Goal: Task Accomplishment & Management: Manage account settings

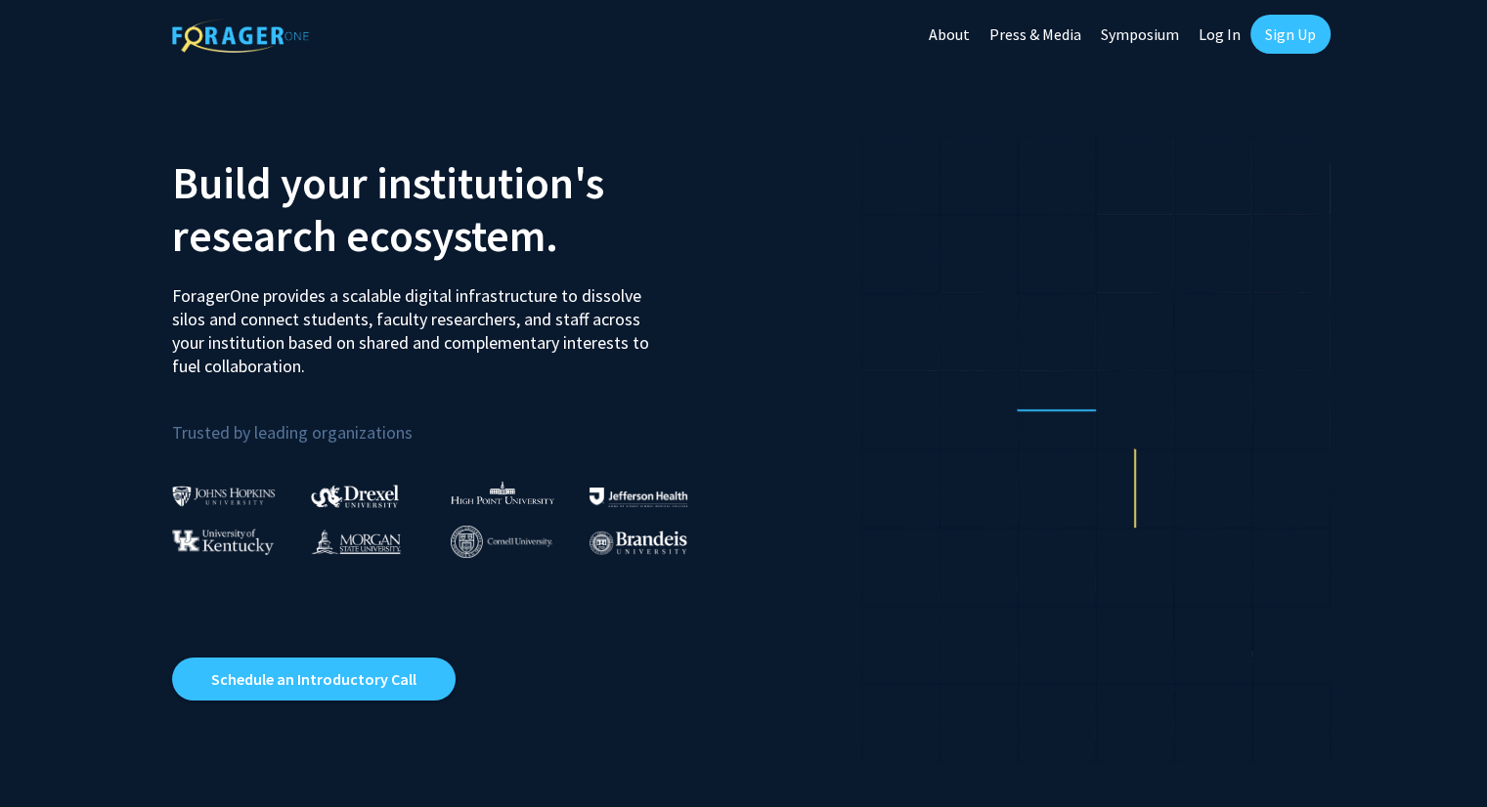
click at [1211, 32] on link "Log In" at bounding box center [1220, 34] width 62 height 68
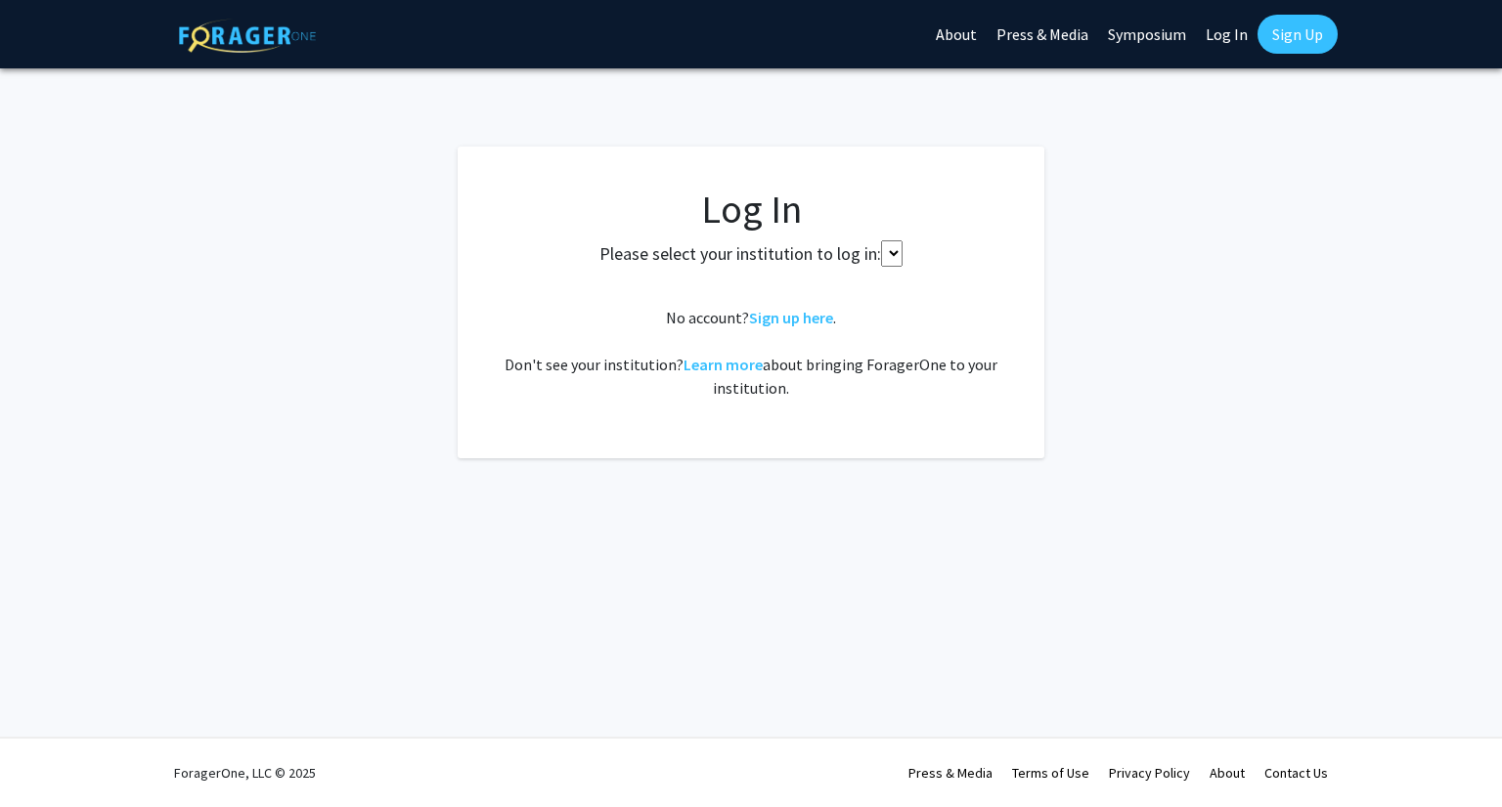
select select
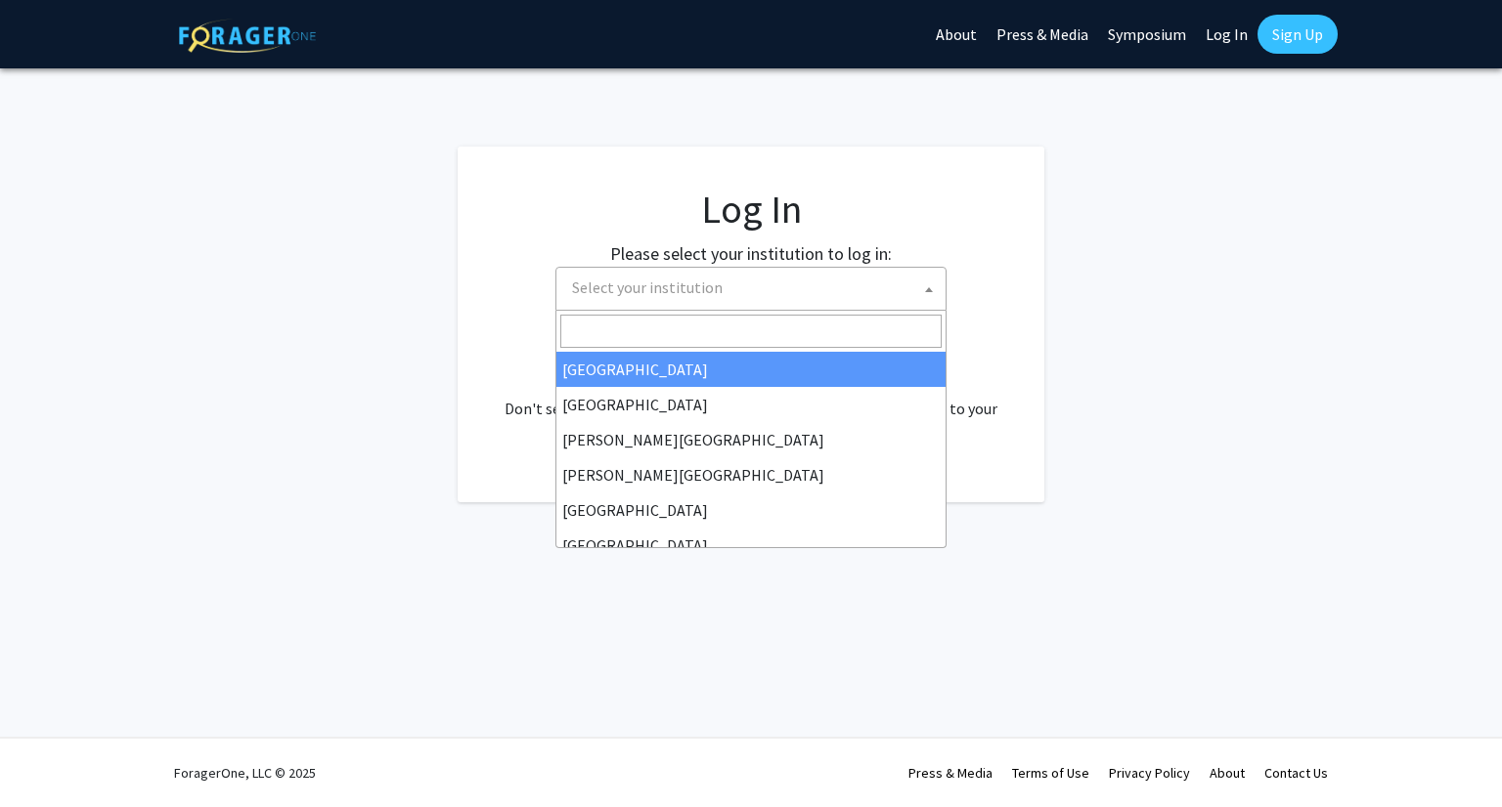
click at [927, 292] on span at bounding box center [929, 289] width 20 height 43
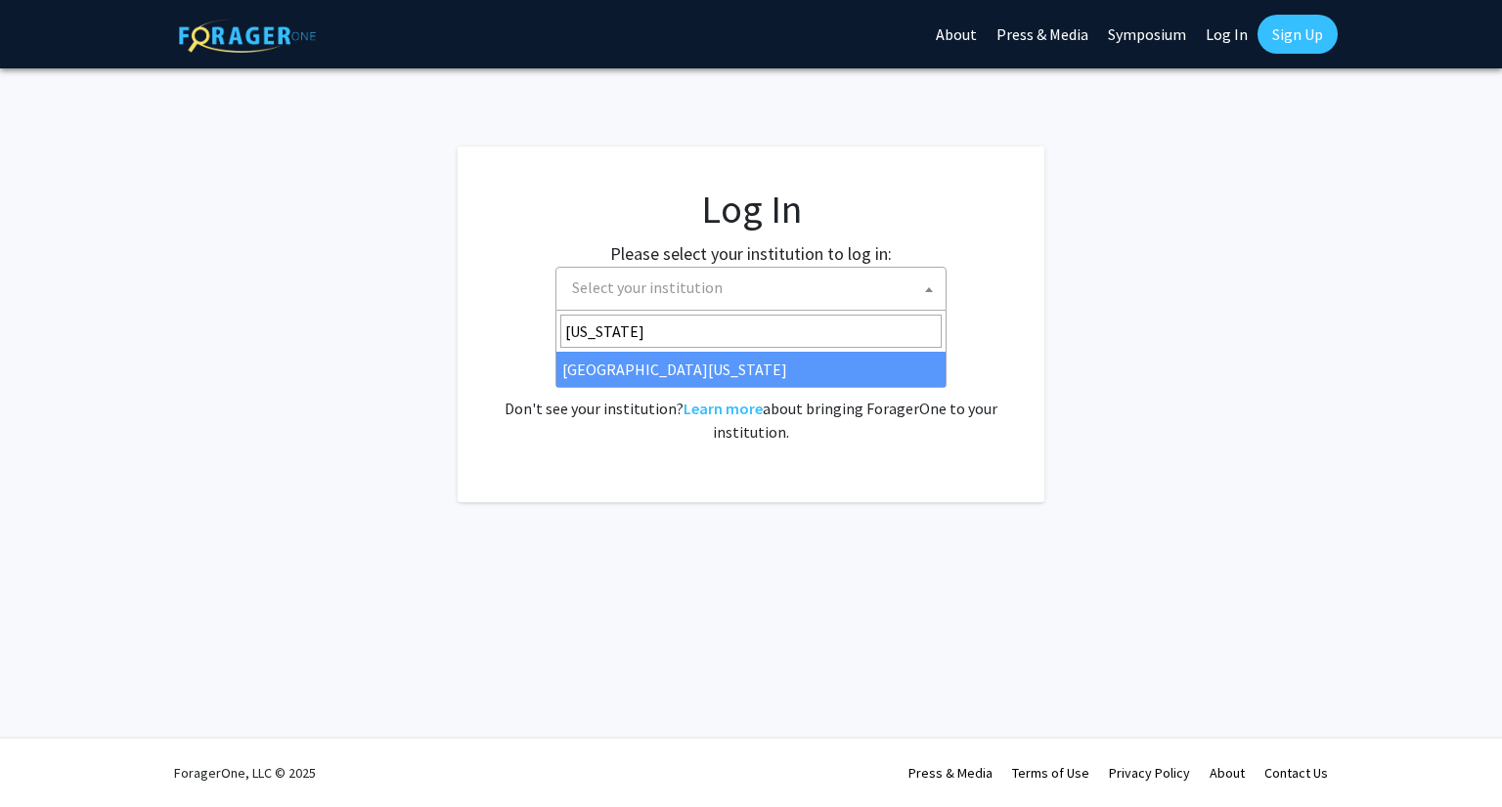
type input "[US_STATE]"
select select "33"
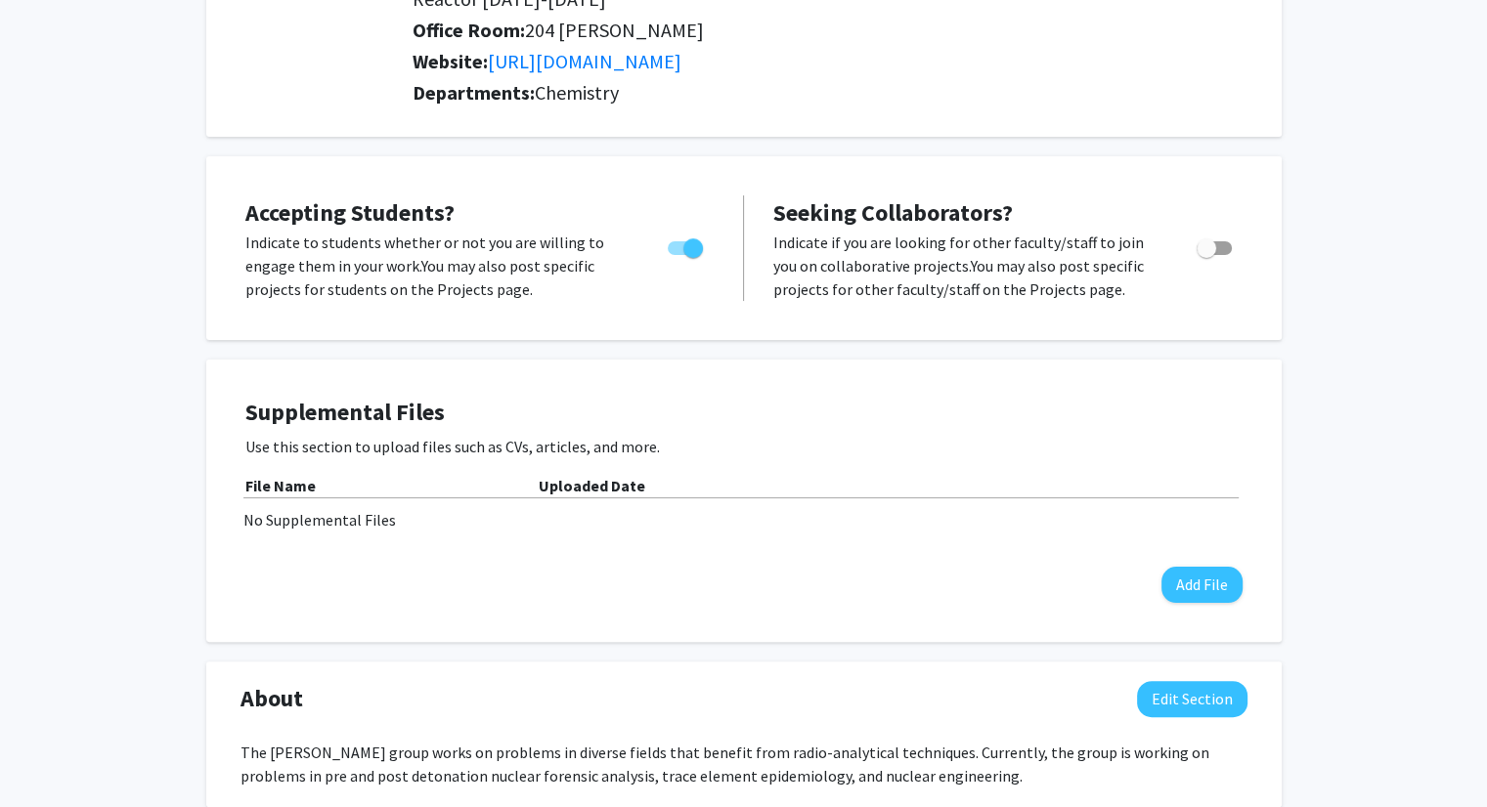
scroll to position [301, 0]
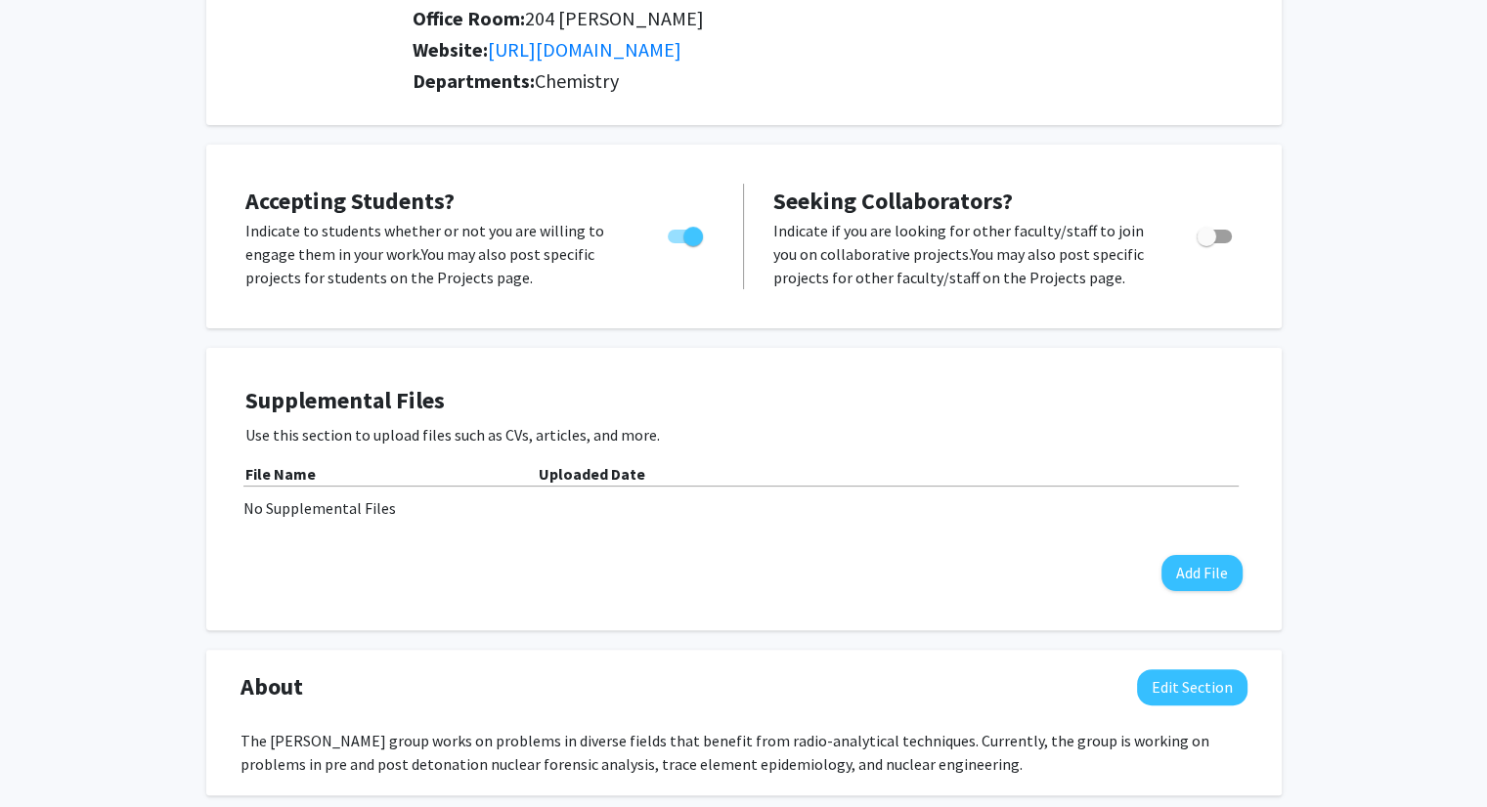
click at [1232, 219] on div "Toggle" at bounding box center [1216, 233] width 54 height 29
click at [1220, 230] on span "Toggle" at bounding box center [1214, 237] width 35 height 14
click at [1206, 243] on input "Toggle" at bounding box center [1205, 243] width 1 height 1
checkbox input "true"
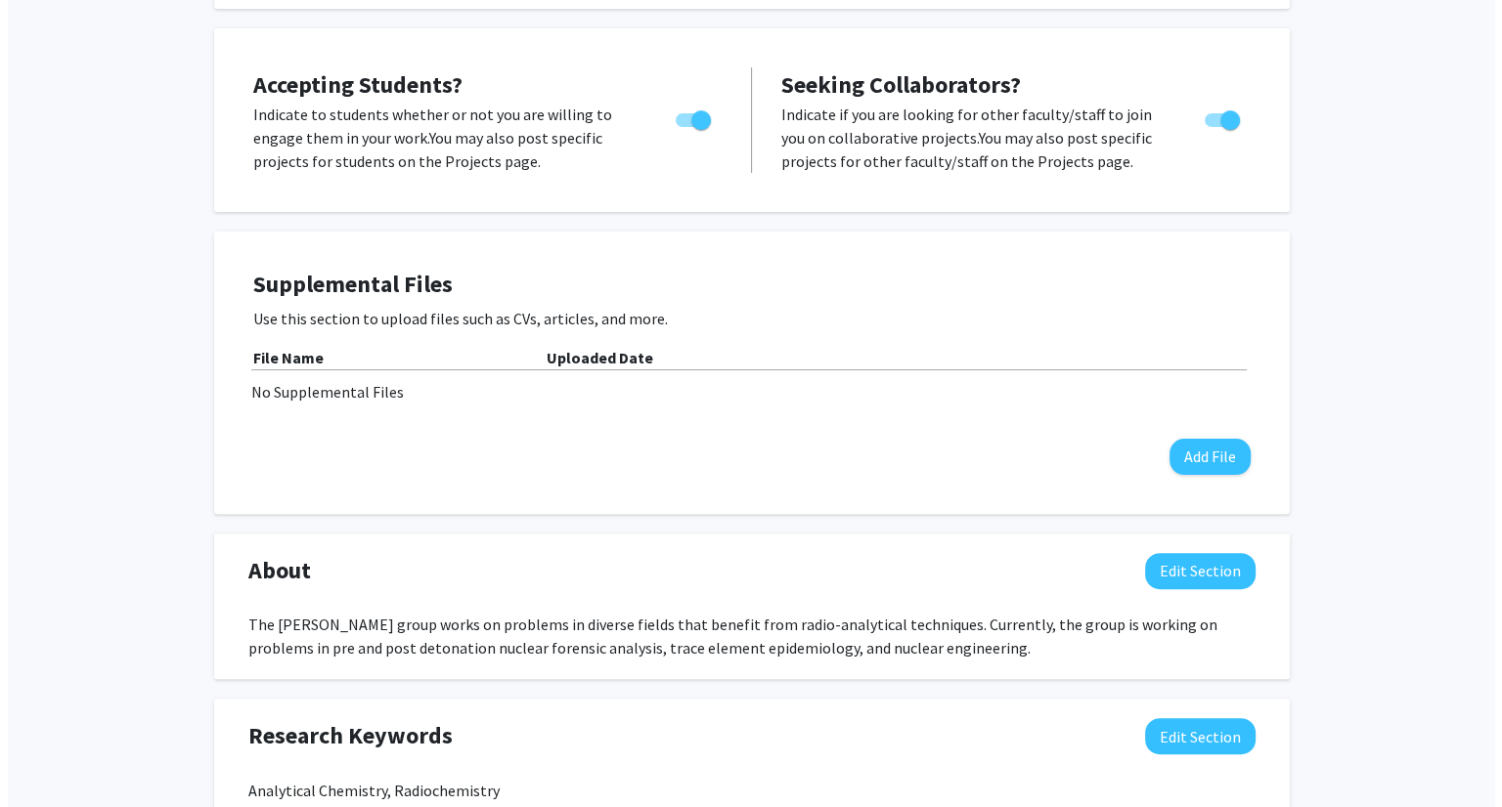
scroll to position [446, 0]
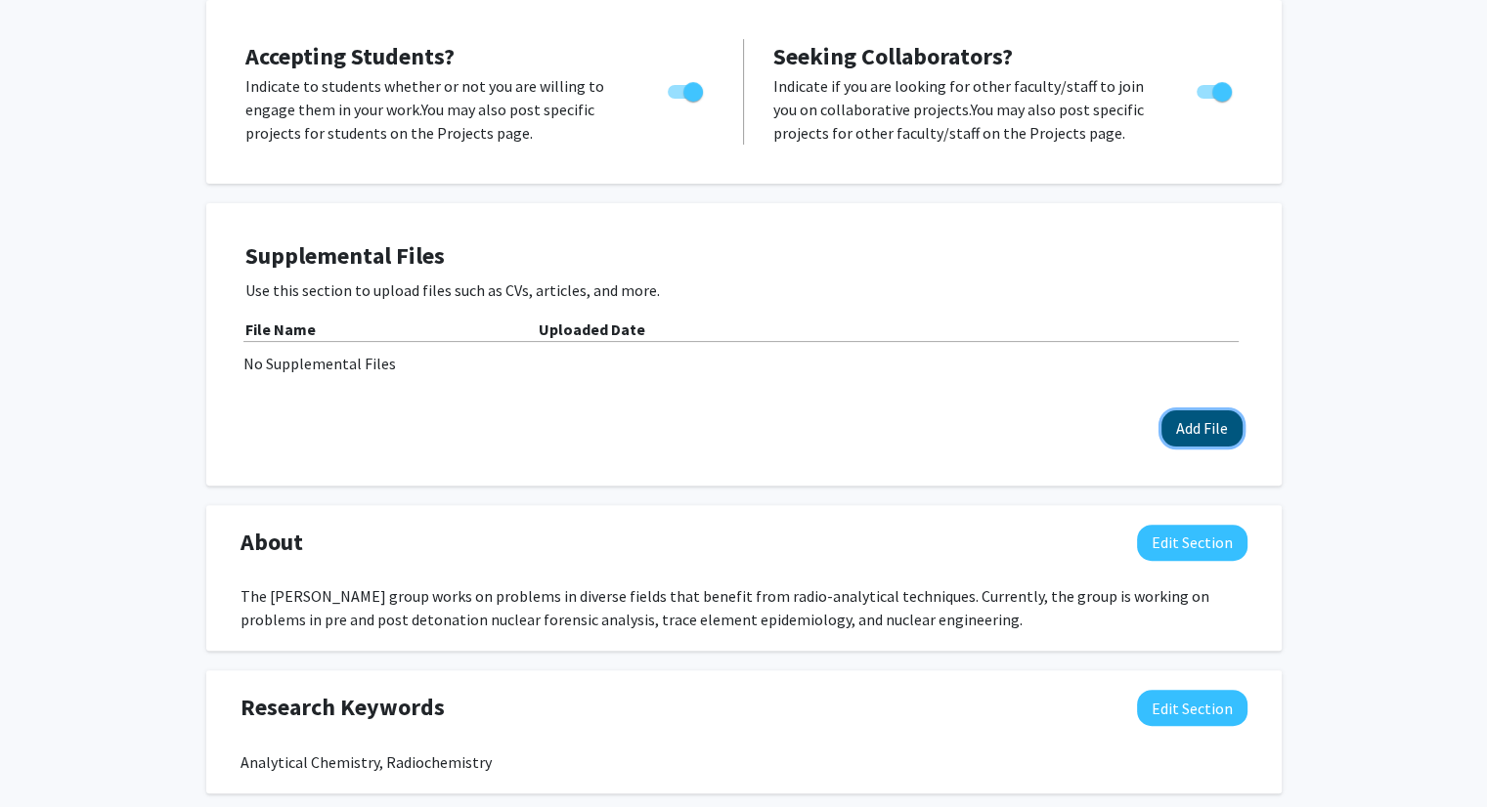
click at [1185, 411] on button "Add File" at bounding box center [1201, 429] width 81 height 36
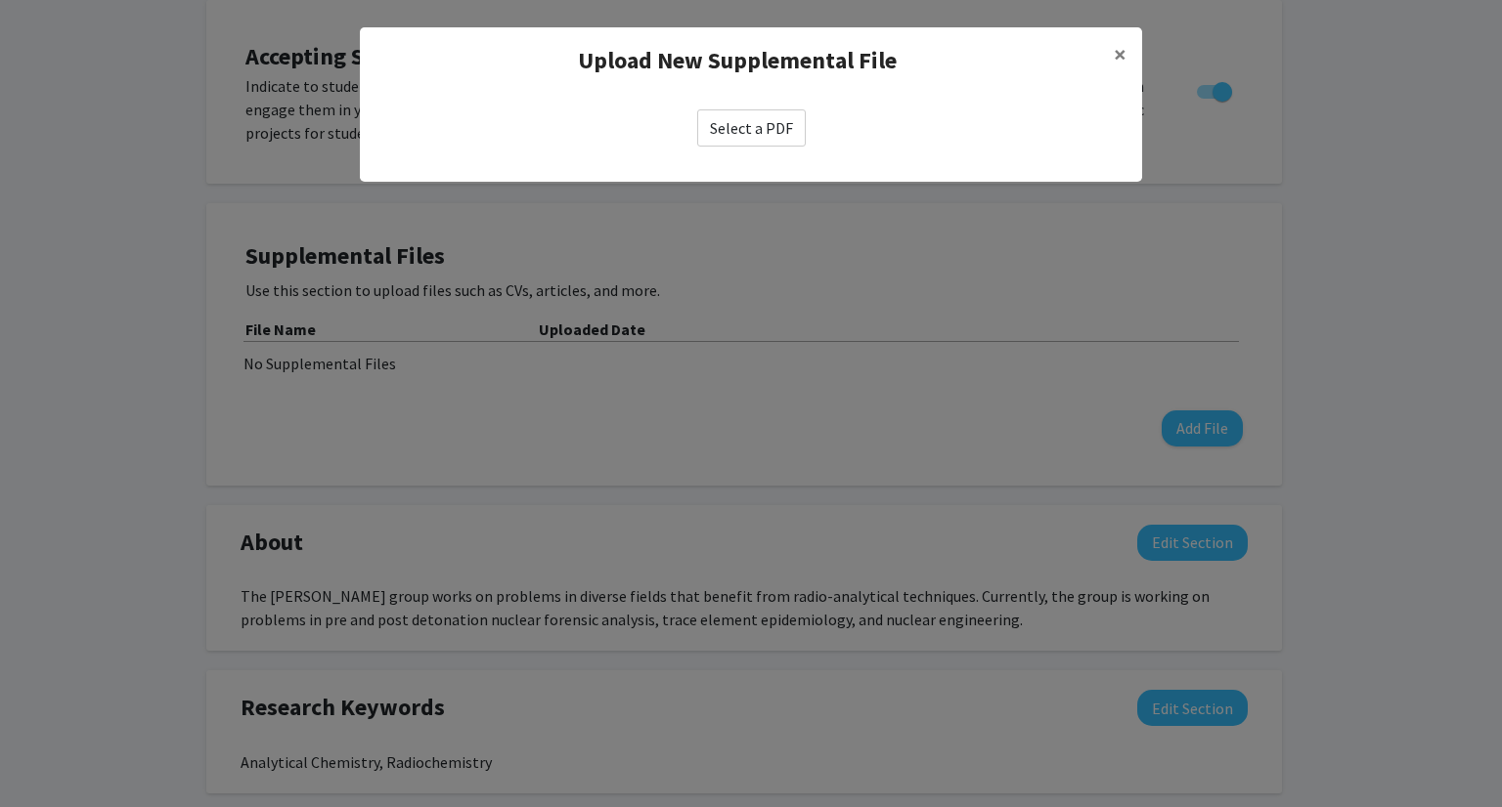
click at [739, 138] on label "Select a PDF" at bounding box center [751, 127] width 109 height 37
click at [0, 0] on input "Select a PDF" at bounding box center [0, 0] width 0 height 0
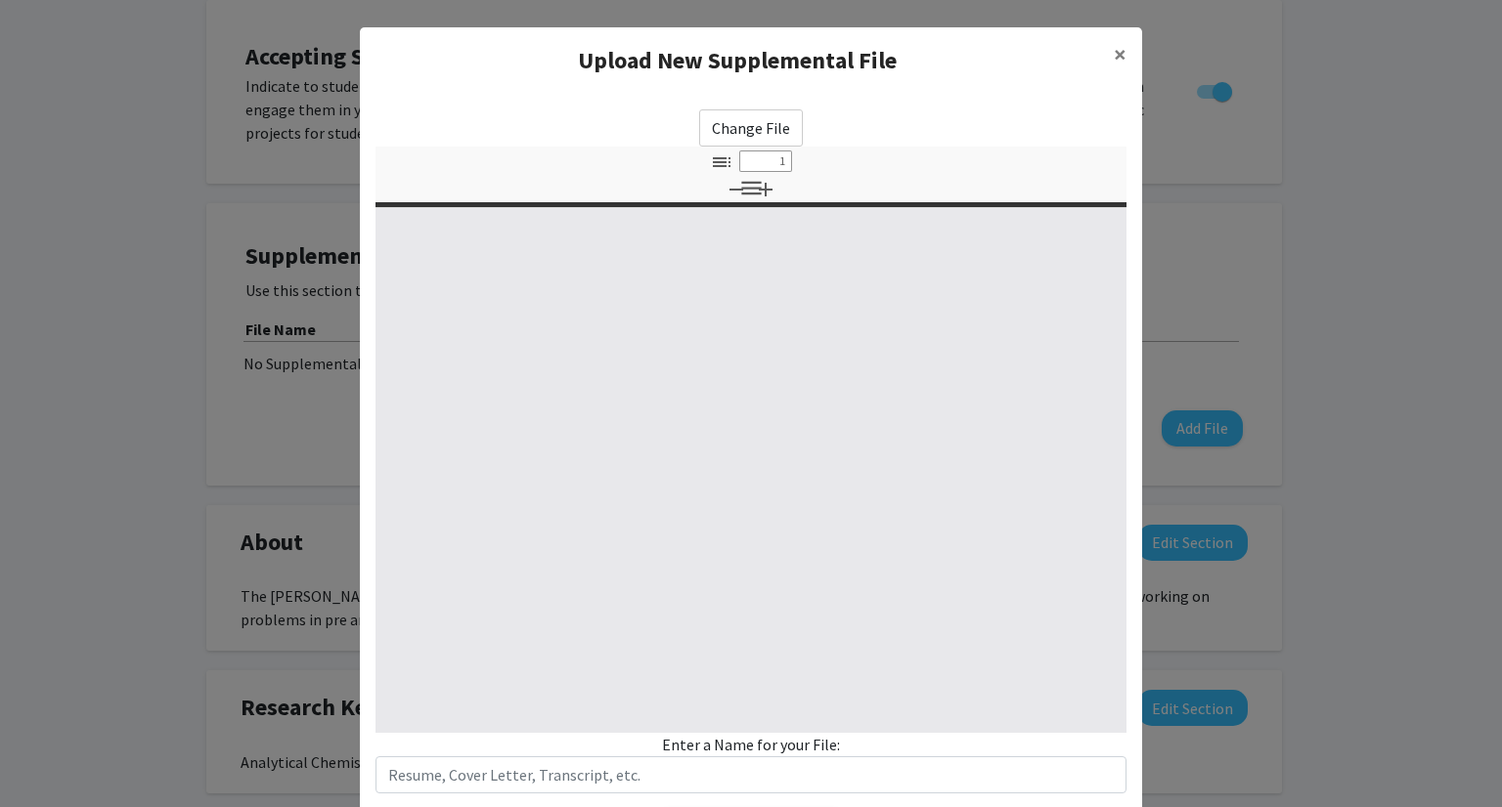
select select "custom"
type input "0"
select select "custom"
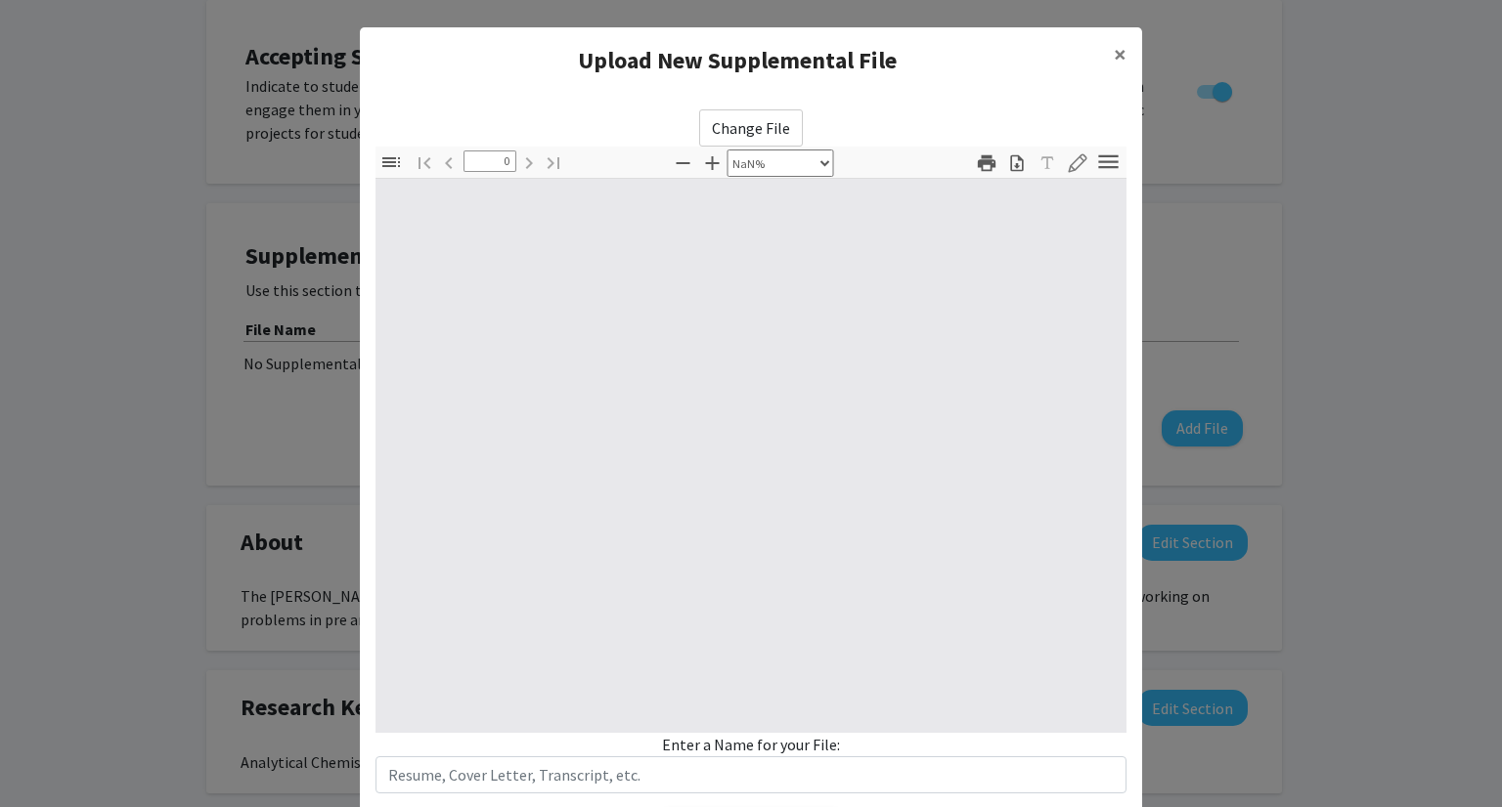
type input "1"
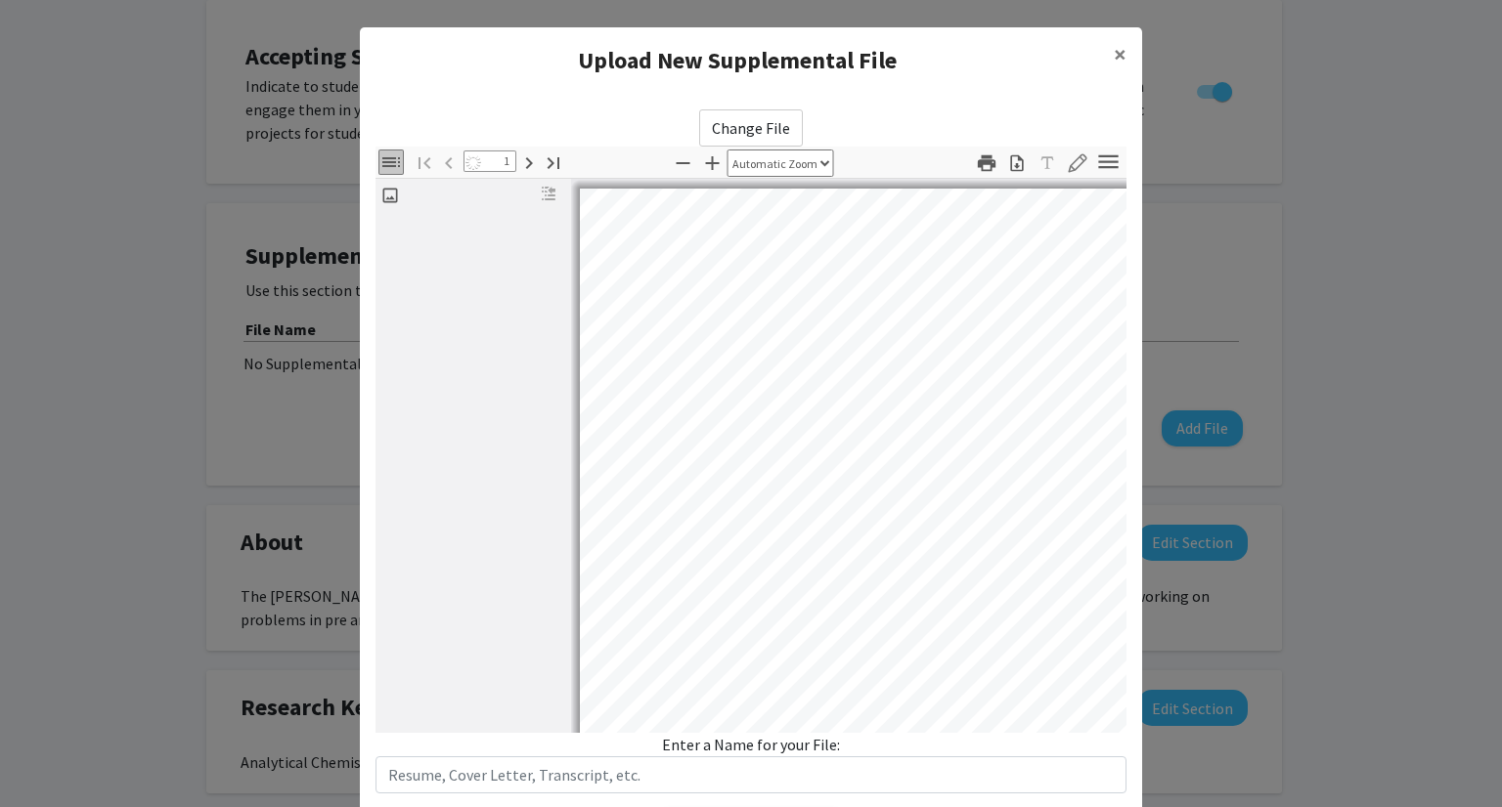
select select "auto"
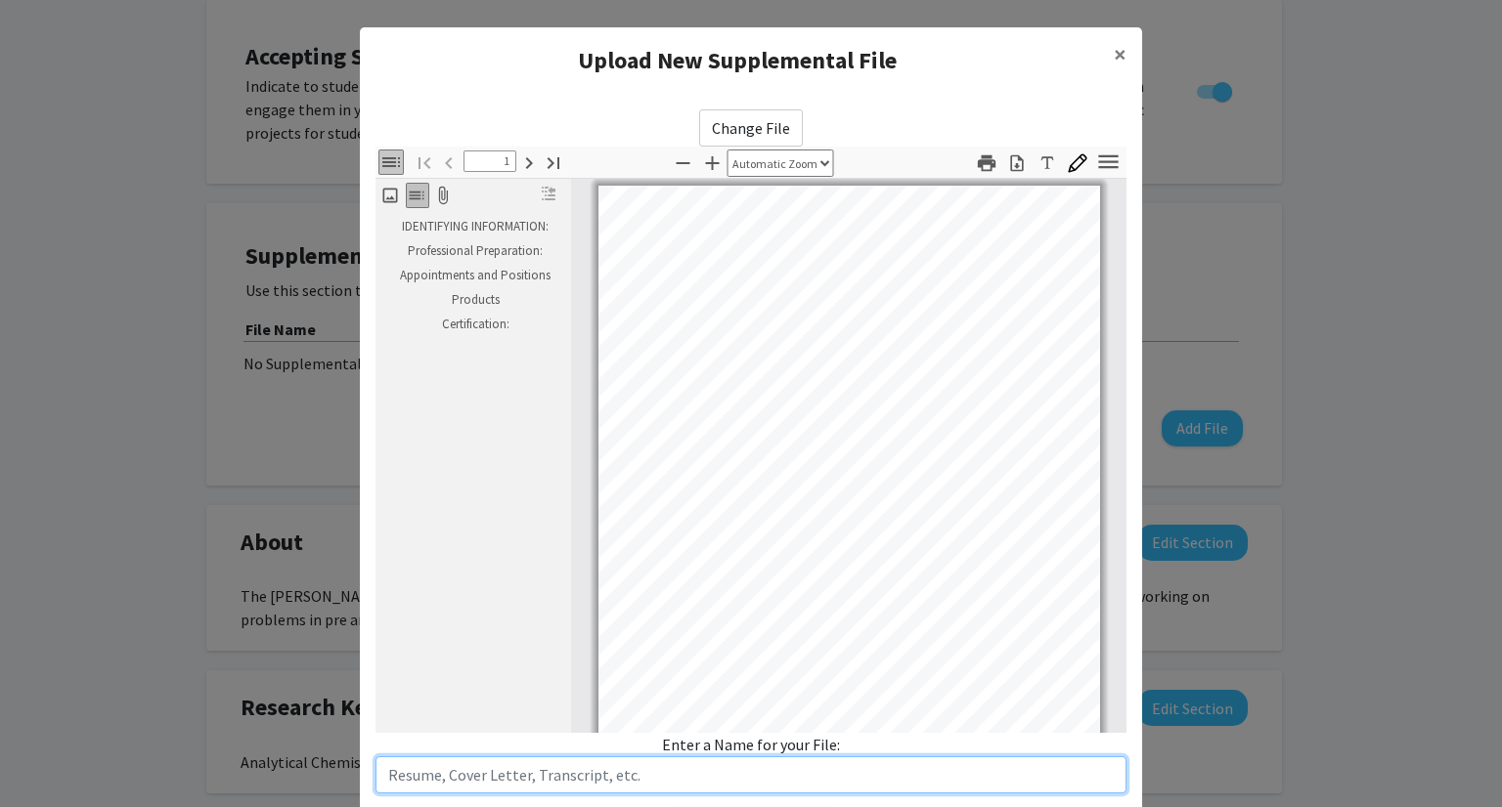
click at [716, 780] on input "text" at bounding box center [750, 775] width 751 height 37
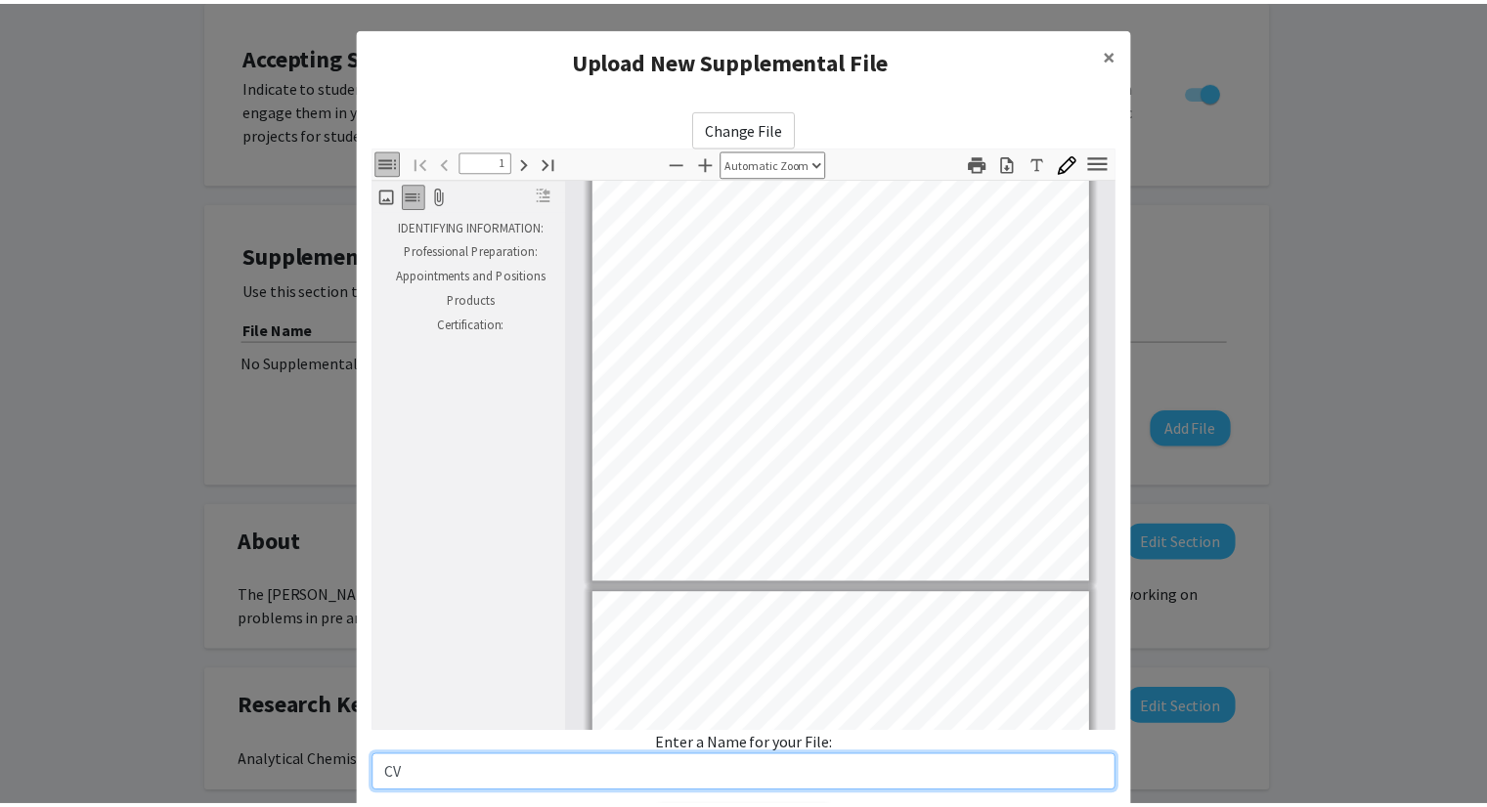
scroll to position [117, 0]
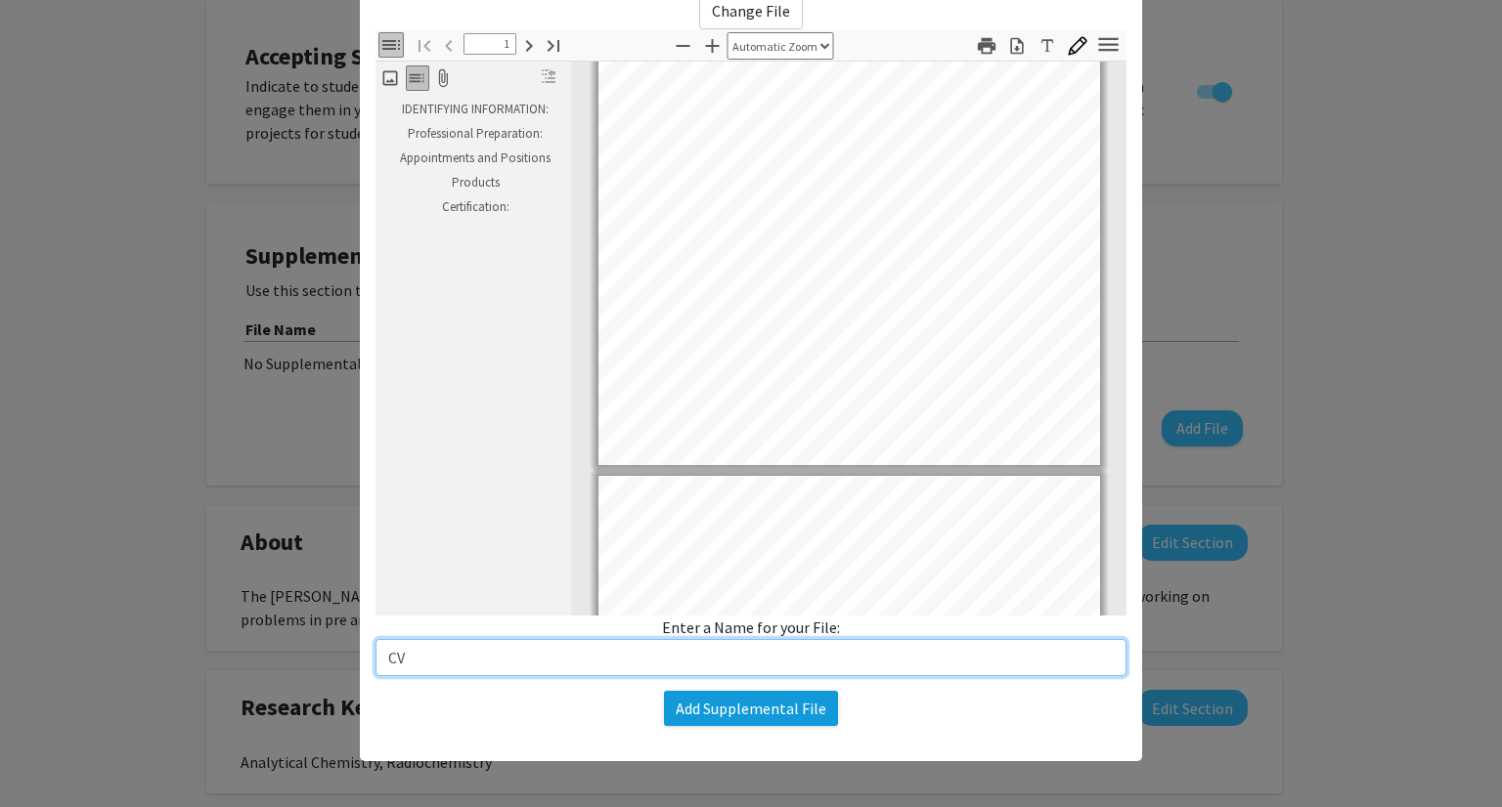
type input "CV"
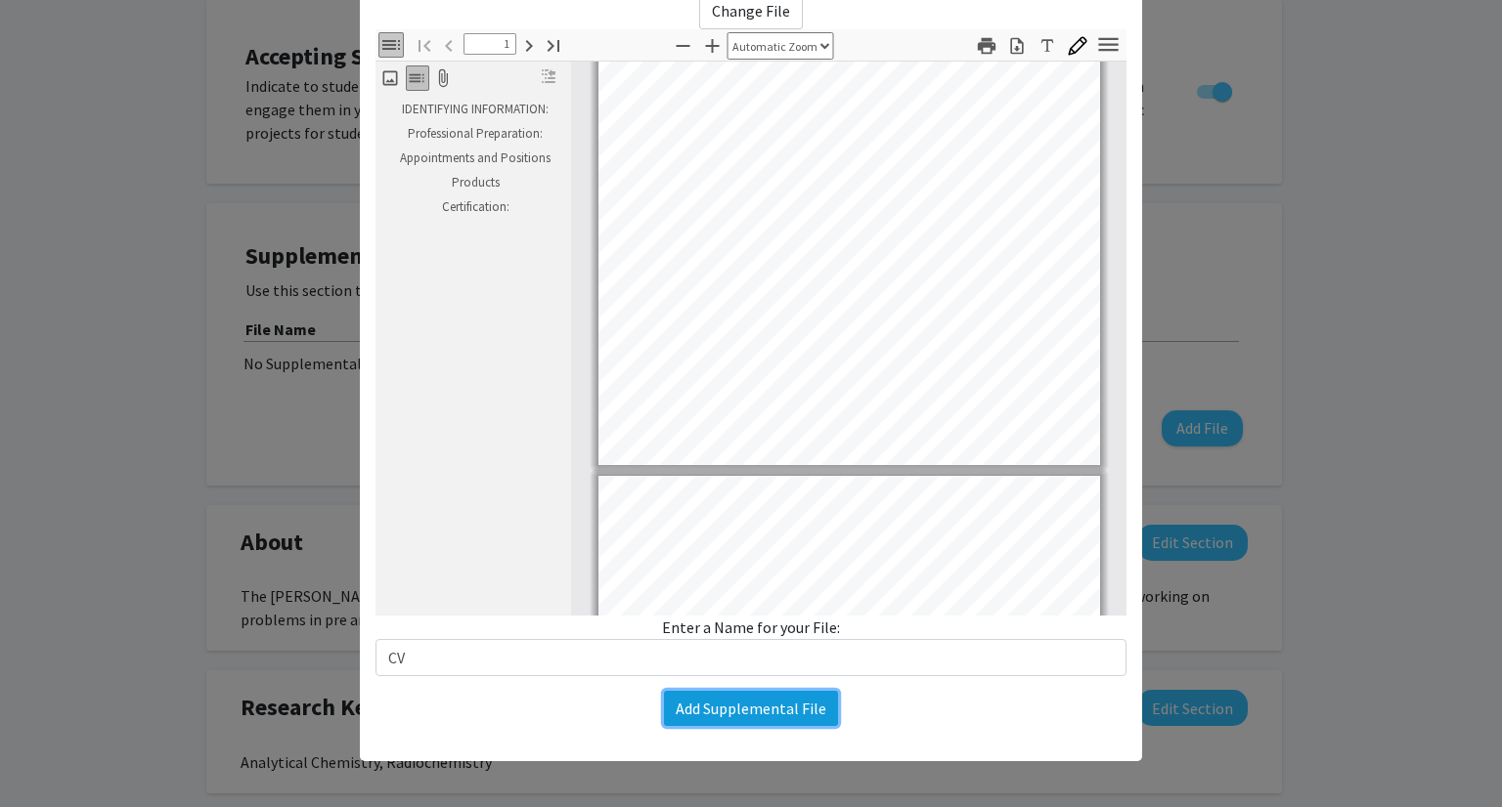
click at [735, 710] on button "Add Supplemental File" at bounding box center [751, 708] width 174 height 35
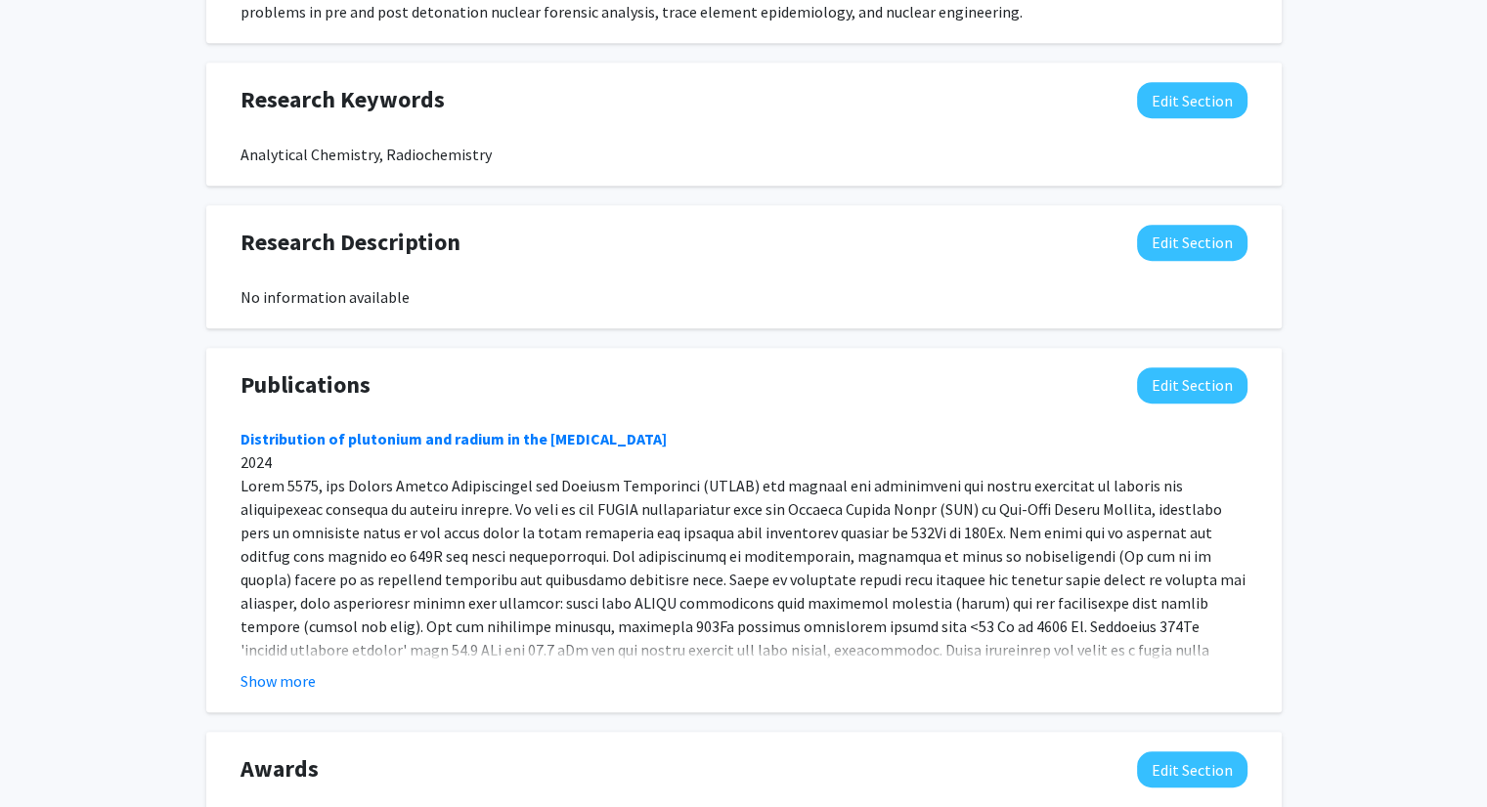
scroll to position [1085, 0]
click at [259, 671] on button "Show more" at bounding box center [277, 682] width 75 height 23
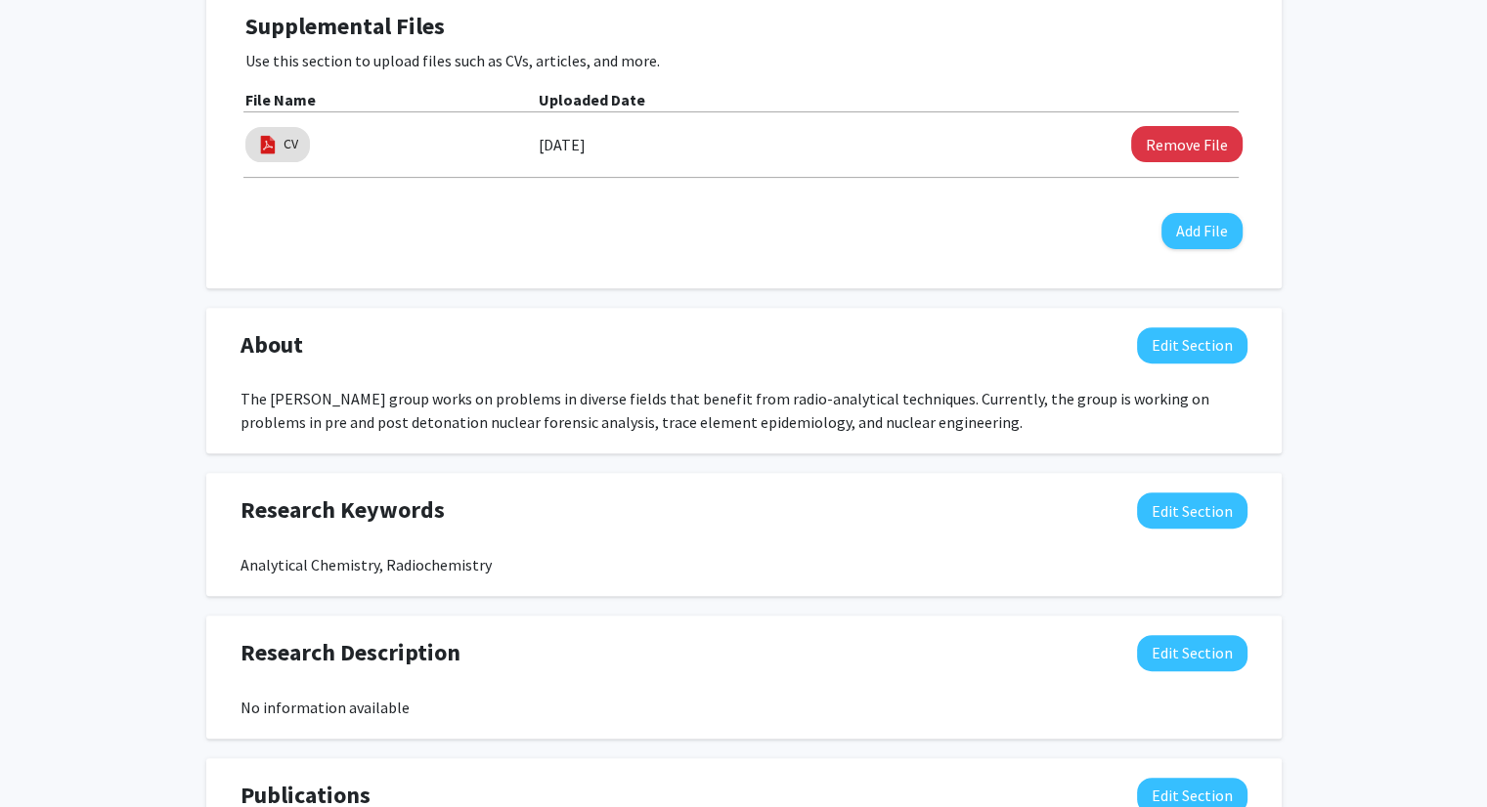
scroll to position [672, 0]
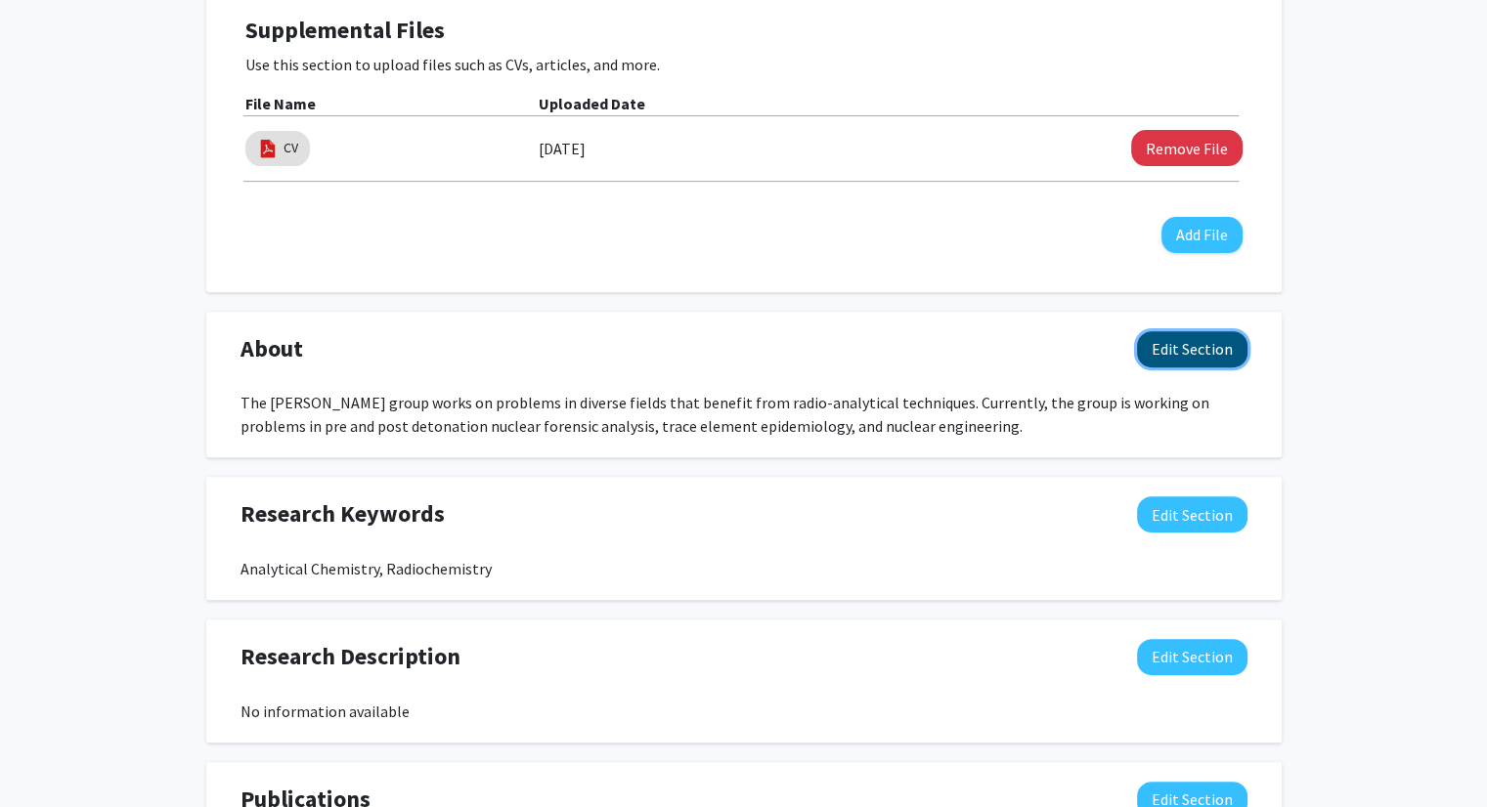
click at [1177, 331] on button "Edit Section" at bounding box center [1192, 349] width 110 height 36
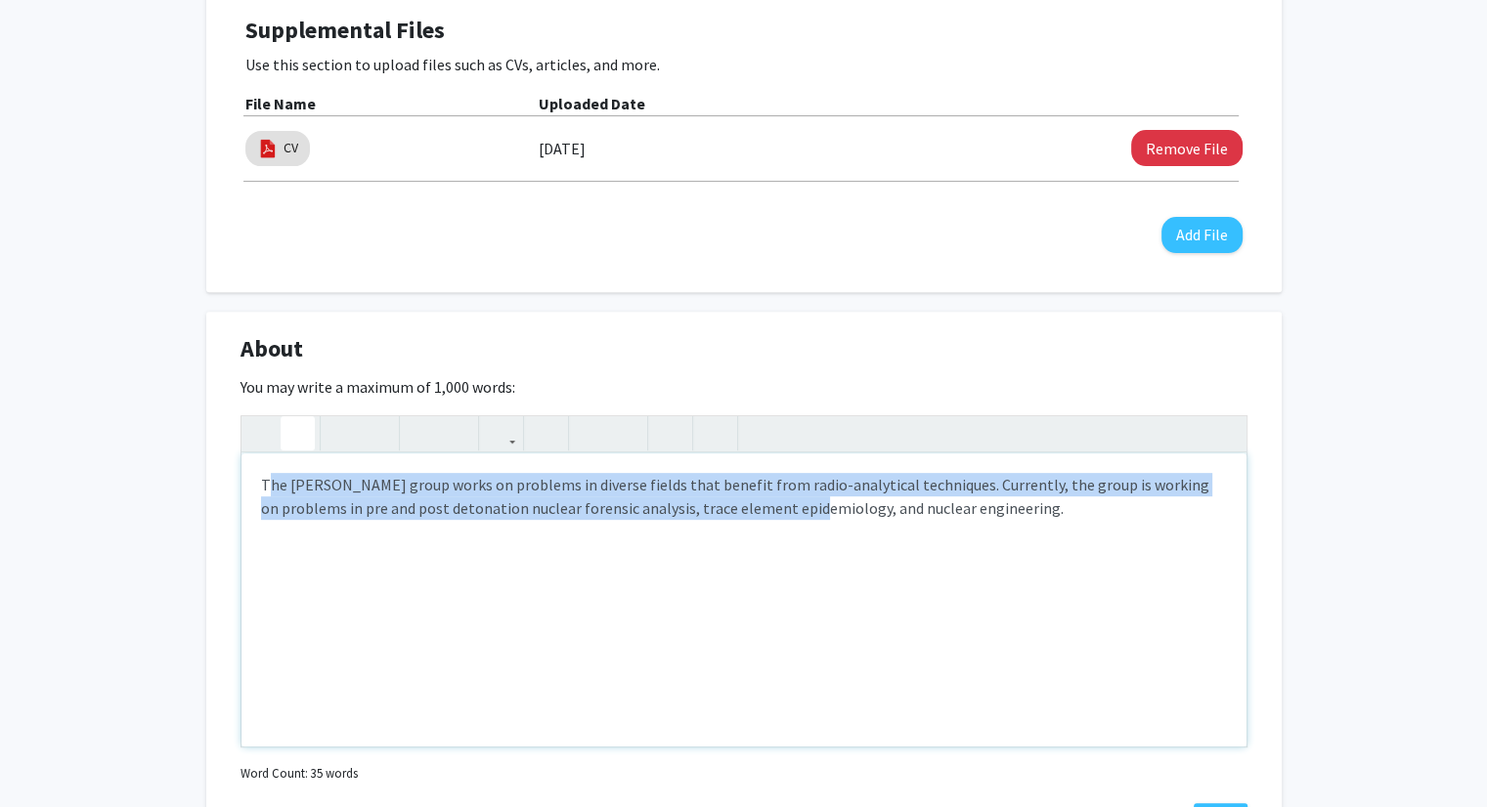
drag, startPoint x: 763, startPoint y: 588, endPoint x: 291, endPoint y: 392, distance: 511.1
click at [291, 415] on div "The Brockman group works on problems in diverse fields that benefit from radio-…" at bounding box center [743, 581] width 1007 height 332
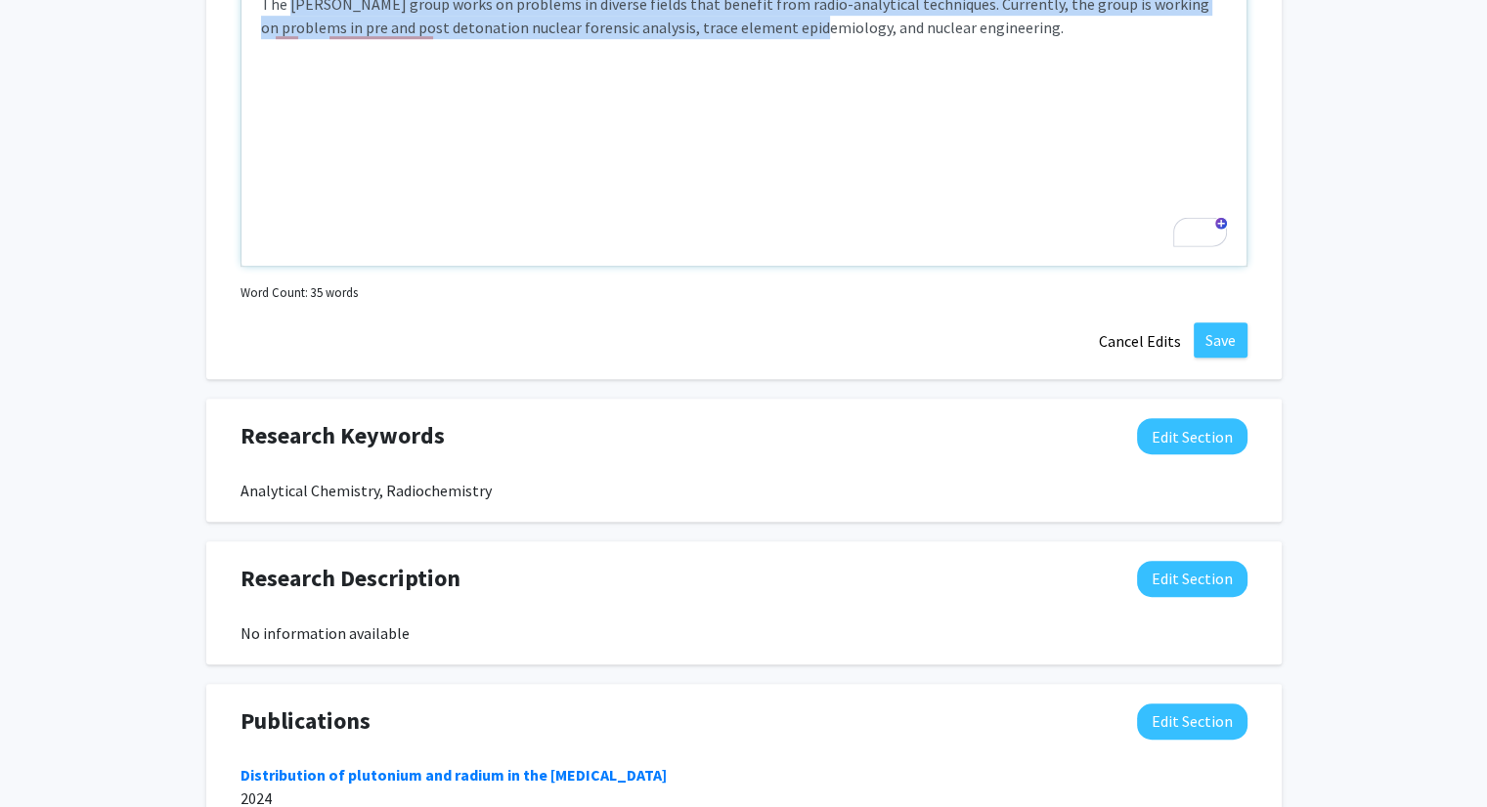
scroll to position [1154, 0]
click at [1169, 560] on button "Edit Section" at bounding box center [1192, 578] width 110 height 36
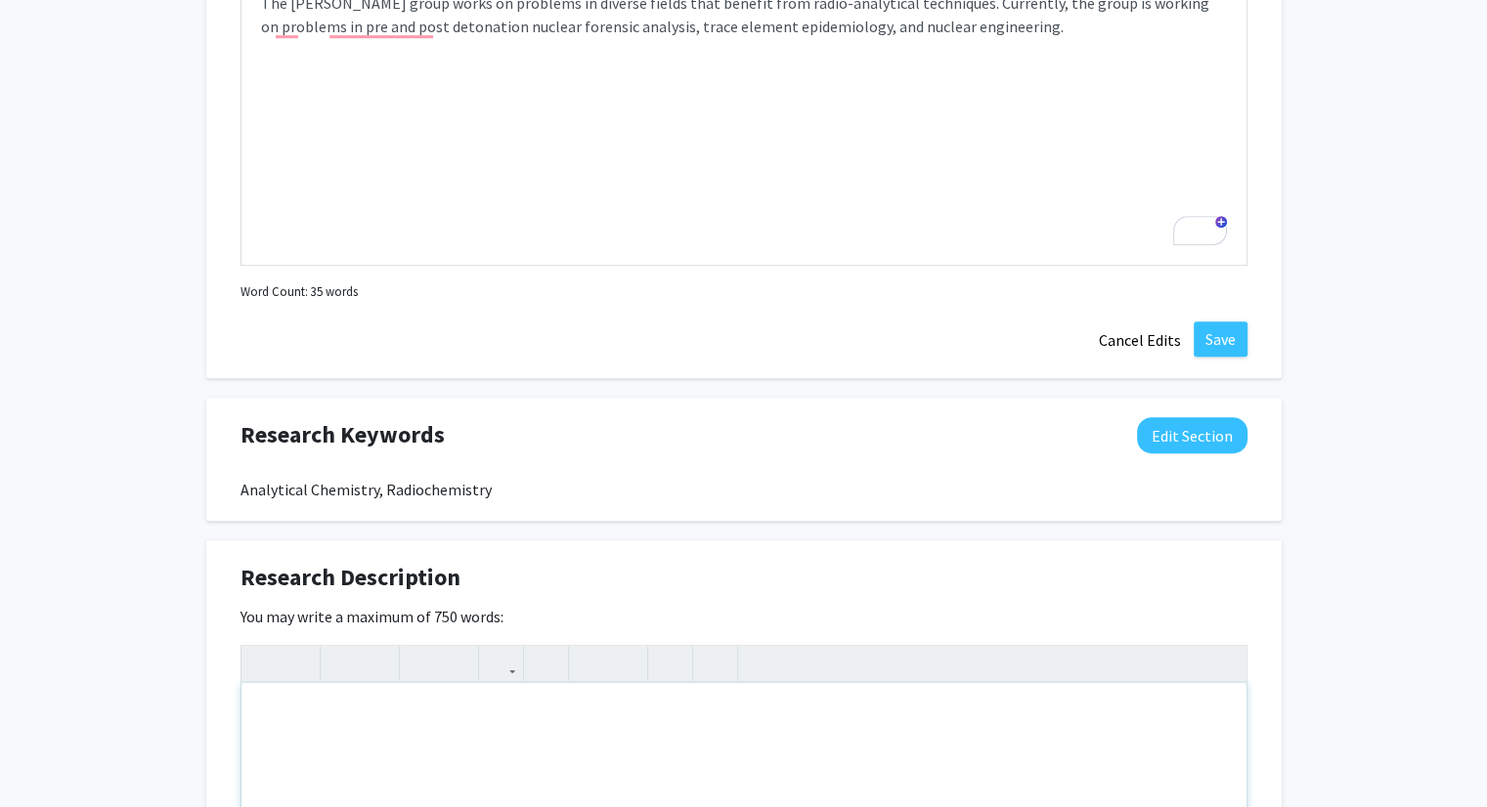
paste div "To enrich screen reader interactions, please activate Accessibility in Grammarl…"
type textarea "<p>Brief Summary: Dr. John D. Brockman, Associate Director of Research and Educ…"
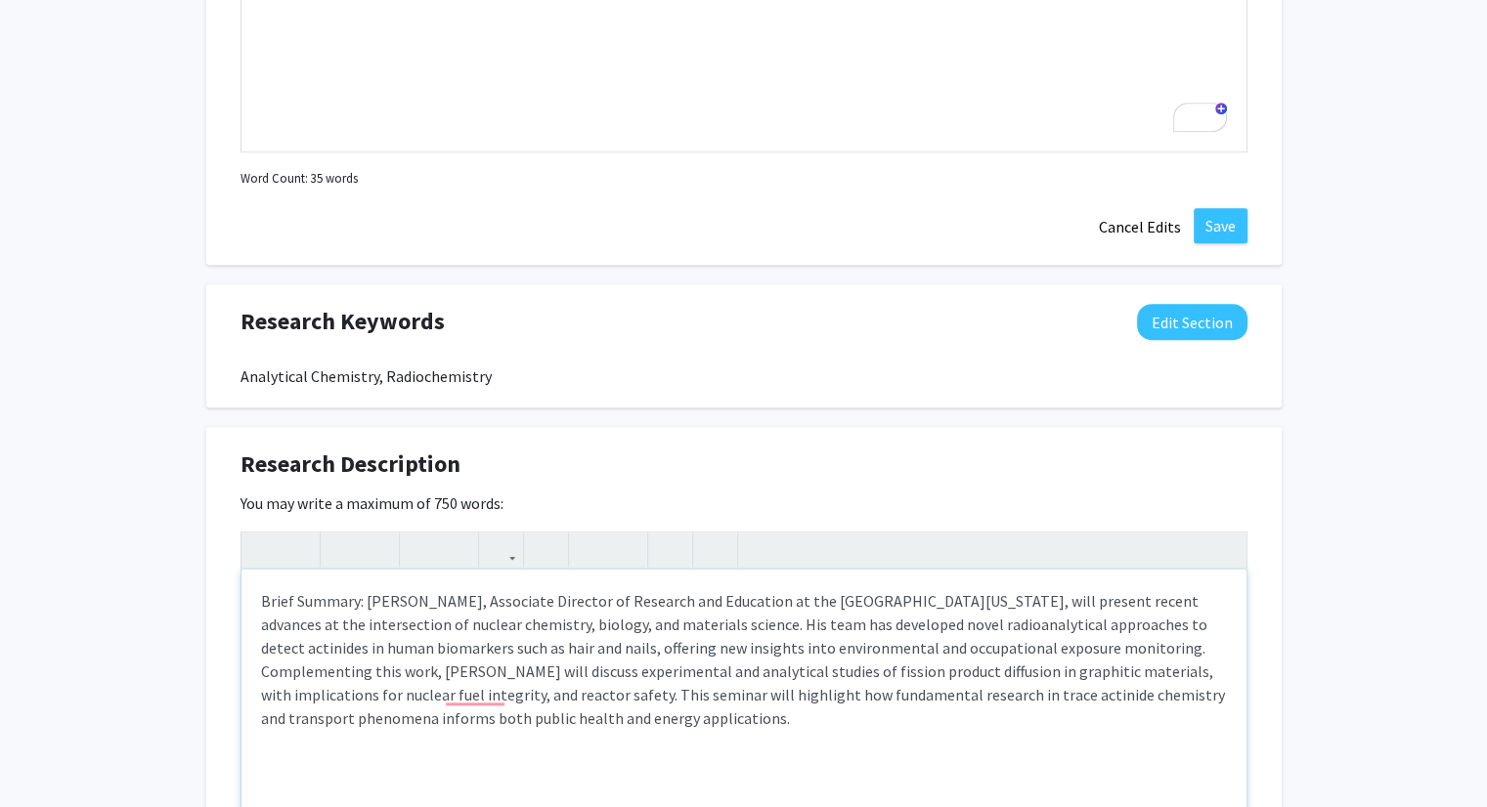
scroll to position [1298, 0]
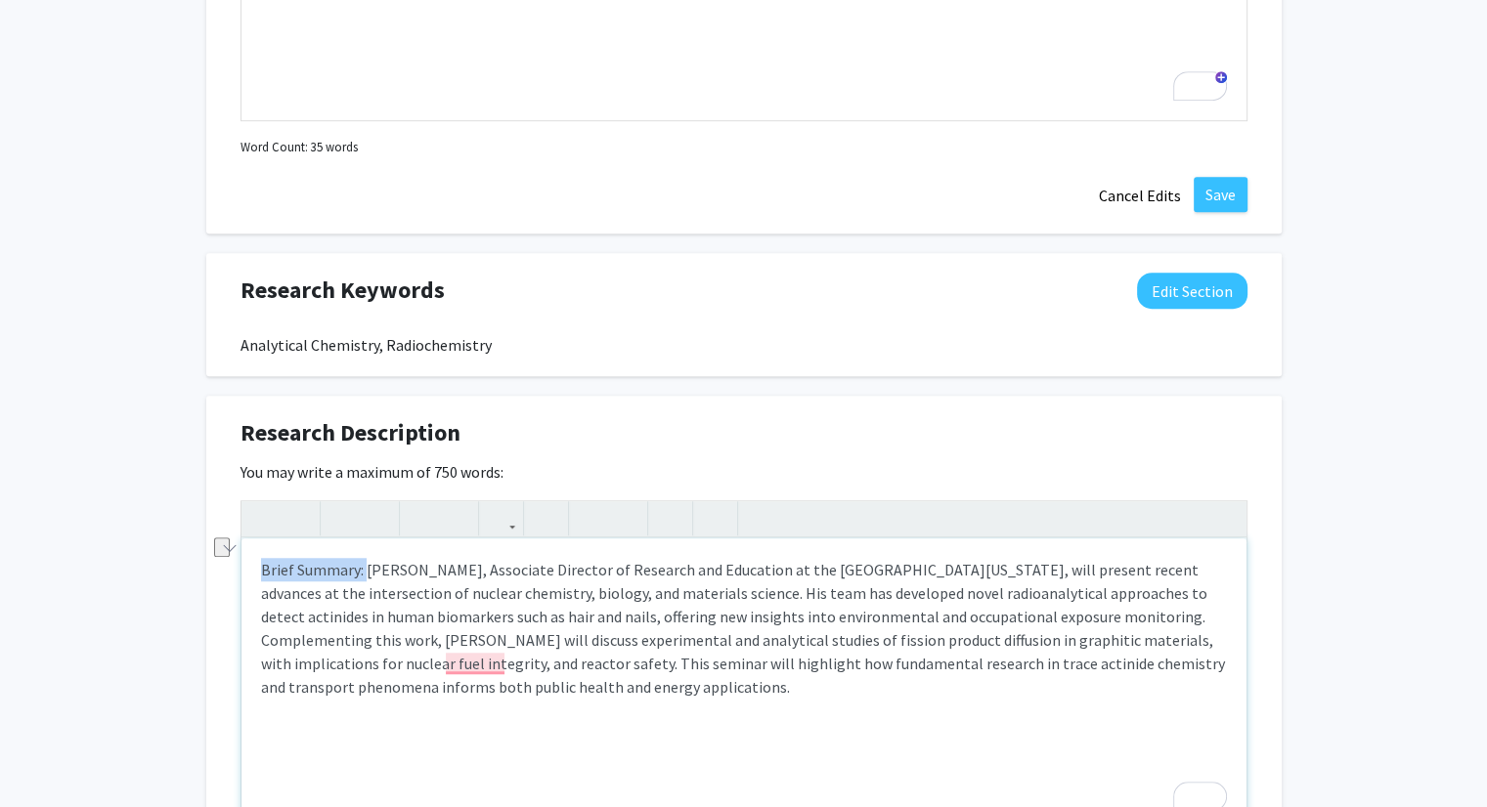
drag, startPoint x: 364, startPoint y: 546, endPoint x: 203, endPoint y: 530, distance: 161.2
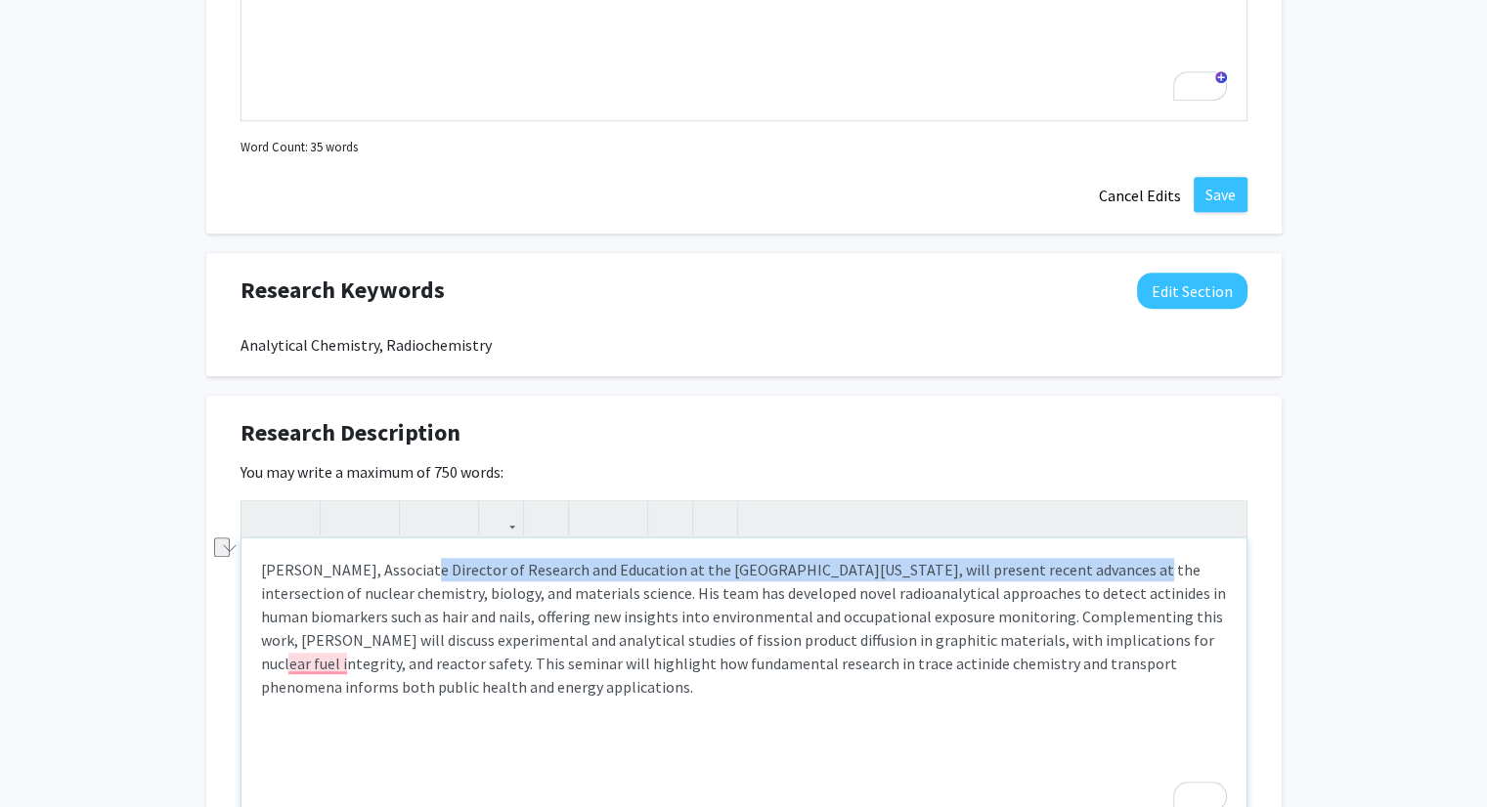
drag, startPoint x: 1082, startPoint y: 545, endPoint x: 415, endPoint y: 548, distance: 666.7
click at [415, 558] on p "Dr. John D. Brockman, Associate Director of Research and Education at the Unive…" at bounding box center [744, 628] width 966 height 141
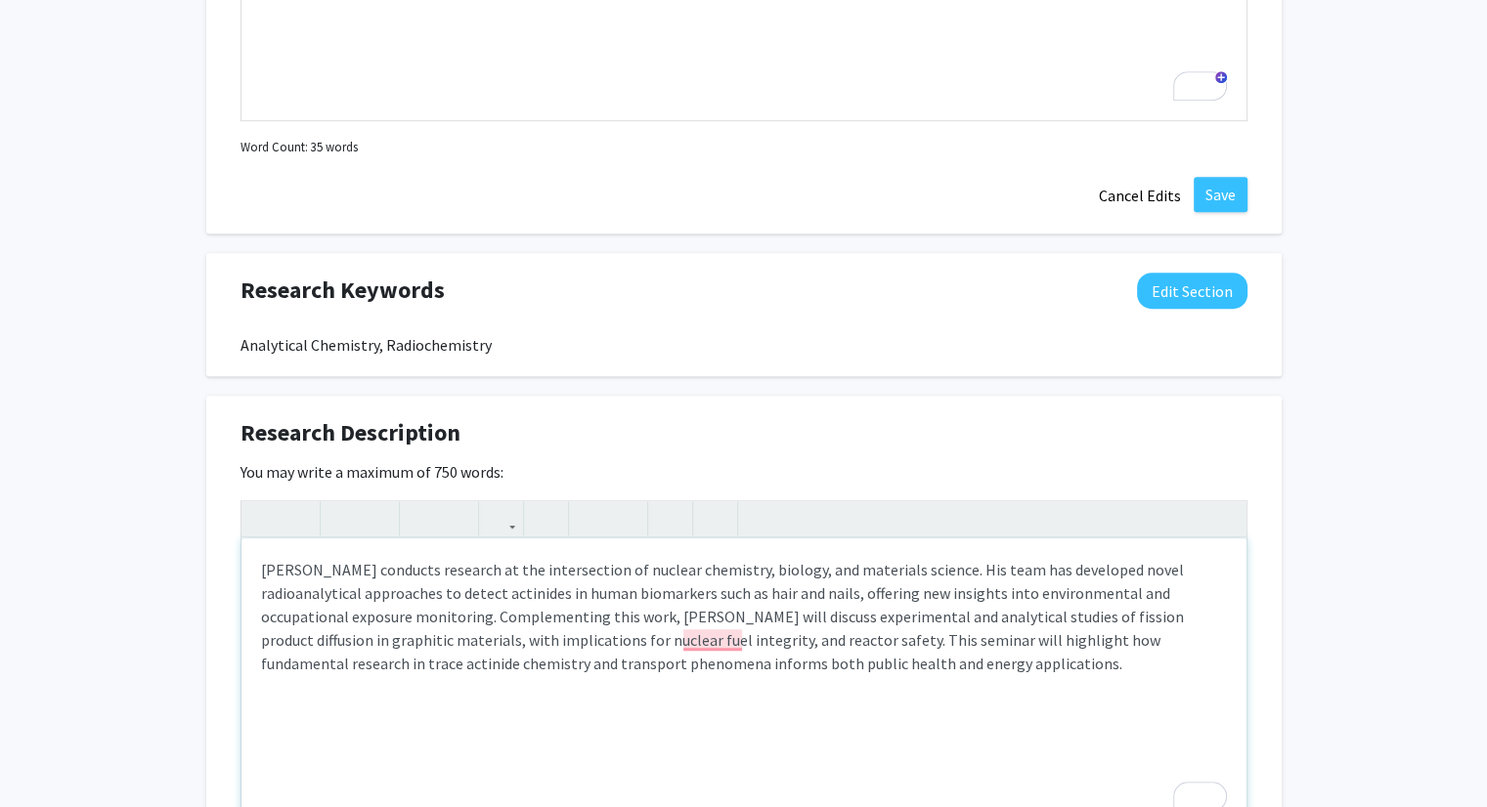
click at [834, 558] on p "Dr. John D. Brockman conducts research at the intersection of nuclear chemistry…" at bounding box center [744, 616] width 966 height 117
click at [763, 595] on p "Dr. John D. Brockman conducts research at the intersection of nuclear chemistry…" at bounding box center [744, 616] width 966 height 117
click at [755, 590] on p "Dr. John D. Brockman conducts research at the intersection of nuclear chemistry…" at bounding box center [744, 616] width 966 height 117
drag, startPoint x: 812, startPoint y: 613, endPoint x: 490, endPoint y: 599, distance: 322.9
click at [490, 599] on div "Dr. John D. Brockman conducts research at the intersection of nuclear chemistry…" at bounding box center [743, 685] width 1005 height 293
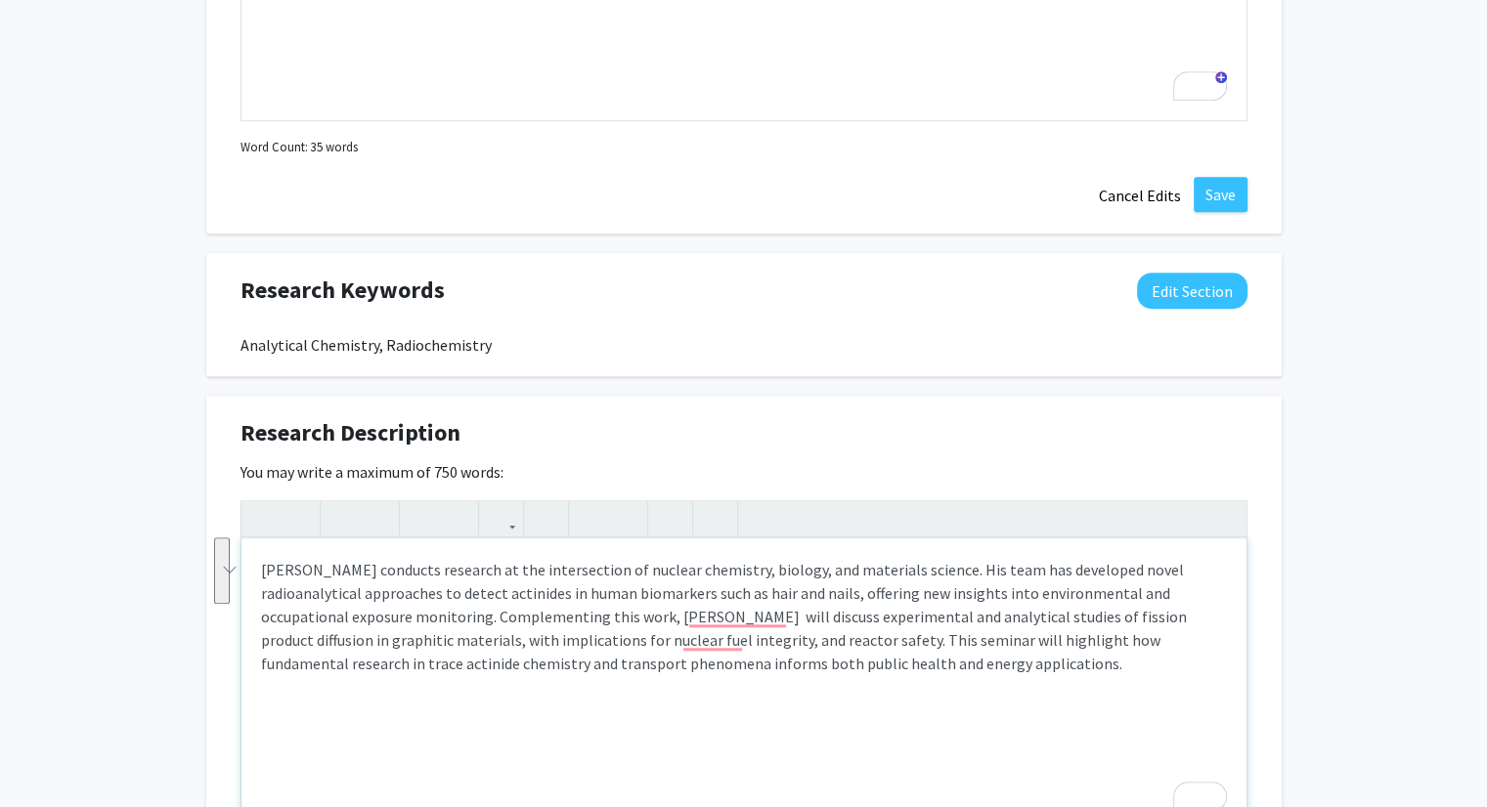
type textarea "<p>Dr. John D. Brockman conducts research at the intersection of nuclear chemis…"
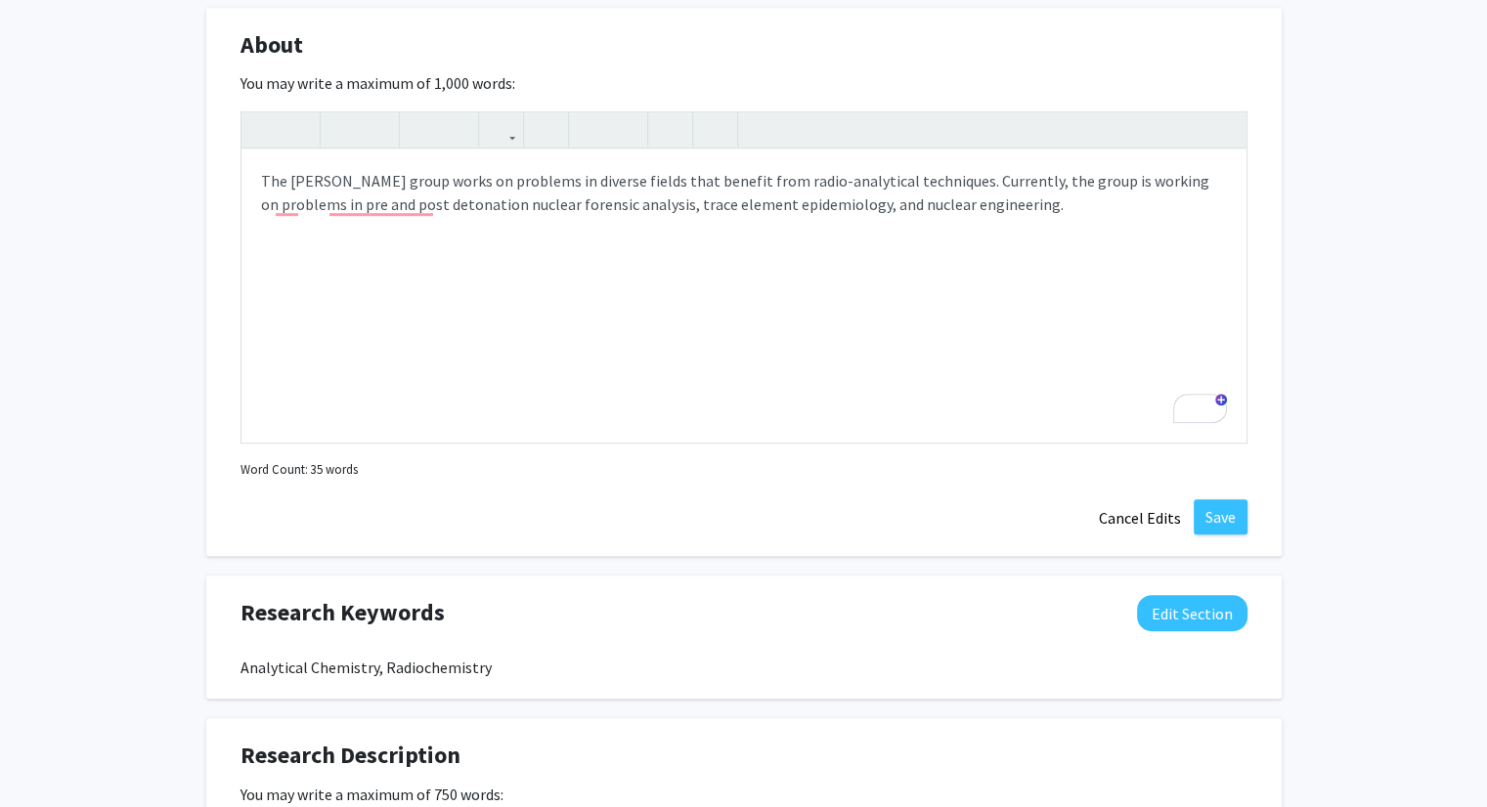
scroll to position [958, 0]
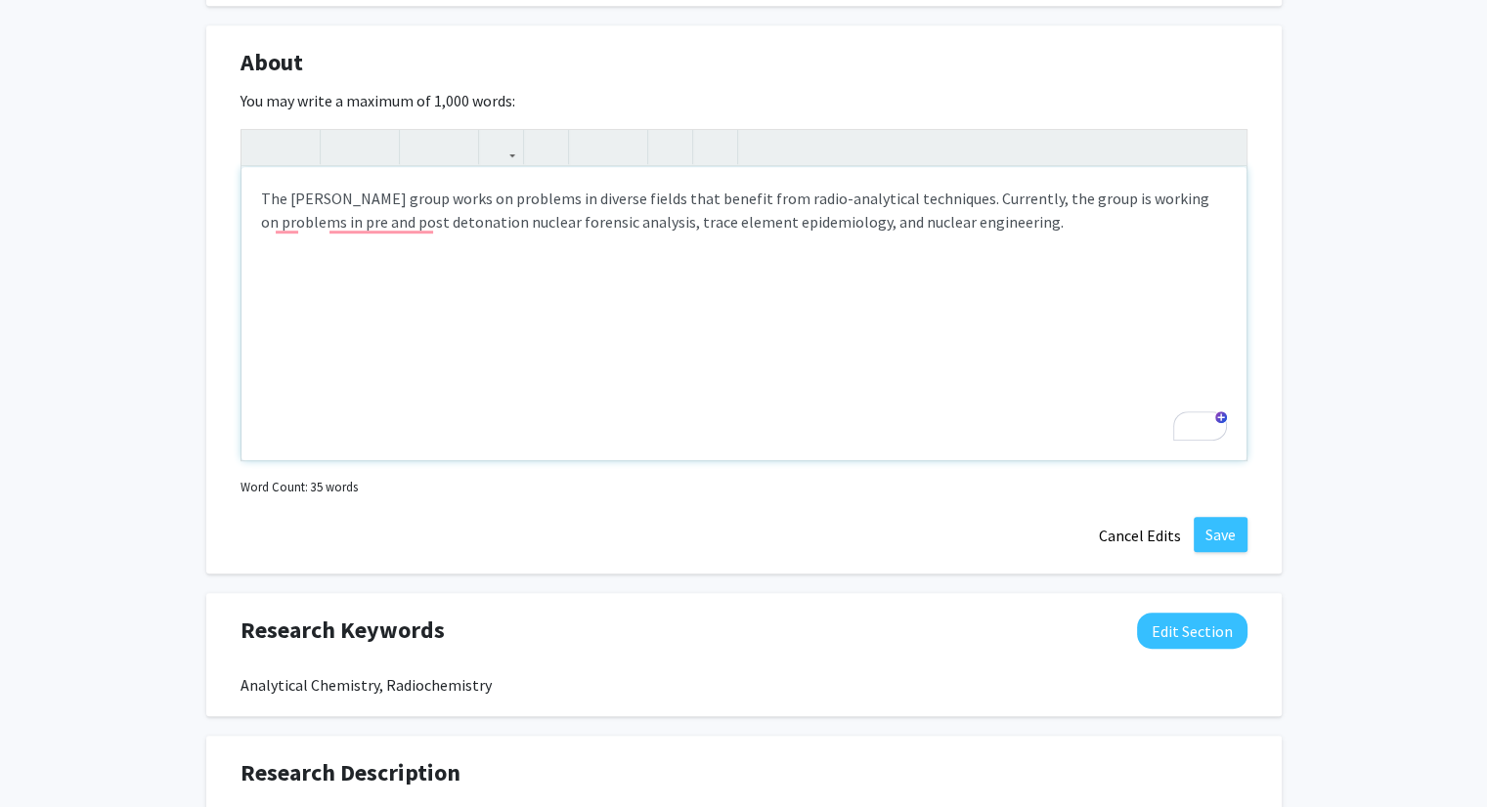
click at [583, 308] on div "The Brockman group works on problems in diverse fields that benefit from radio-…" at bounding box center [743, 313] width 1005 height 293
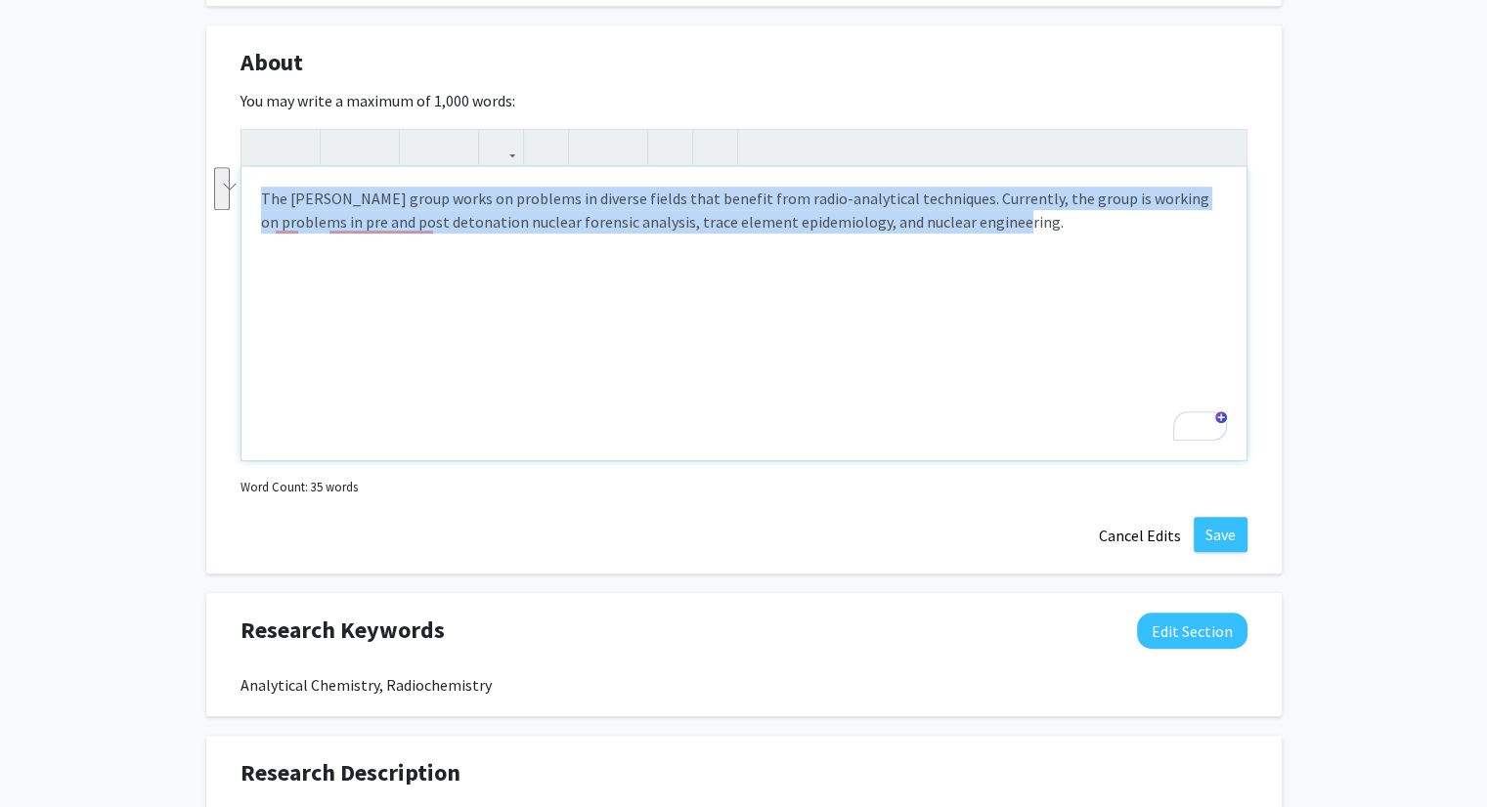
drag, startPoint x: 997, startPoint y: 211, endPoint x: 59, endPoint y: 122, distance: 942.7
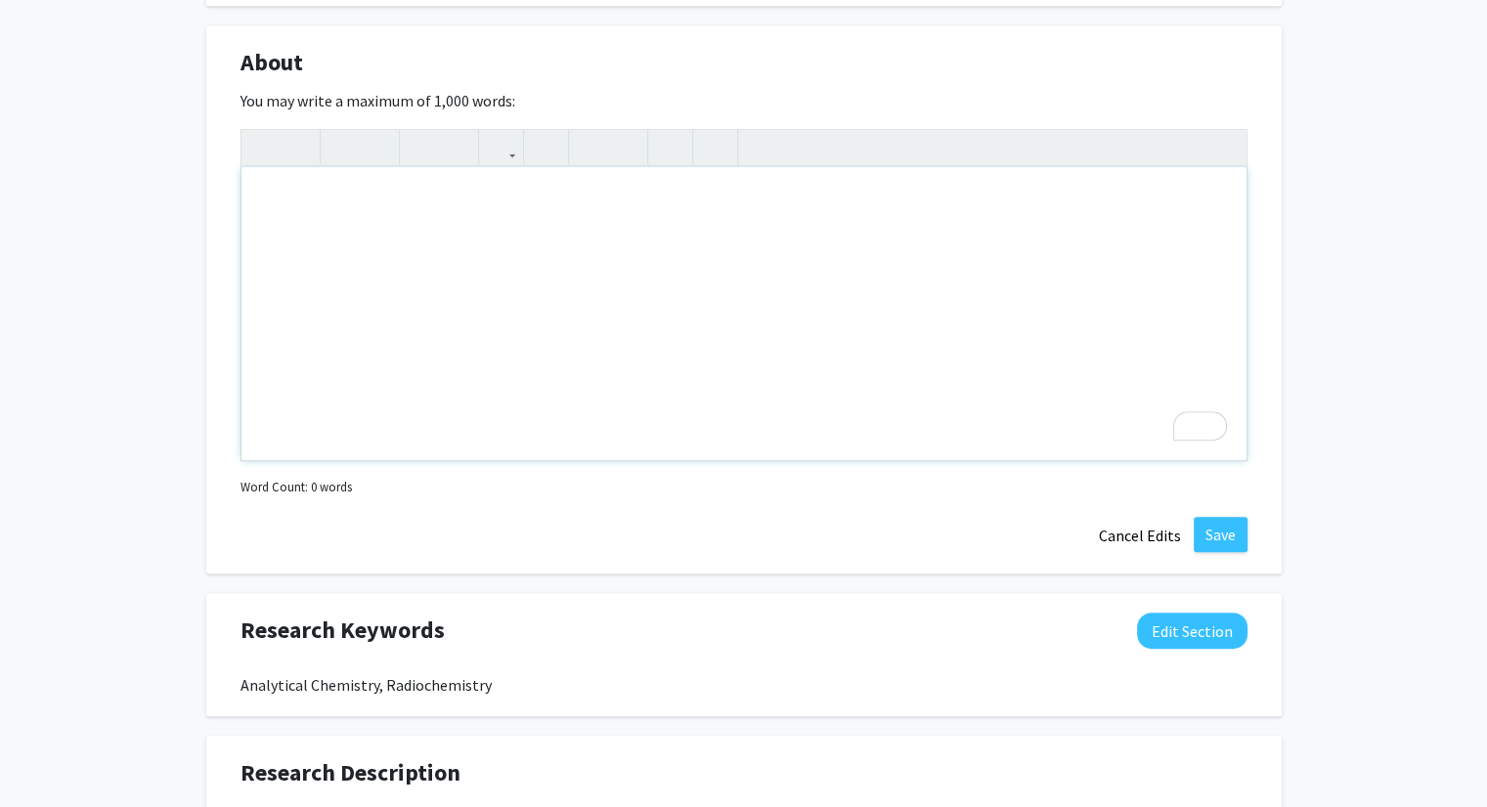
type textarea "<p>Dr. John Brockman is Associate Director of Research at the University of Mis…"
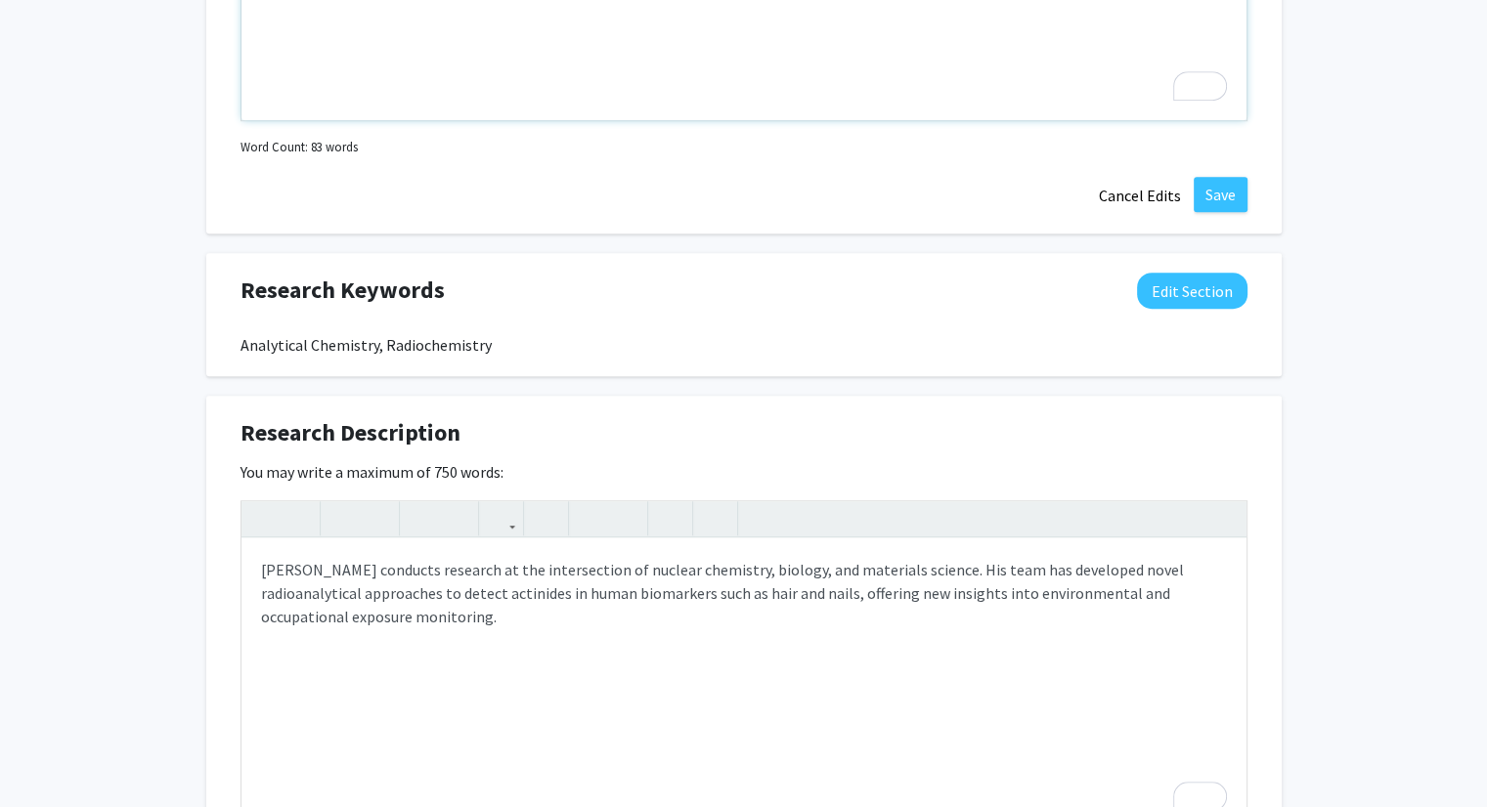
scroll to position [1306, 0]
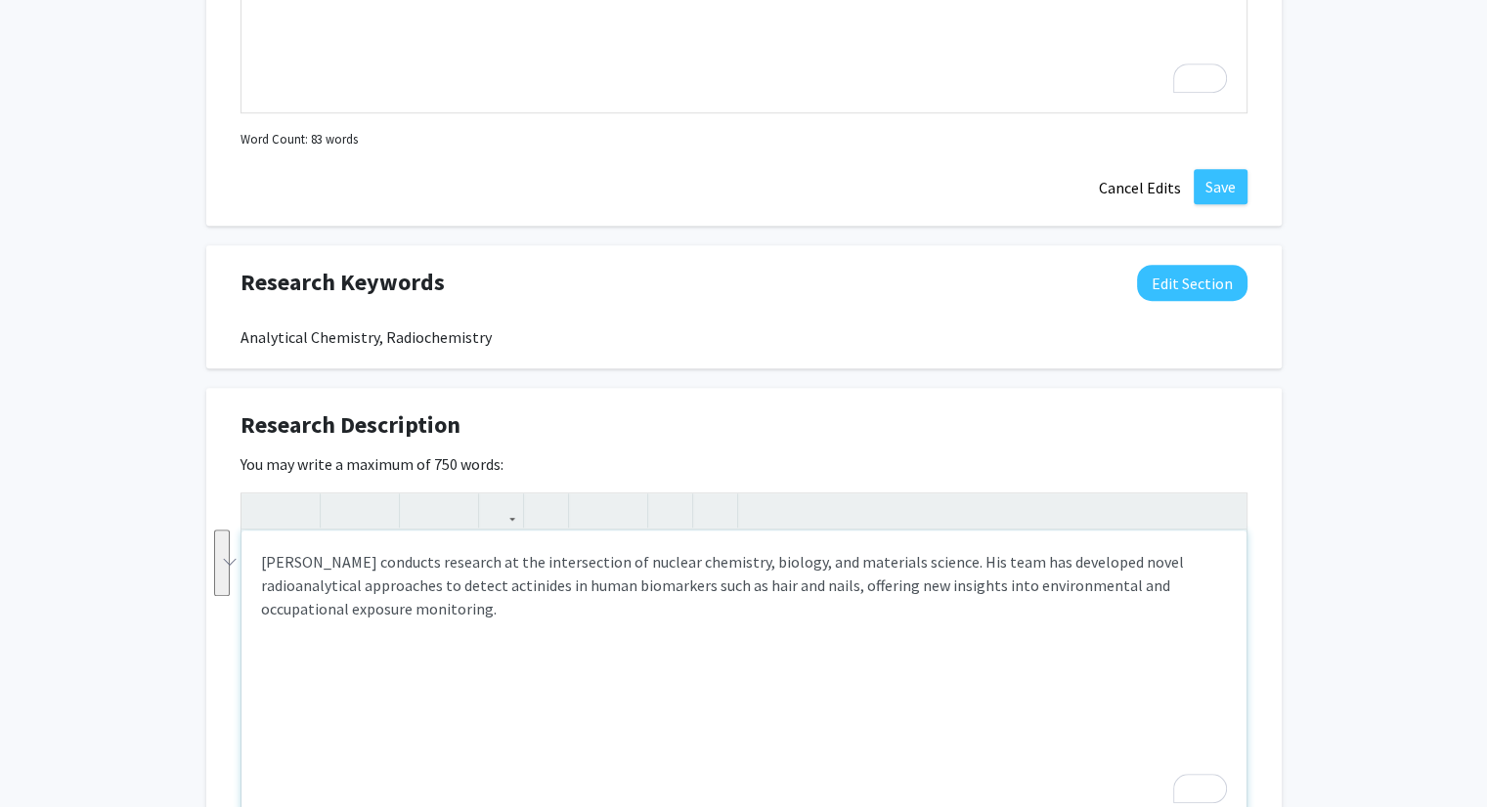
drag, startPoint x: 606, startPoint y: 695, endPoint x: 235, endPoint y: 537, distance: 403.8
click at [235, 537] on div "Research Description Edit Section You may write a maximum of 750 words: <p>Dr. …" at bounding box center [743, 662] width 1075 height 549
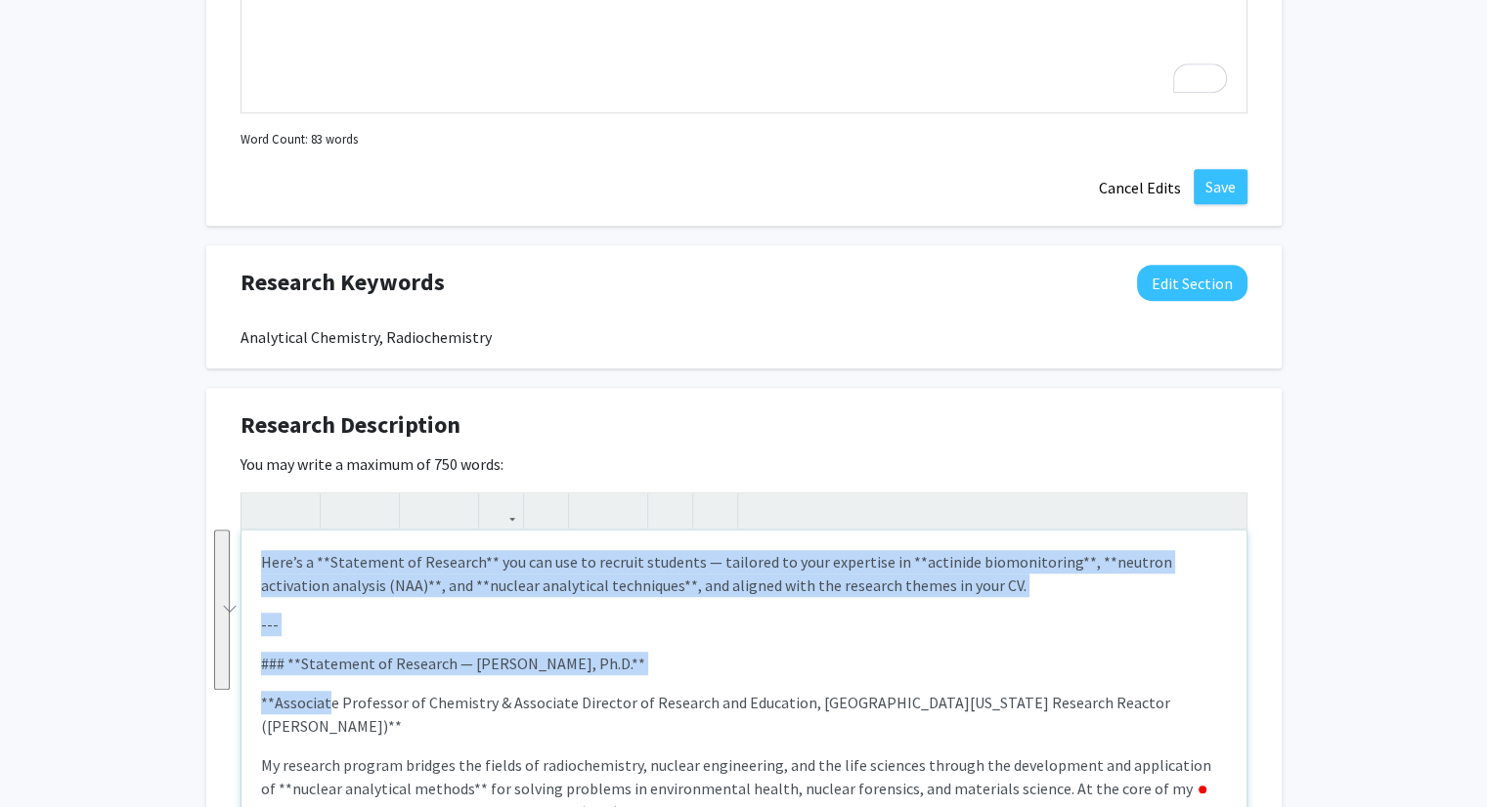
drag, startPoint x: 326, startPoint y: 661, endPoint x: 133, endPoint y: 435, distance: 296.8
click at [317, 613] on p "---" at bounding box center [744, 624] width 966 height 23
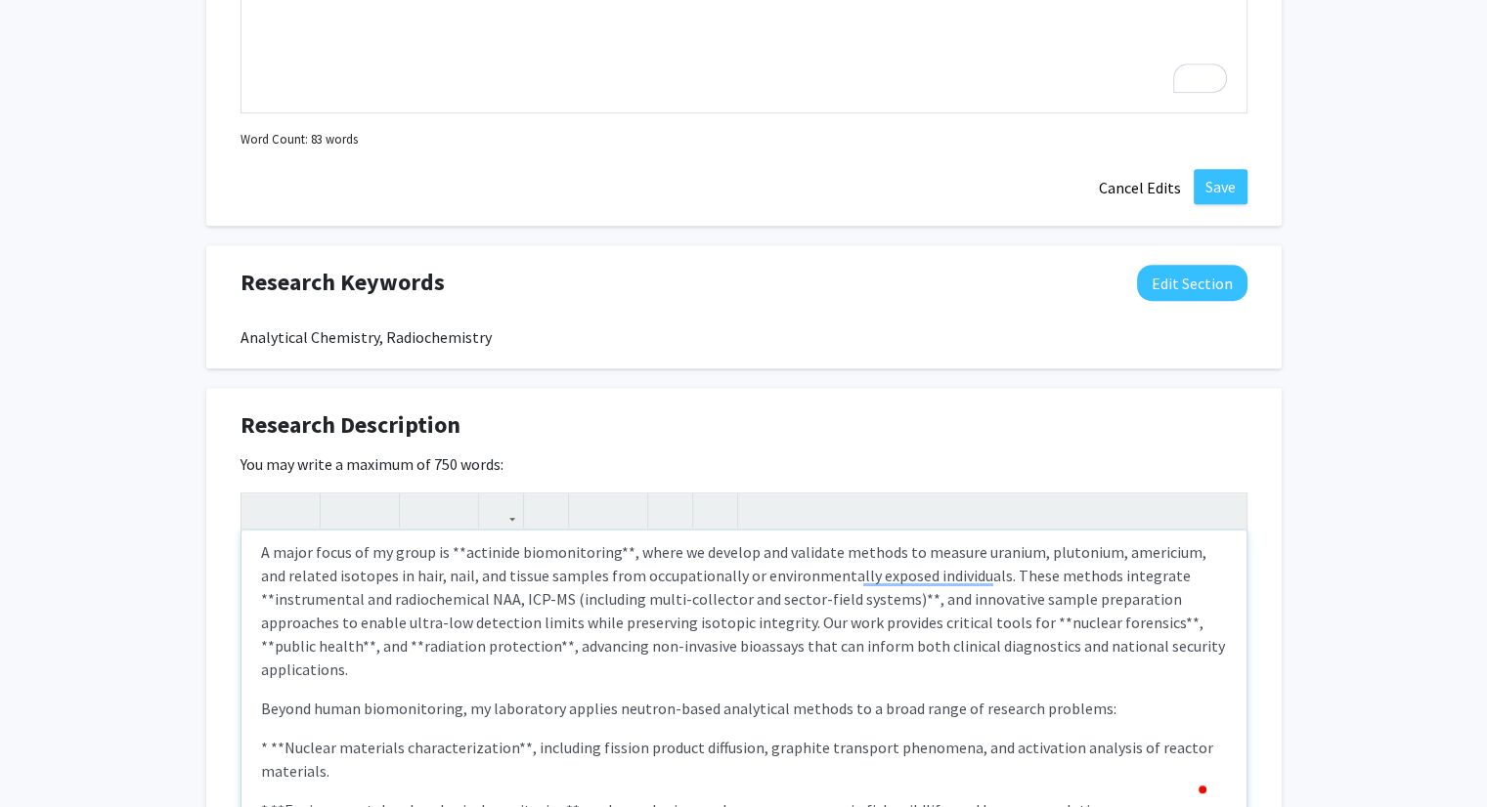
scroll to position [159, 0]
click at [469, 540] on p "A major focus of my group is **actinide biomonitoring**, where we develop and v…" at bounding box center [744, 610] width 966 height 141
click at [427, 612] on p "A major focus of my group is actinide biomonitoring, where we develop and valid…" at bounding box center [744, 610] width 966 height 141
click at [271, 571] on p "A major focus of my group is actinide biomonitoring, where we develop and valid…" at bounding box center [744, 610] width 966 height 141
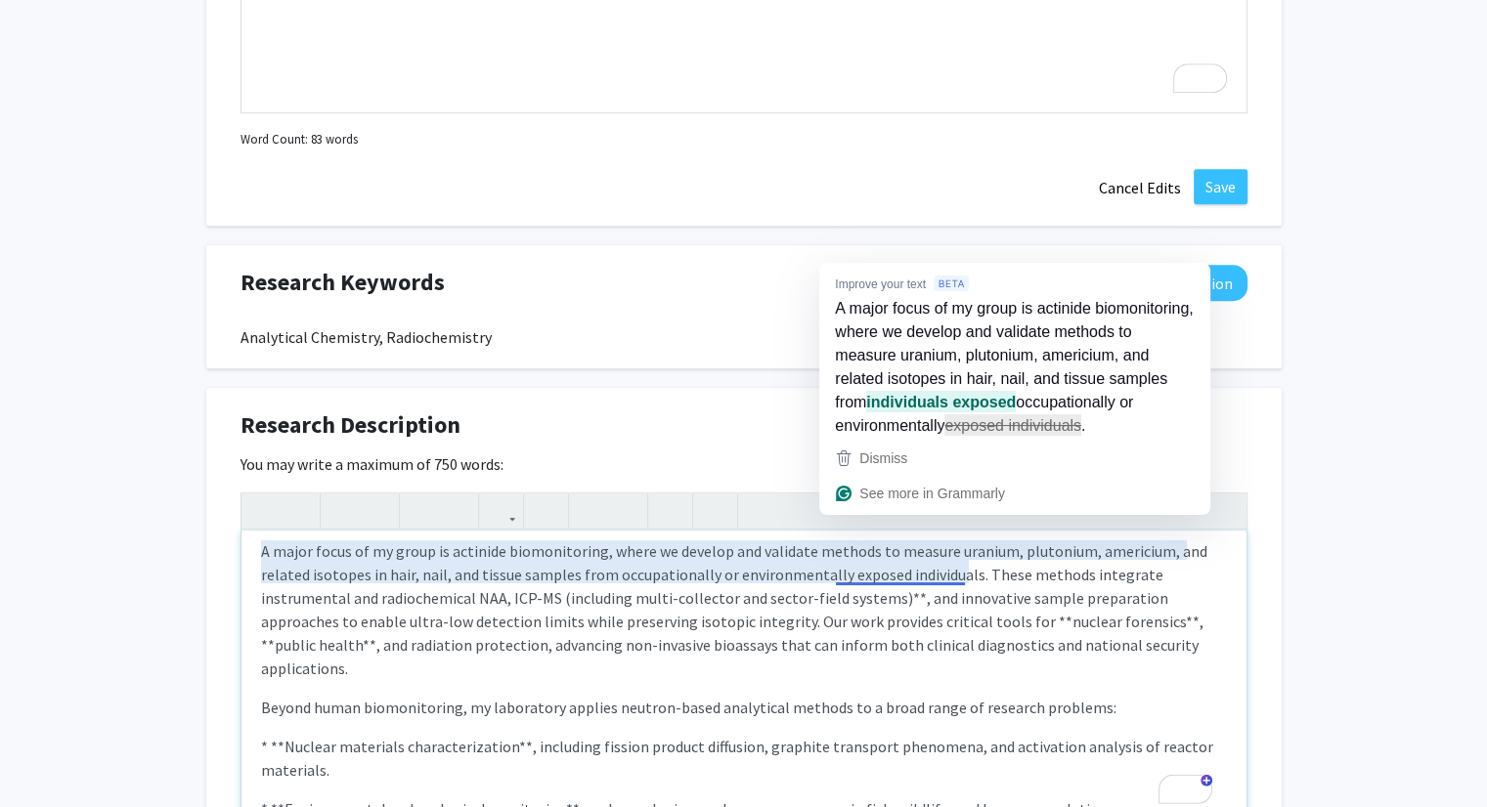
click at [921, 562] on p "A major focus of my group is actinide biomonitoring, where we develop and valid…" at bounding box center [744, 610] width 966 height 141
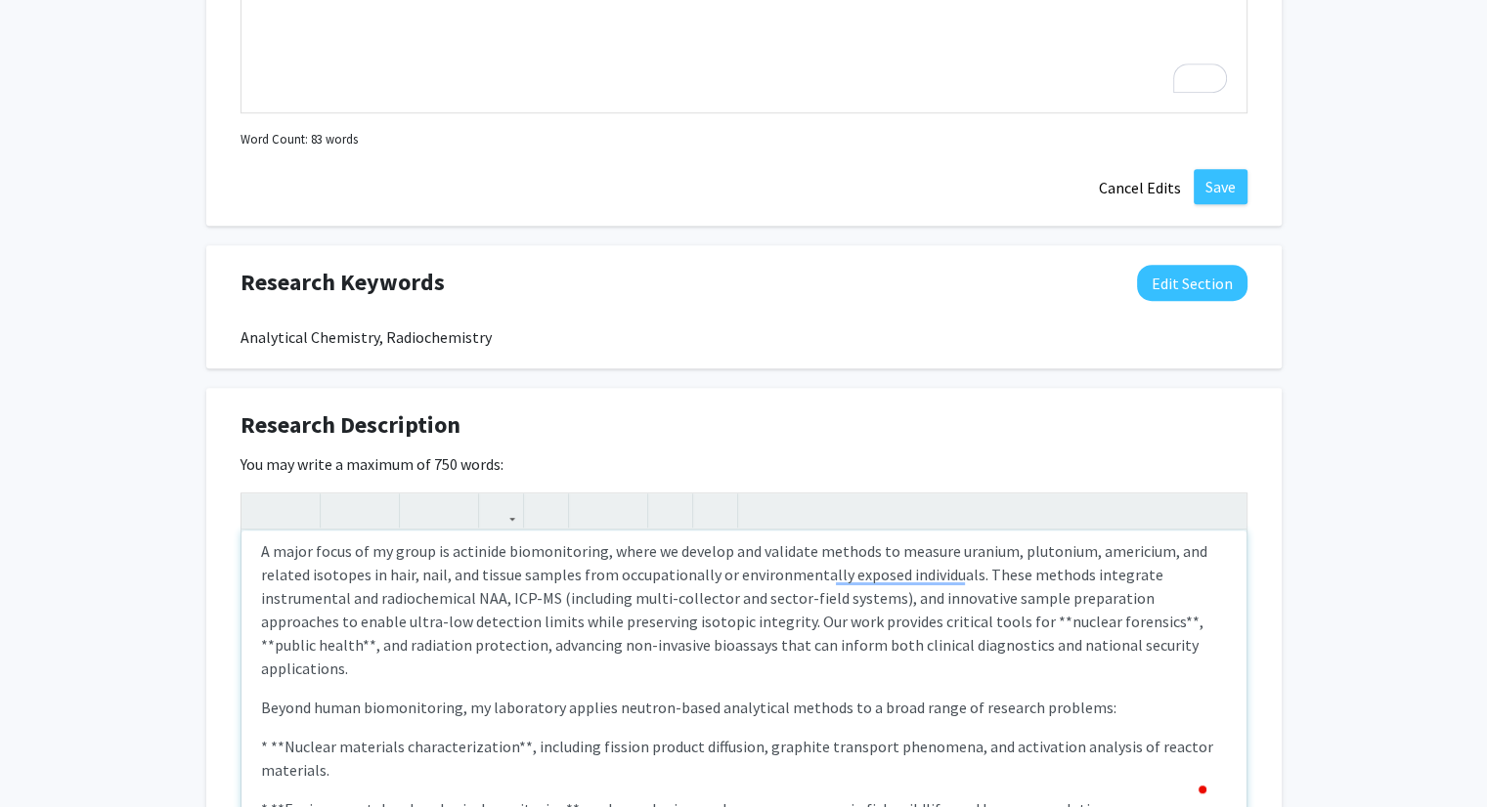
click at [1081, 594] on p "A major focus of my group is actinide biomonitoring, where we develop and valid…" at bounding box center [744, 610] width 966 height 141
click at [1079, 591] on p "A major focus of my group is actinide biomonitoring, where we develop and valid…" at bounding box center [744, 610] width 966 height 141
click at [1161, 589] on p "A major focus of my group is actinide biomonitoring, where we develop and valid…" at bounding box center [744, 610] width 966 height 141
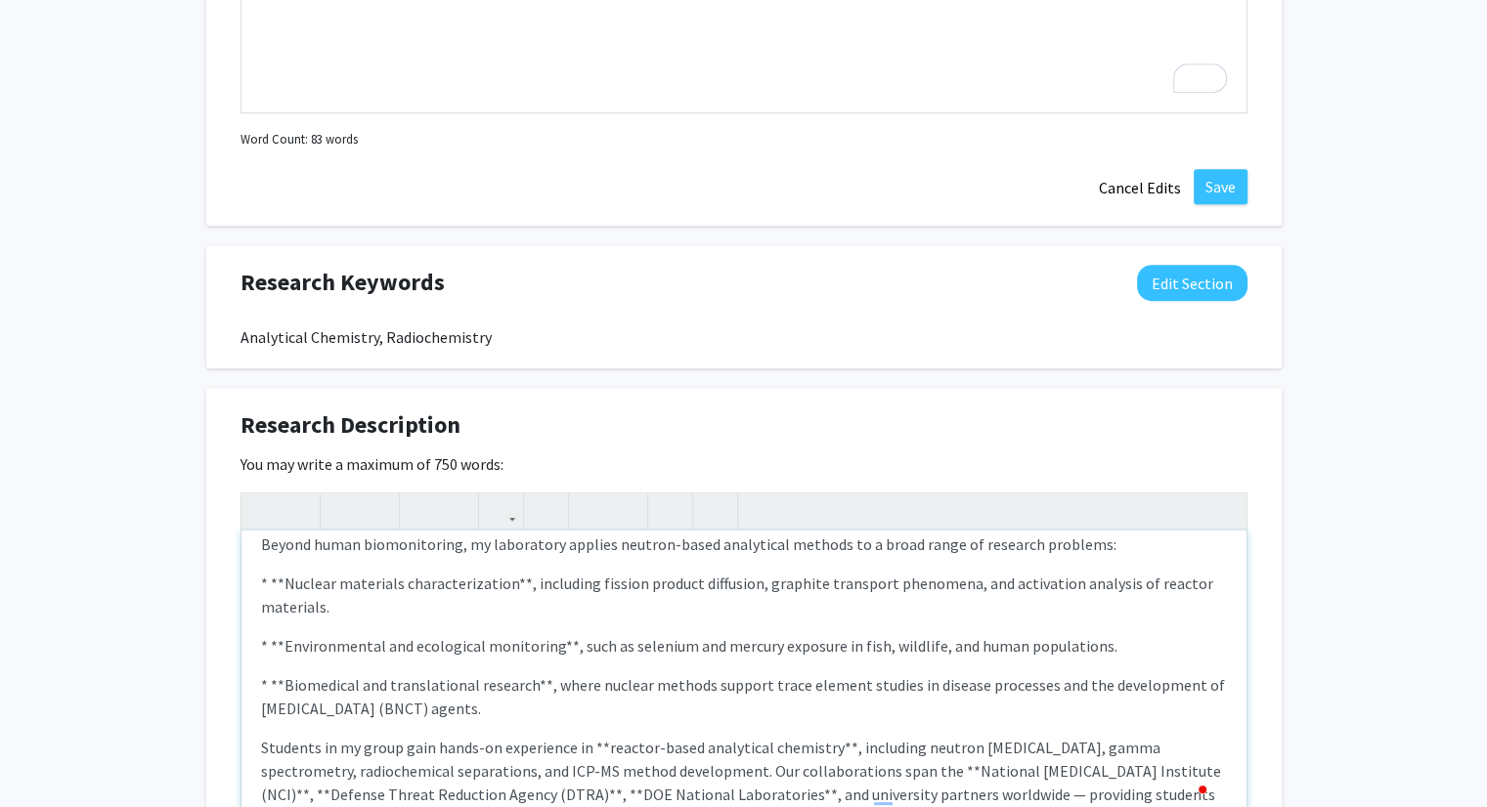
scroll to position [303, 0]
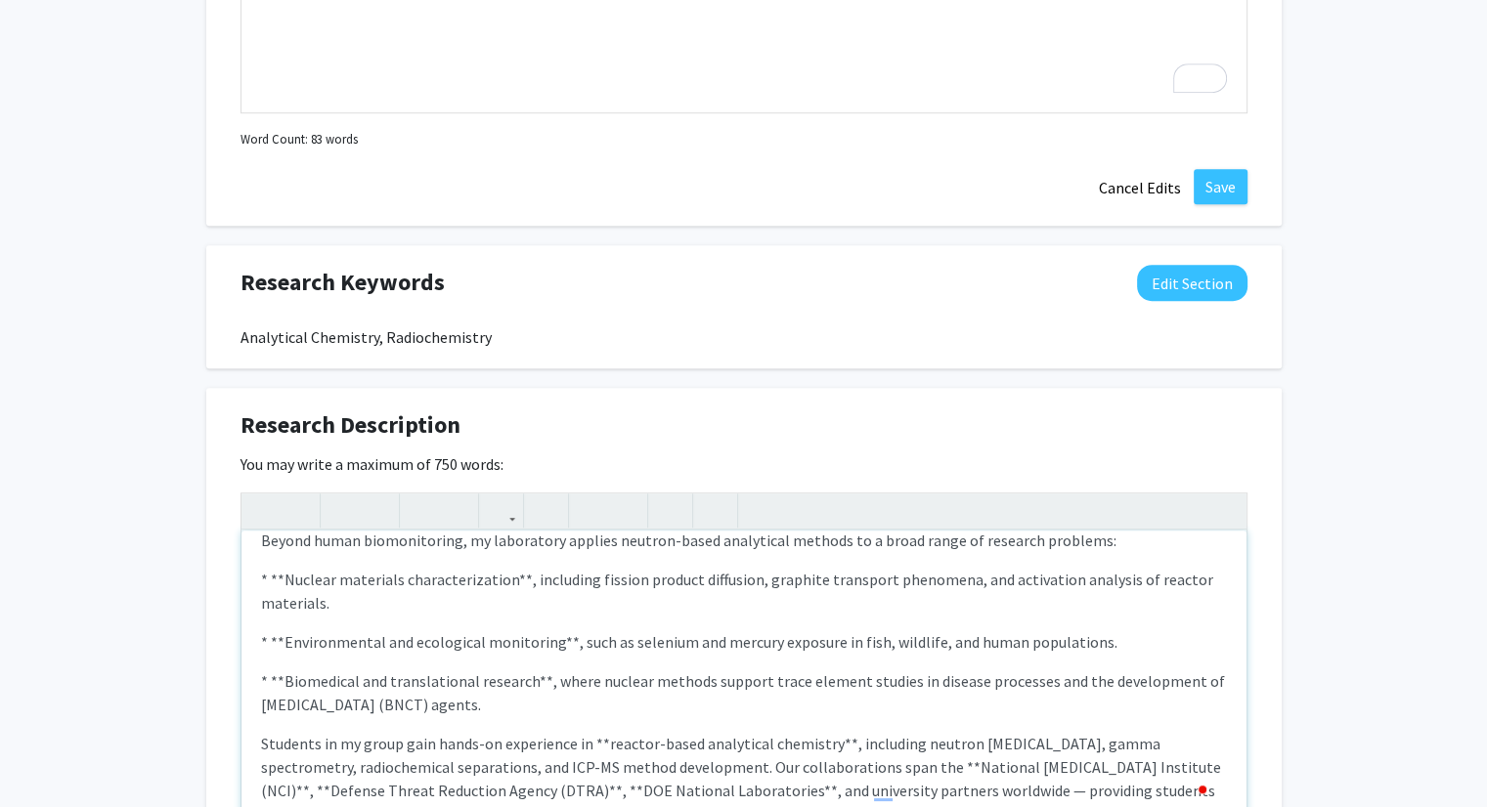
click at [516, 568] on p "* **Nuclear materials characterization**, including fission product diffusion, …" at bounding box center [744, 591] width 966 height 47
click at [287, 568] on p "* **Nuclear materials characterization, including fission product diffusion, gr…" at bounding box center [744, 591] width 966 height 47
click at [285, 631] on p "* **Environmental and ecological monitoring**, such as selenium and mercury exp…" at bounding box center [744, 642] width 966 height 23
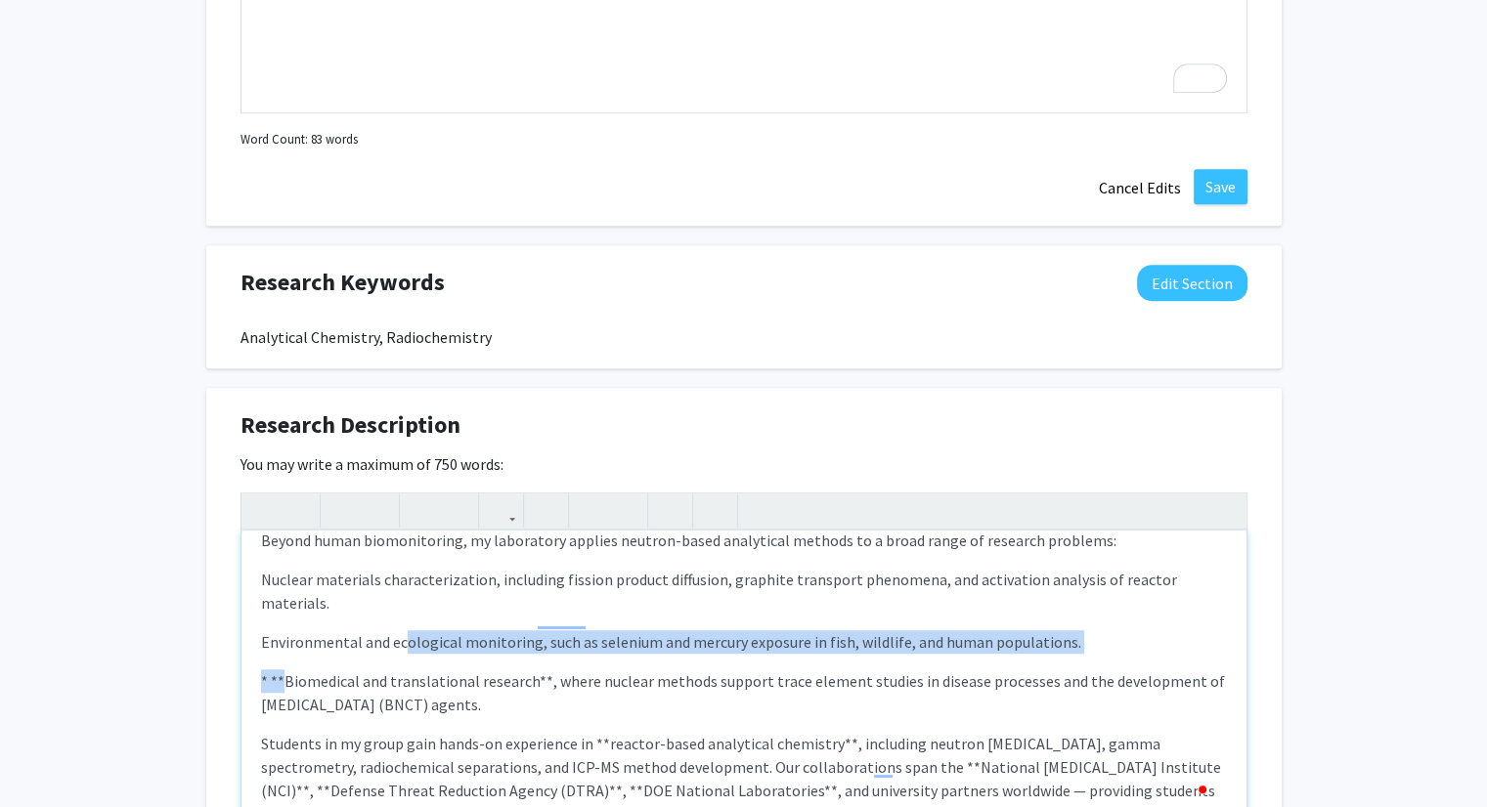
drag, startPoint x: 281, startPoint y: 633, endPoint x: 415, endPoint y: 580, distance: 145.2
click at [415, 580] on div "My research program bridges the fields of radiochemistry, nuclear engineering, …" at bounding box center [743, 677] width 1005 height 293
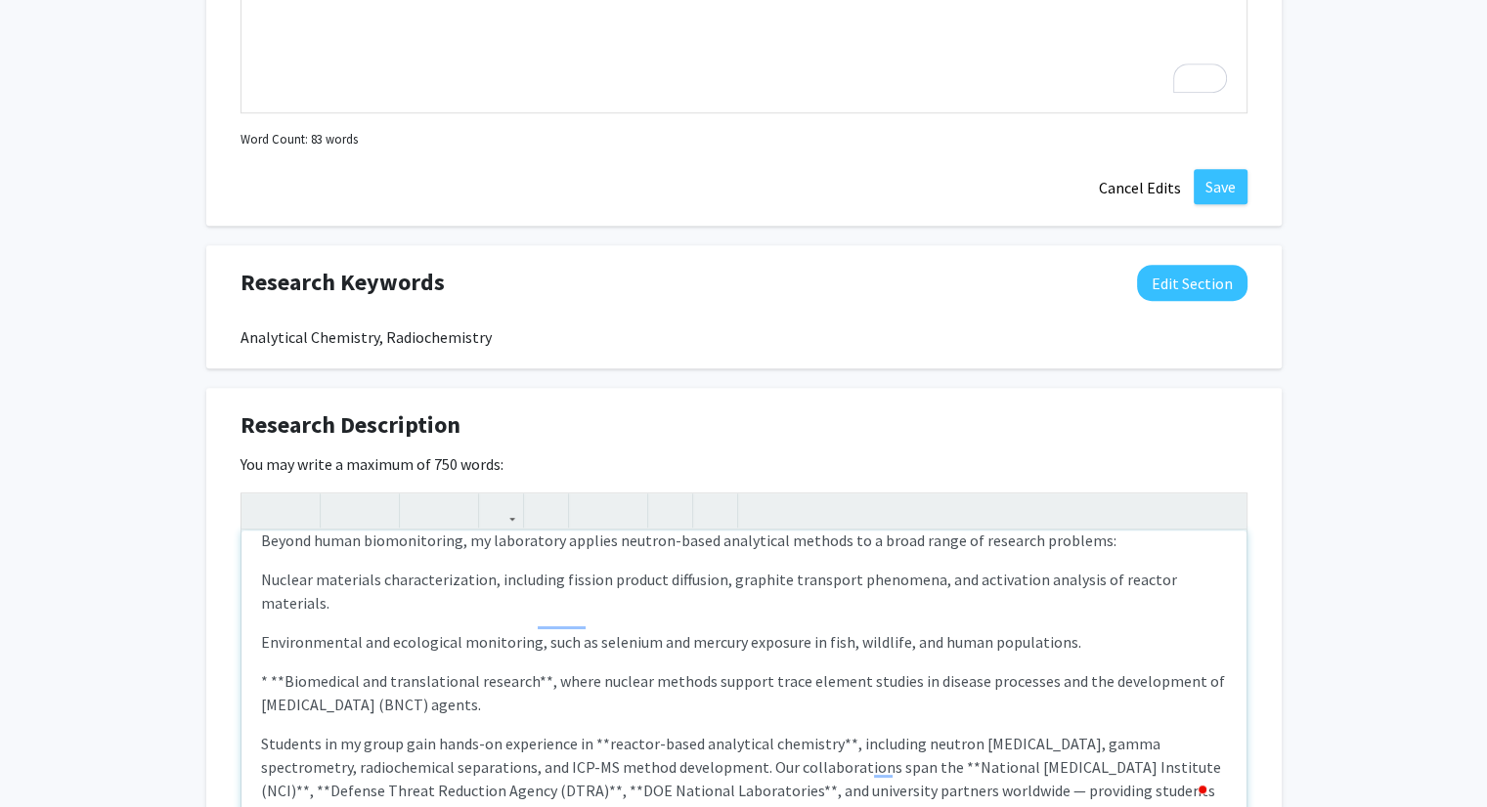
click at [290, 670] on p "* **Biomedical and translational research**, where nuclear methods support trac…" at bounding box center [744, 693] width 966 height 47
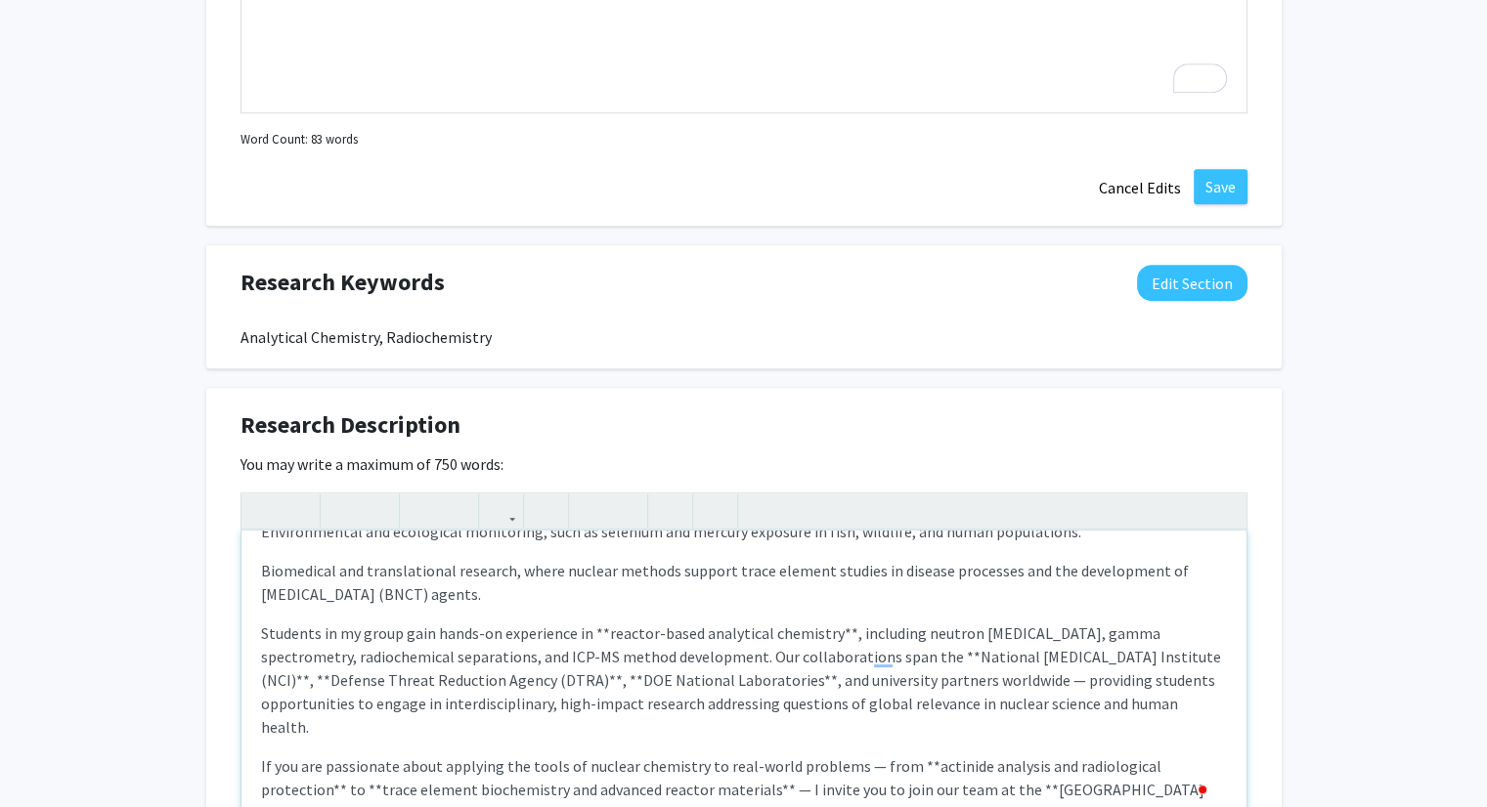
scroll to position [418, 0]
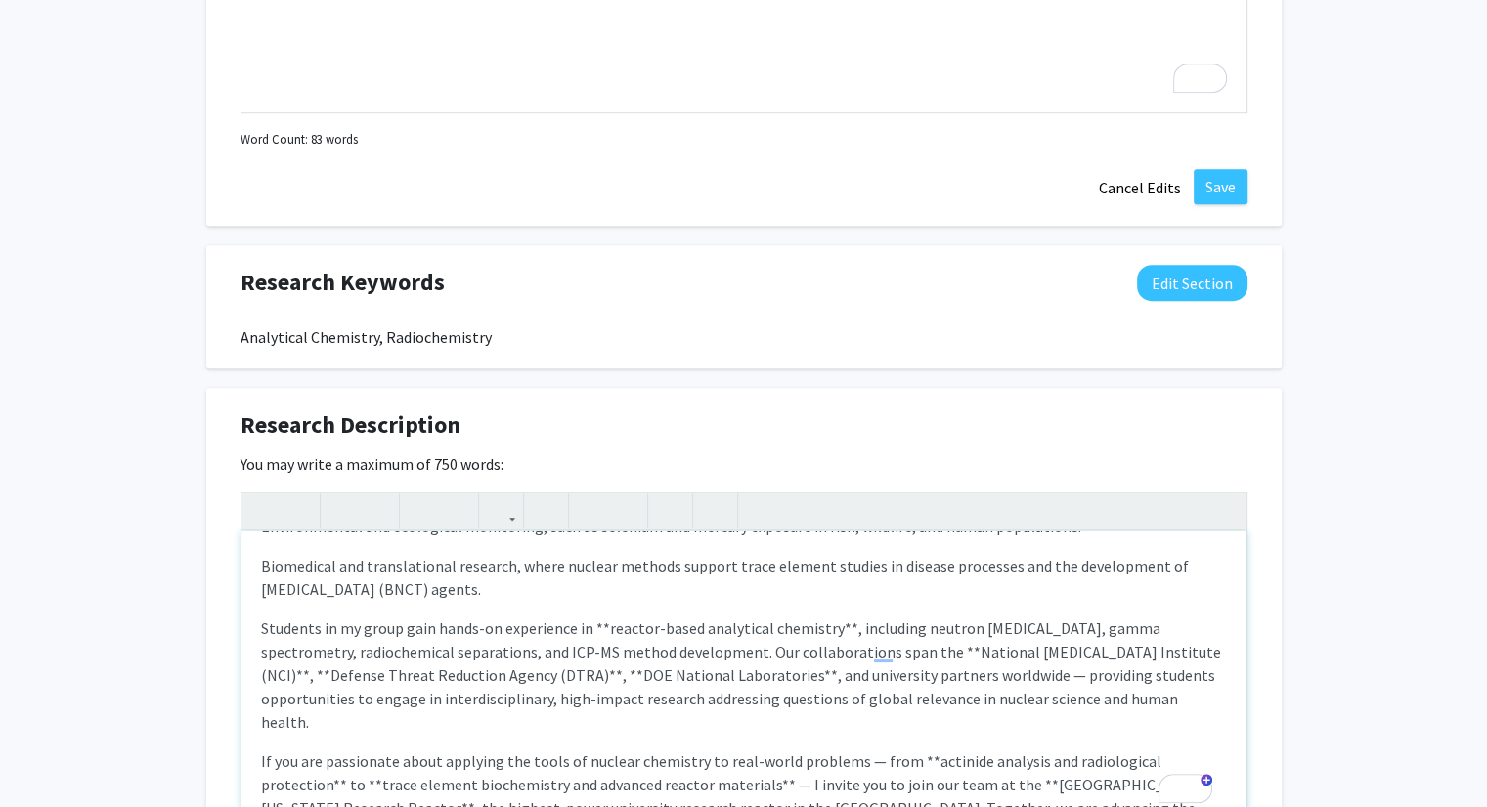
click at [589, 617] on p "Students in my group gain hands-on experience in **reactor-based analytical che…" at bounding box center [744, 675] width 966 height 117
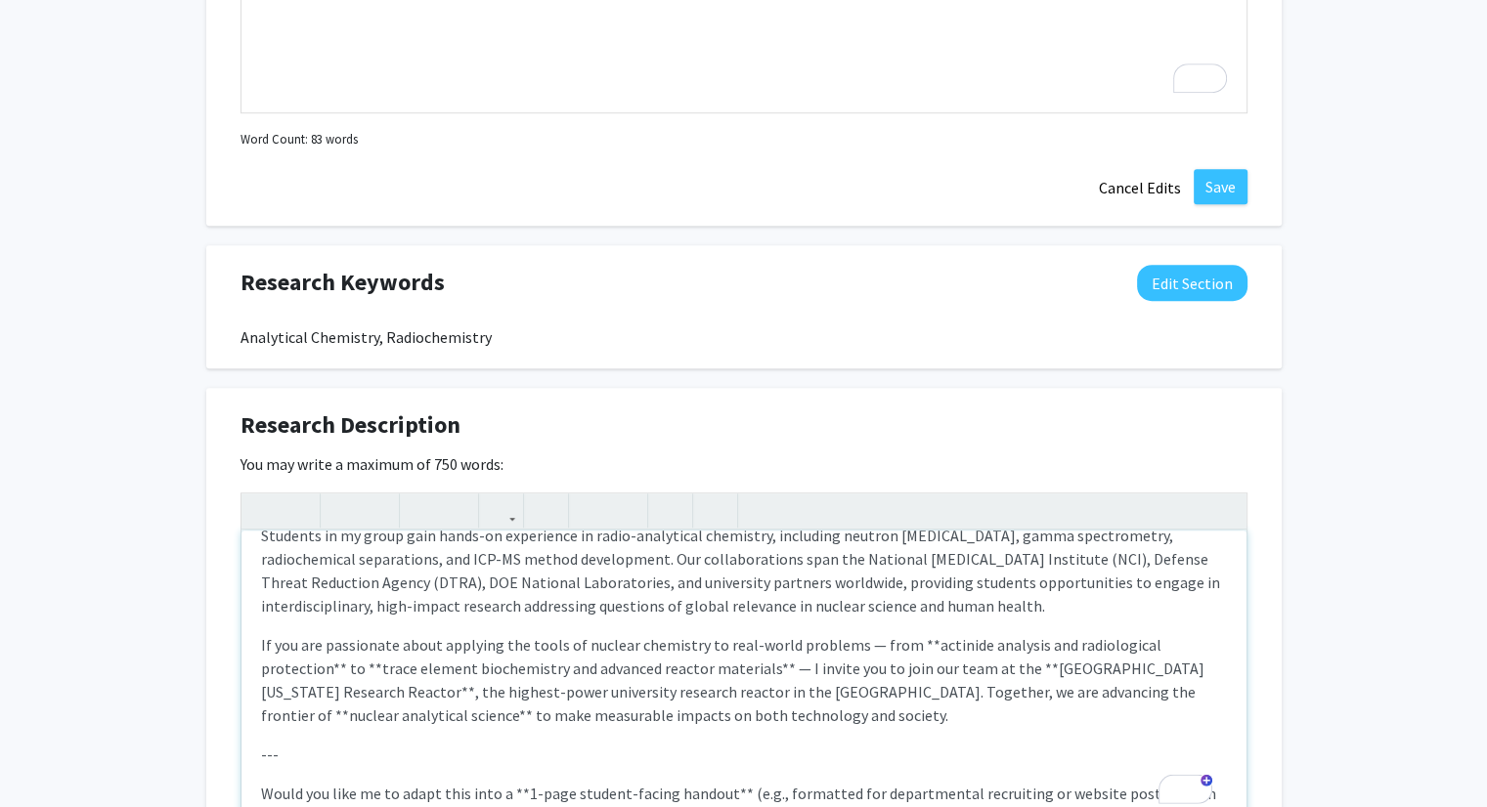
scroll to position [512, 0]
click at [338, 632] on p "If you are passionate about applying the tools of nuclear chemistry to real-wor…" at bounding box center [744, 679] width 966 height 94
click at [916, 632] on p "If you are passionate about applying the tools of nuclear chemistry to real-wor…" at bounding box center [744, 679] width 966 height 94
click at [927, 632] on p "If you are passionate about applying the tools of nuclear chemistry to real-wor…" at bounding box center [744, 679] width 966 height 94
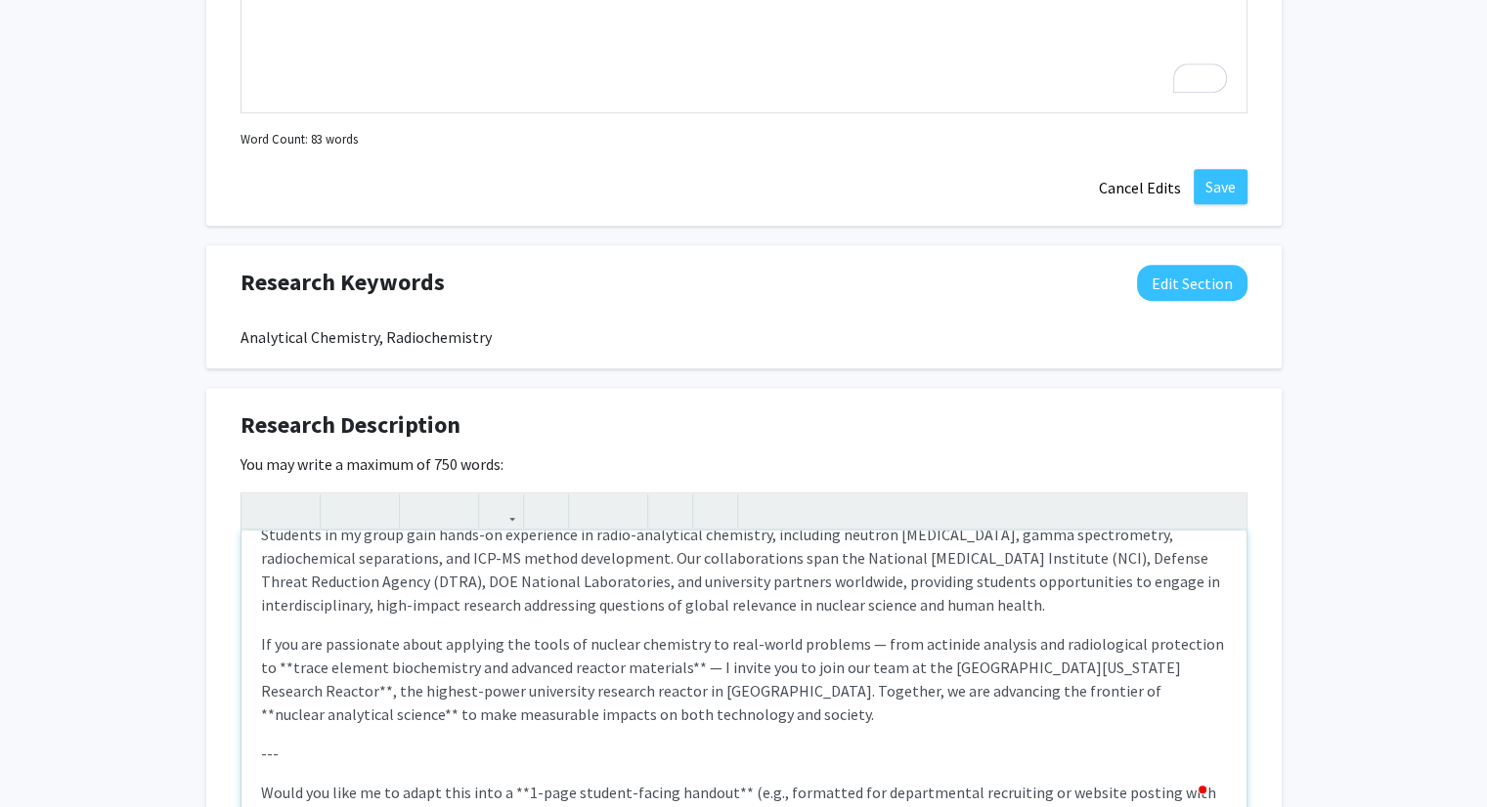
click at [1177, 632] on p "If you are passionate about applying the tools of nuclear chemistry to real-wor…" at bounding box center [744, 679] width 966 height 94
click at [958, 644] on p "If you are passionate about applying the tools of nuclear chemistry to real-wor…" at bounding box center [744, 679] width 966 height 94
click at [1118, 640] on p "If you are passionate about applying the tools of nuclear chemistry to real-wor…" at bounding box center [744, 679] width 966 height 94
click at [670, 632] on p "If you are passionate about applying the tools of nuclear chemistry to real-wor…" at bounding box center [744, 679] width 966 height 94
click at [278, 632] on p "If you are passionate about applying the tools of nuclear chemistry to real-wor…" at bounding box center [744, 679] width 966 height 94
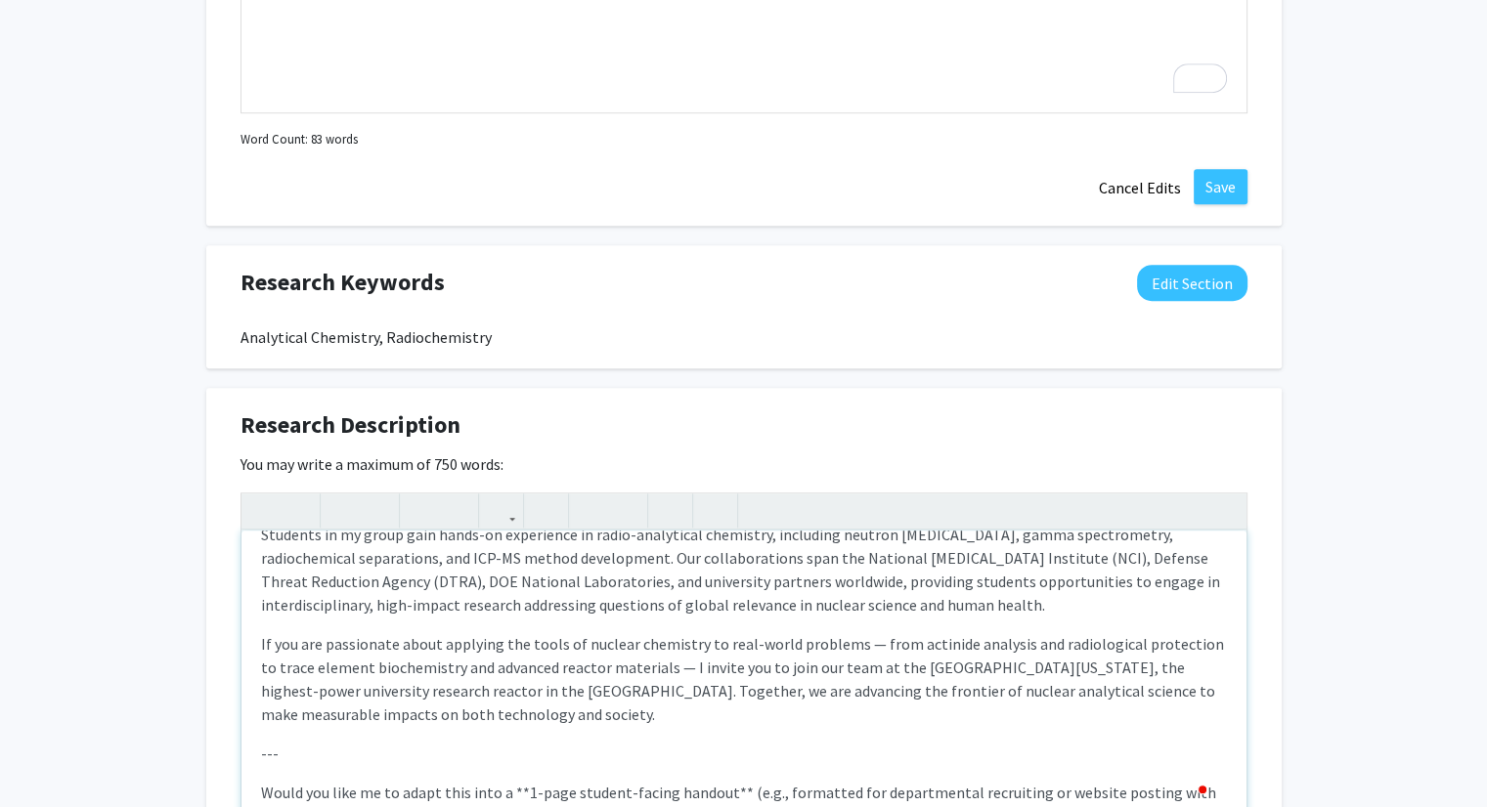
scroll to position [567, 0]
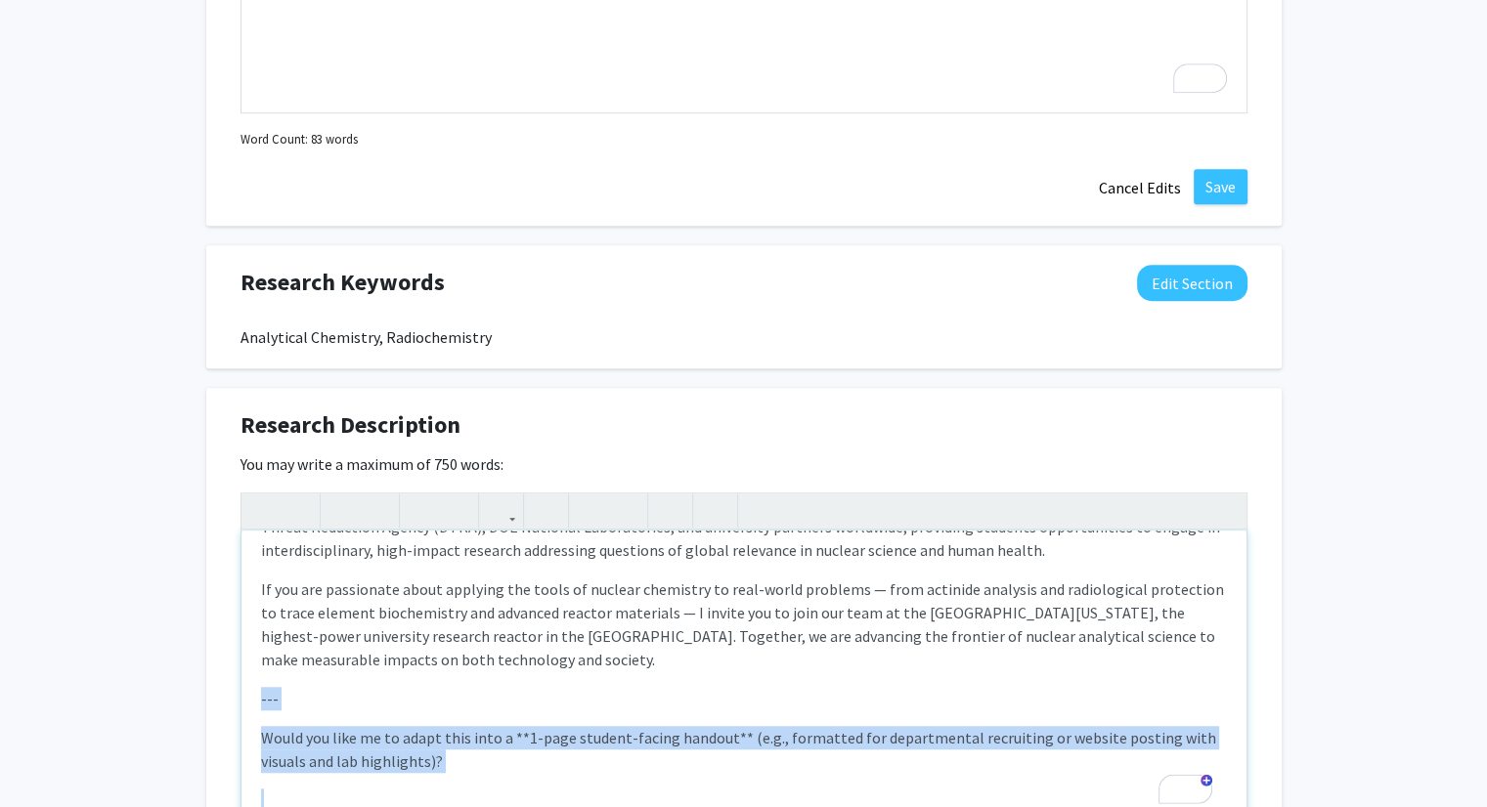
drag, startPoint x: 406, startPoint y: 744, endPoint x: 216, endPoint y: 627, distance: 223.0
click at [216, 627] on div "Research Description Edit Section You may write a maximum of 750 words: My rese…" at bounding box center [743, 662] width 1075 height 549
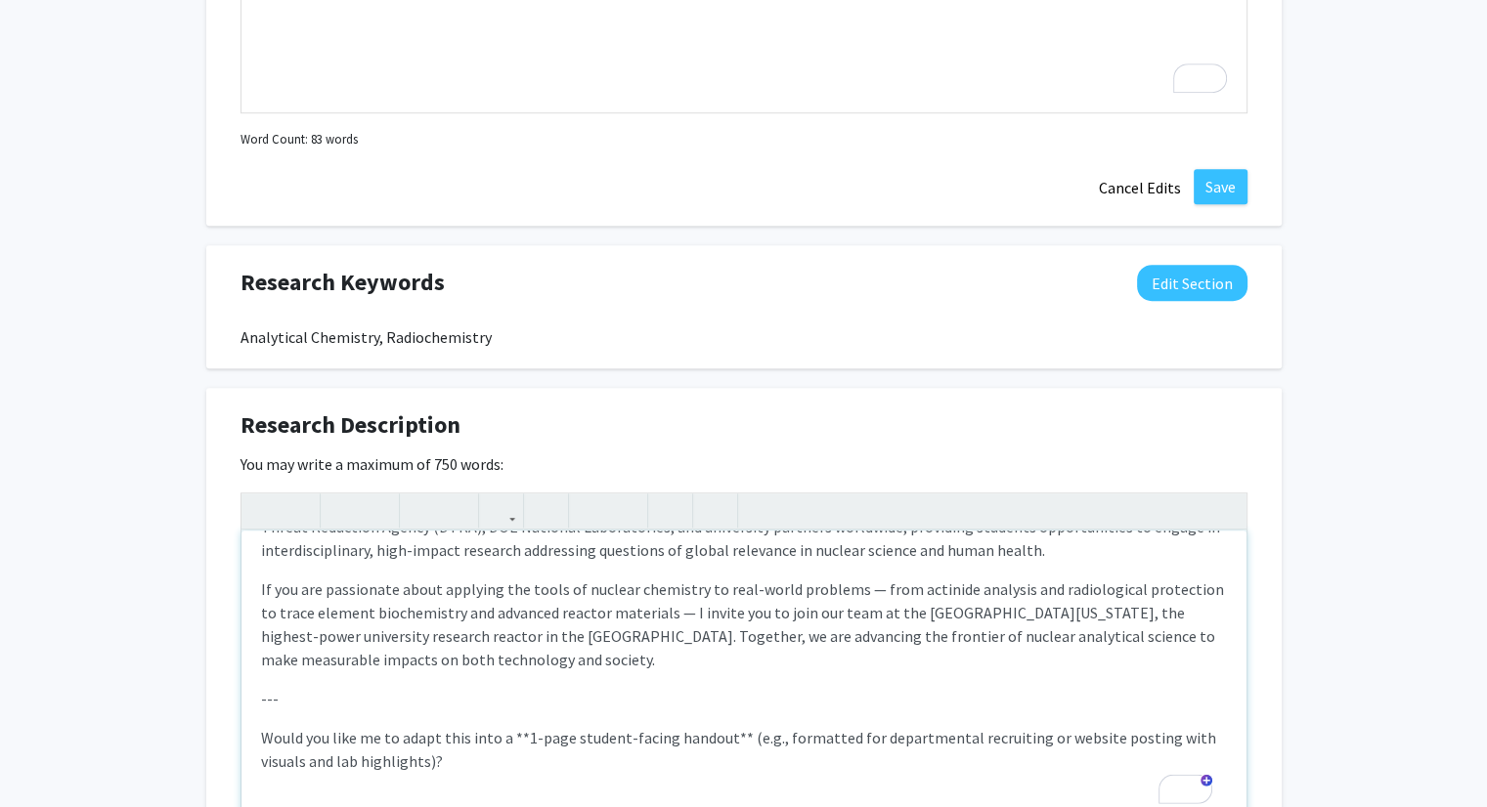
scroll to position [465, 0]
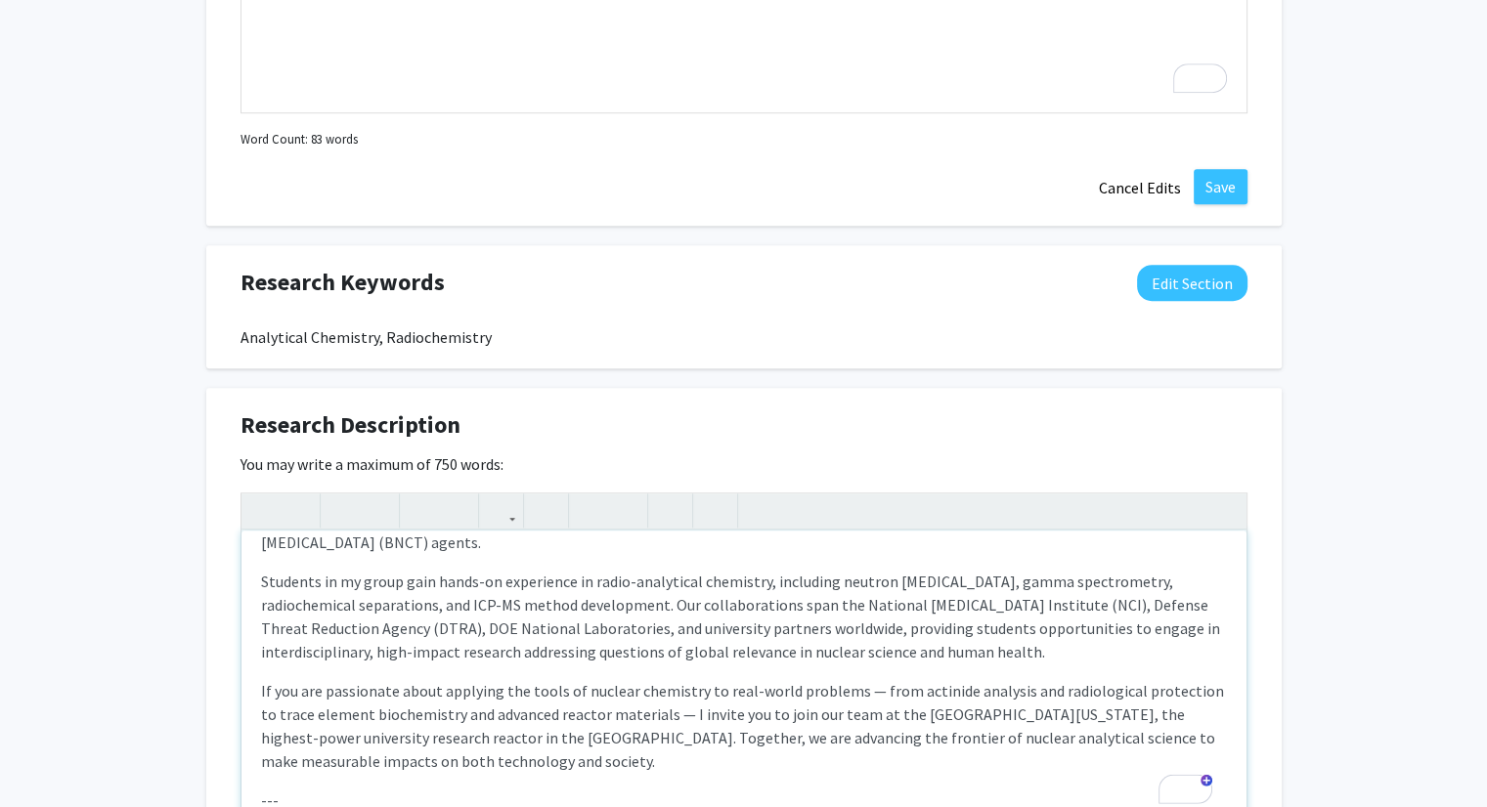
type textarea "<p><br></p><p>My research program bridges the fields of radiochemistry, nuclear…"
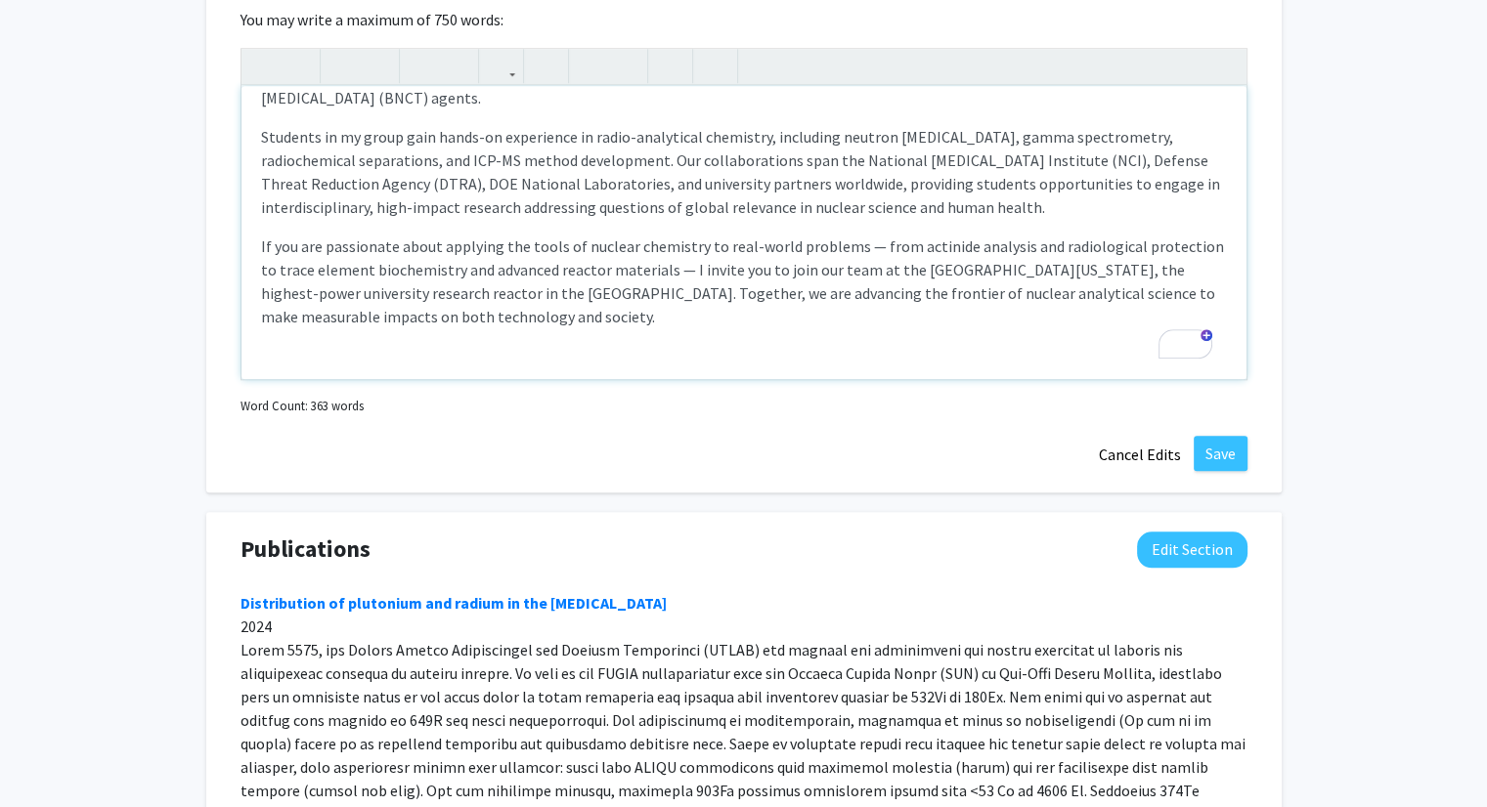
scroll to position [1798, 0]
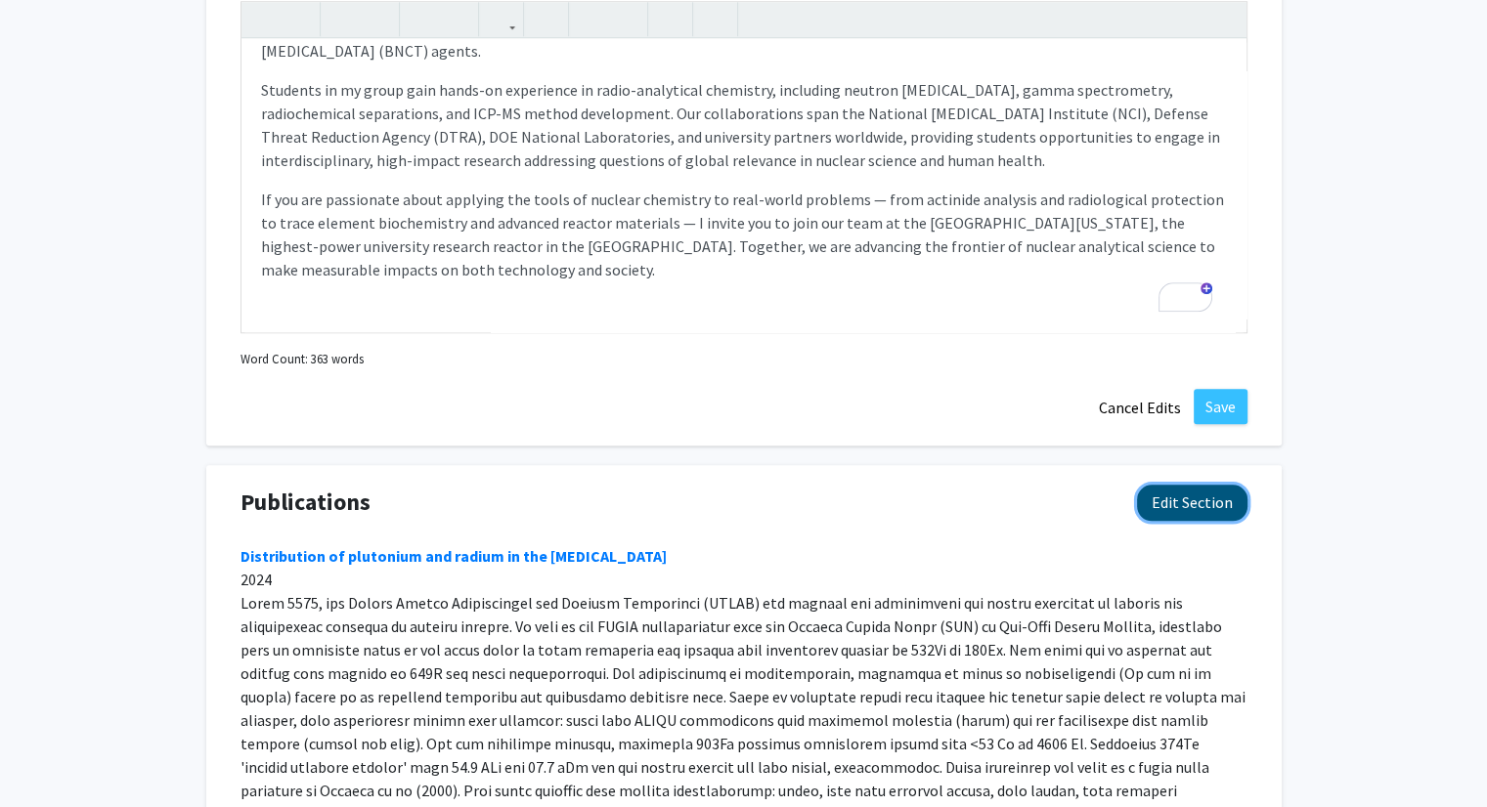
click at [1199, 485] on button "Edit Section" at bounding box center [1192, 503] width 110 height 36
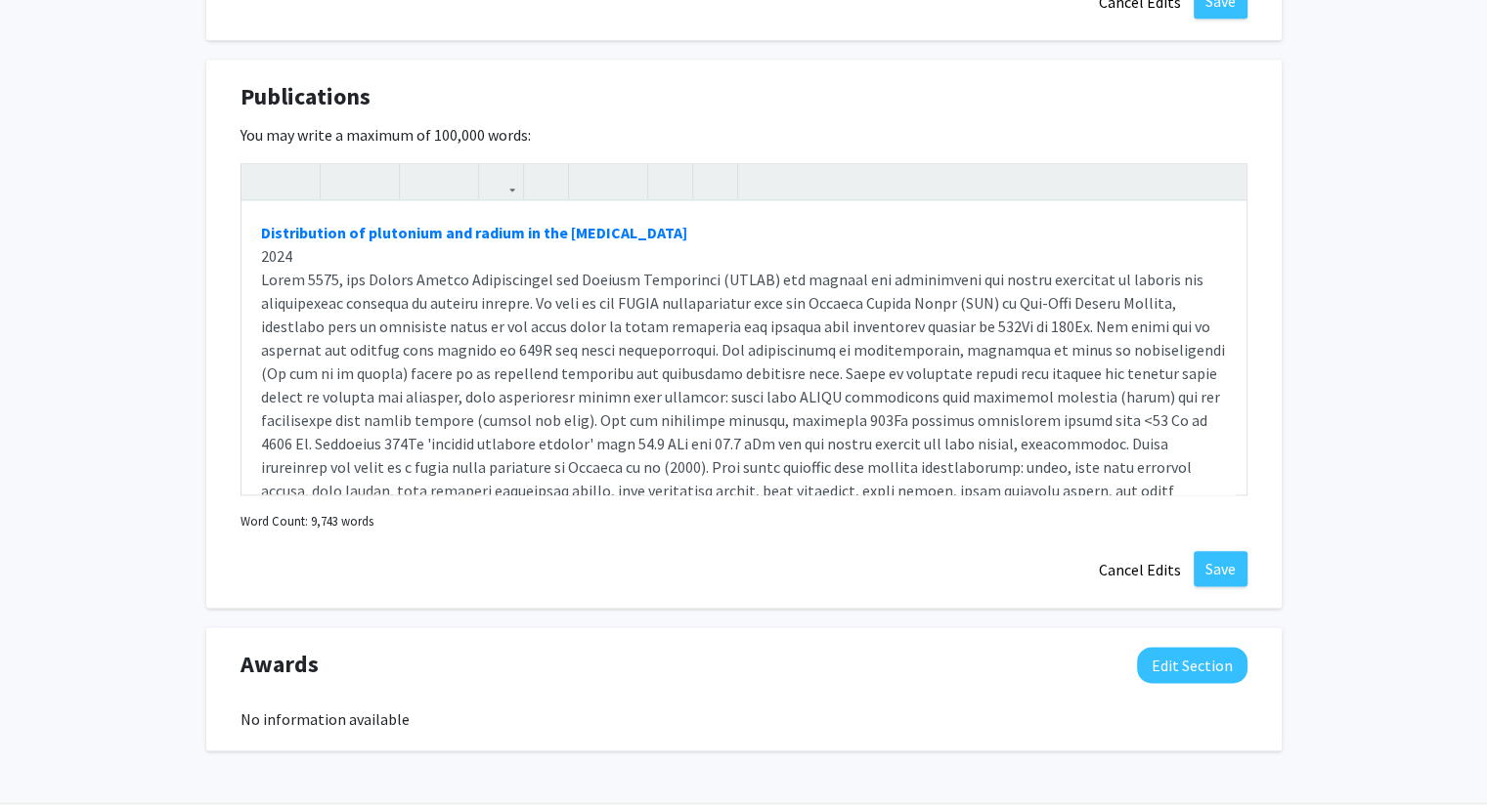
scroll to position [2242, 0]
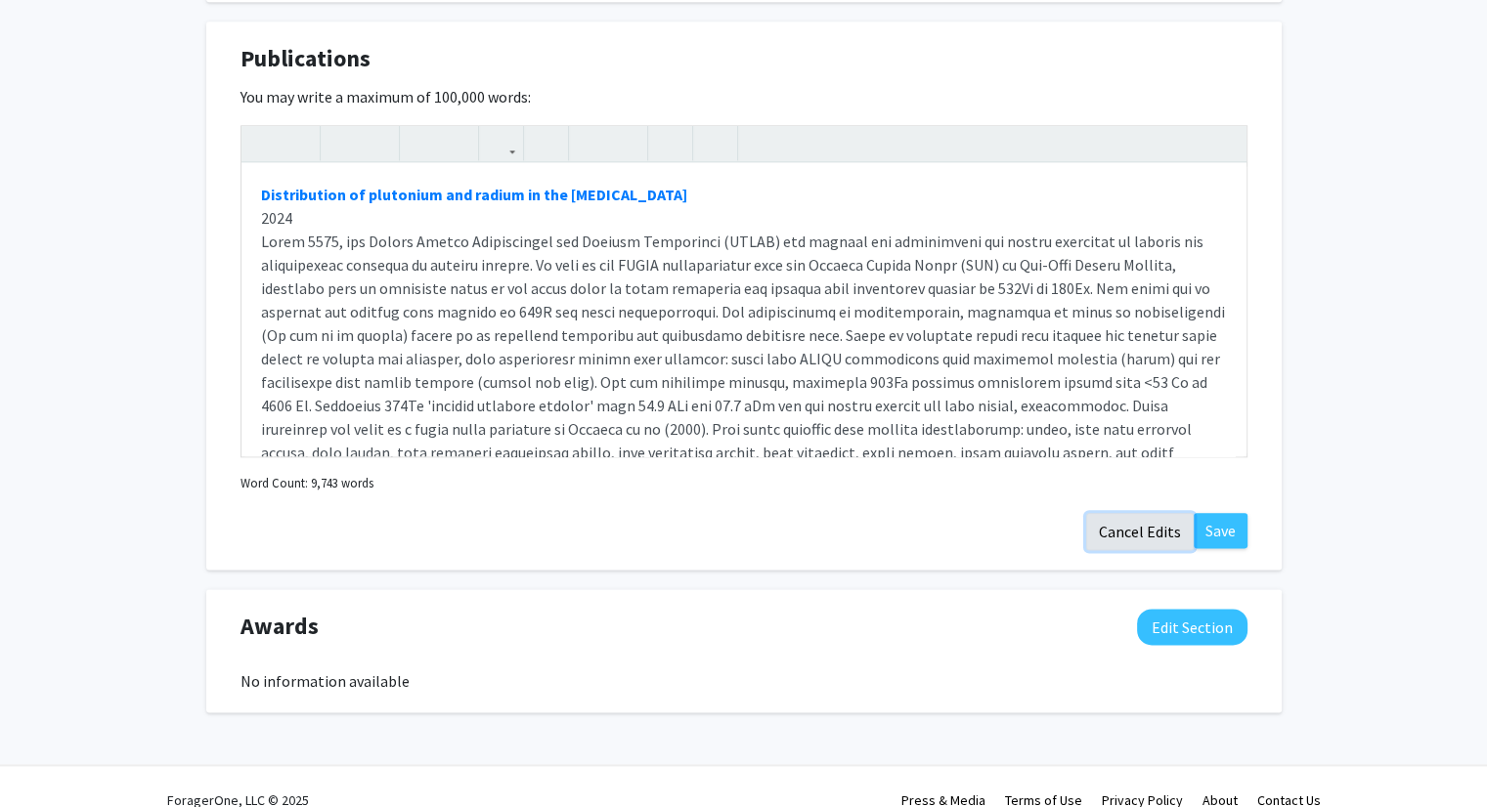
click at [1142, 513] on button "Cancel Edits" at bounding box center [1140, 531] width 108 height 37
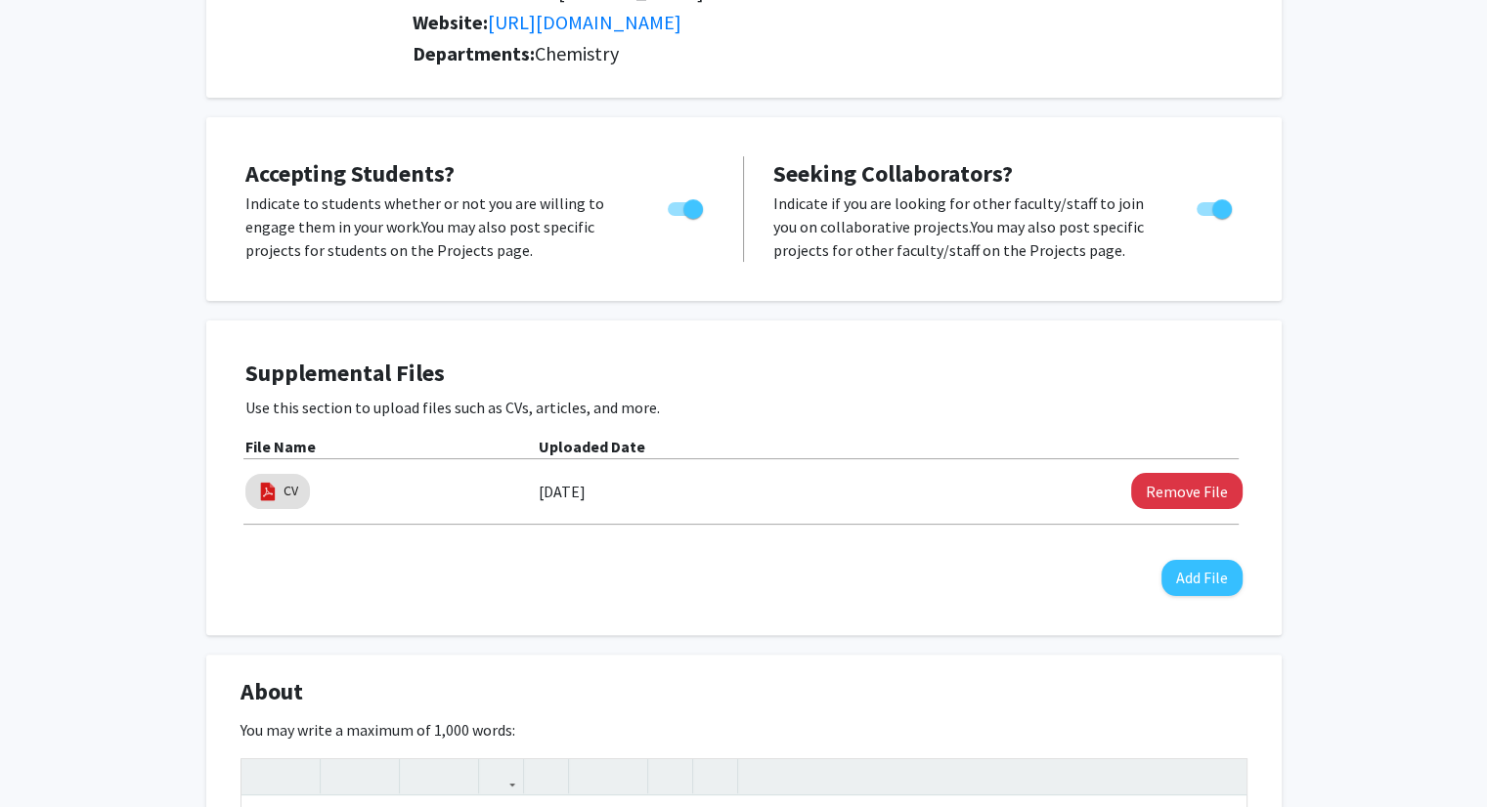
scroll to position [0, 0]
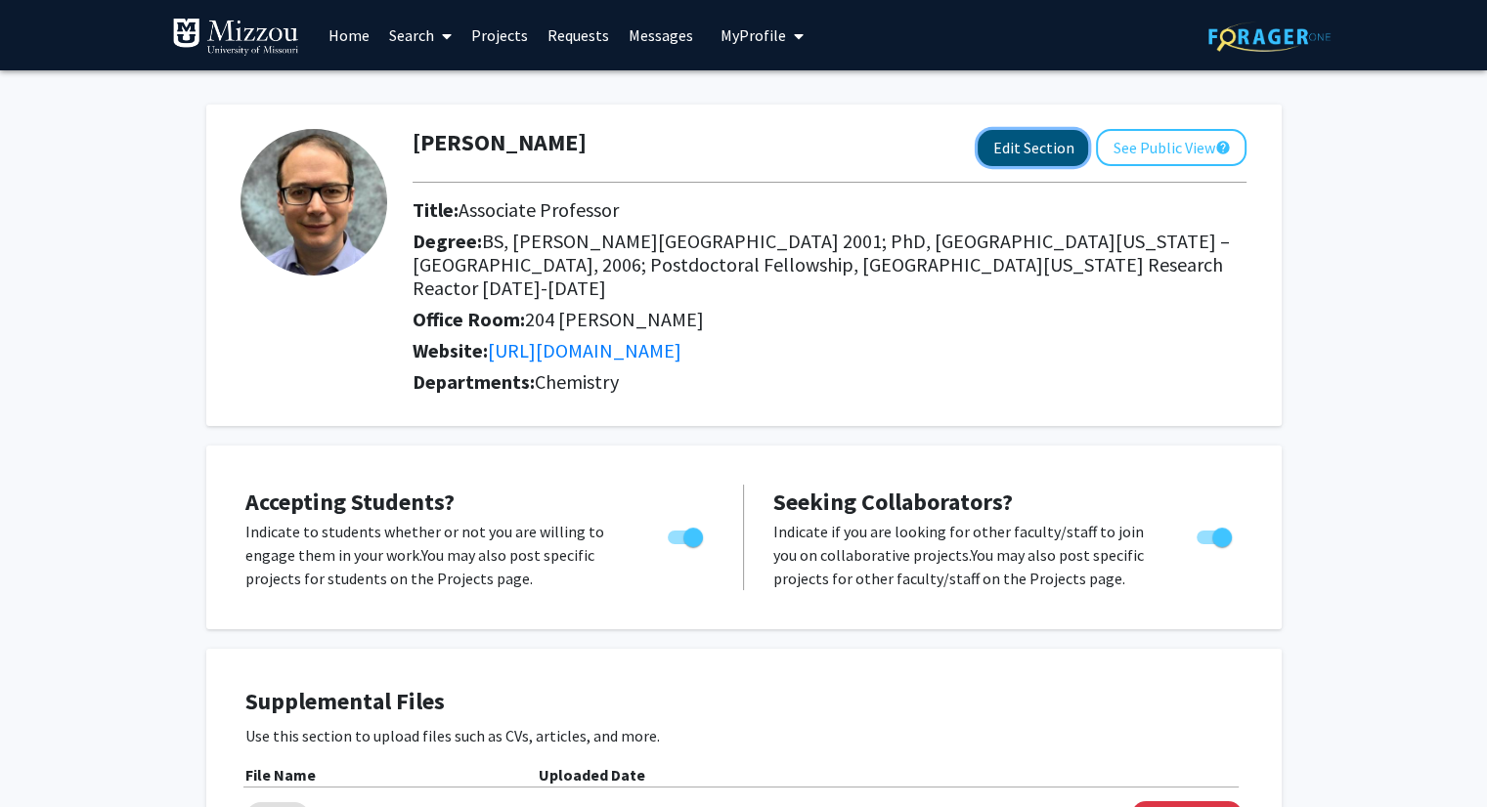
click at [1026, 151] on button "Edit Section" at bounding box center [1033, 148] width 110 height 36
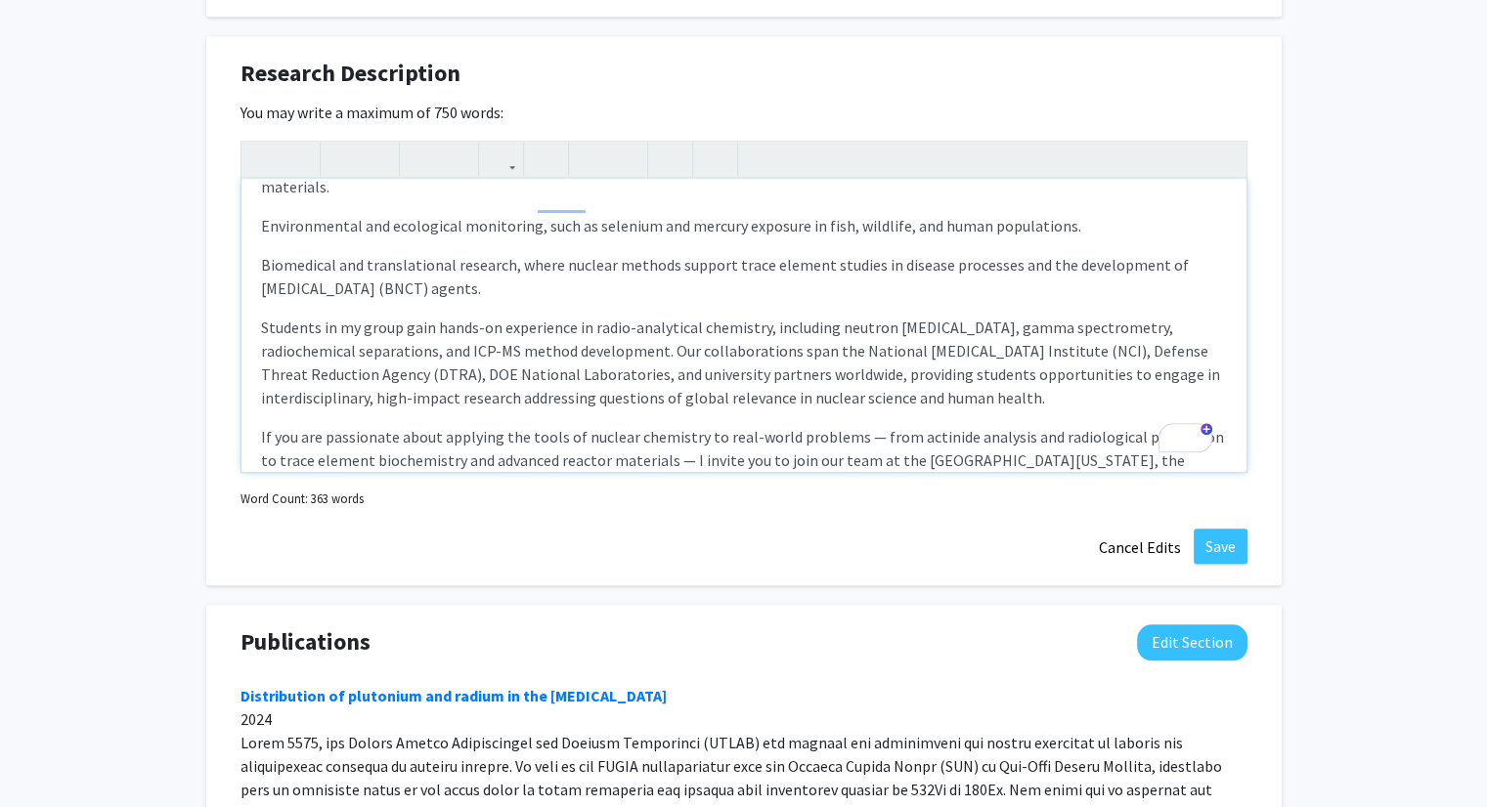
scroll to position [370, 0]
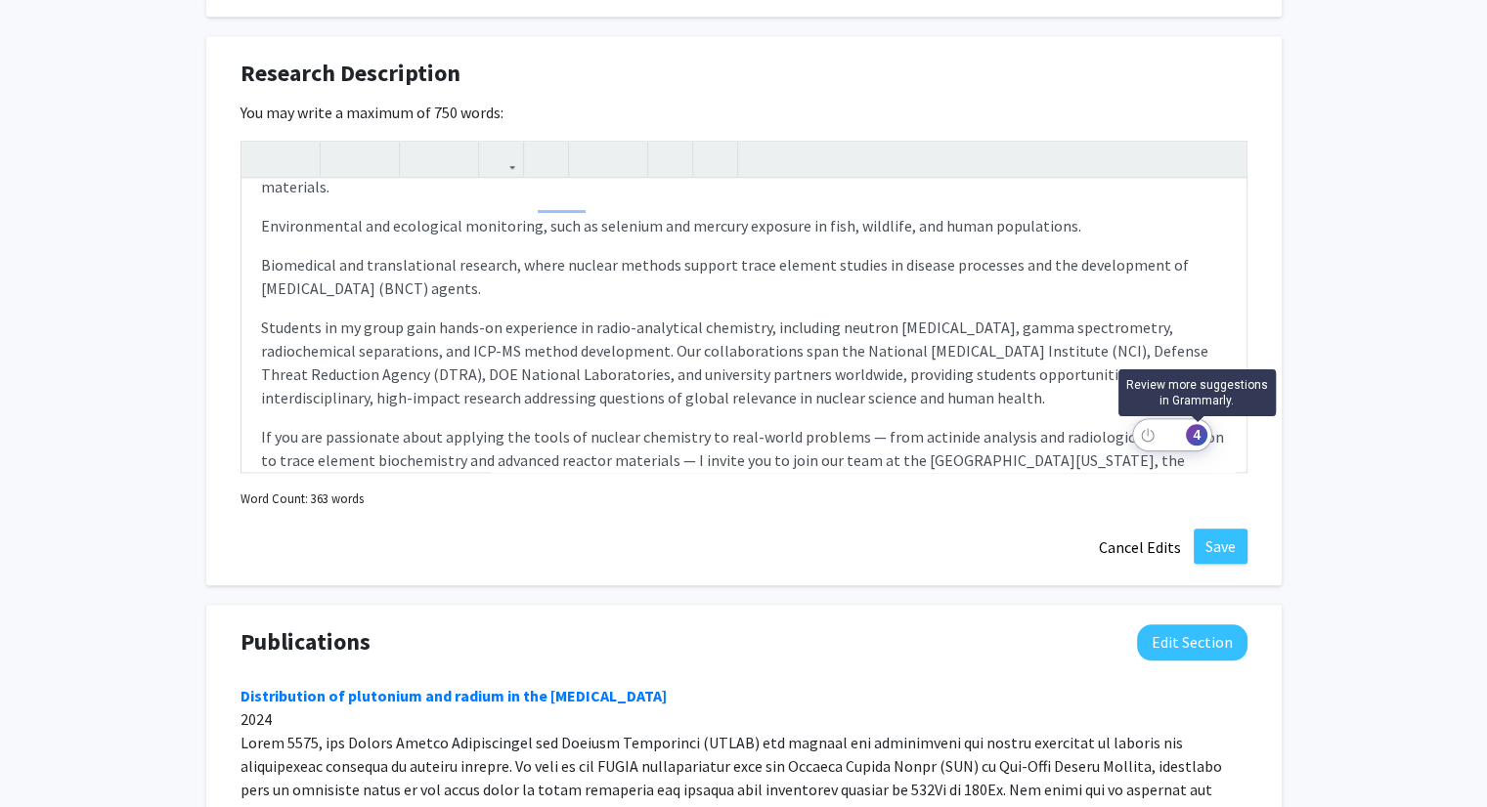
click at [1193, 436] on div "4" at bounding box center [1197, 435] width 22 height 22
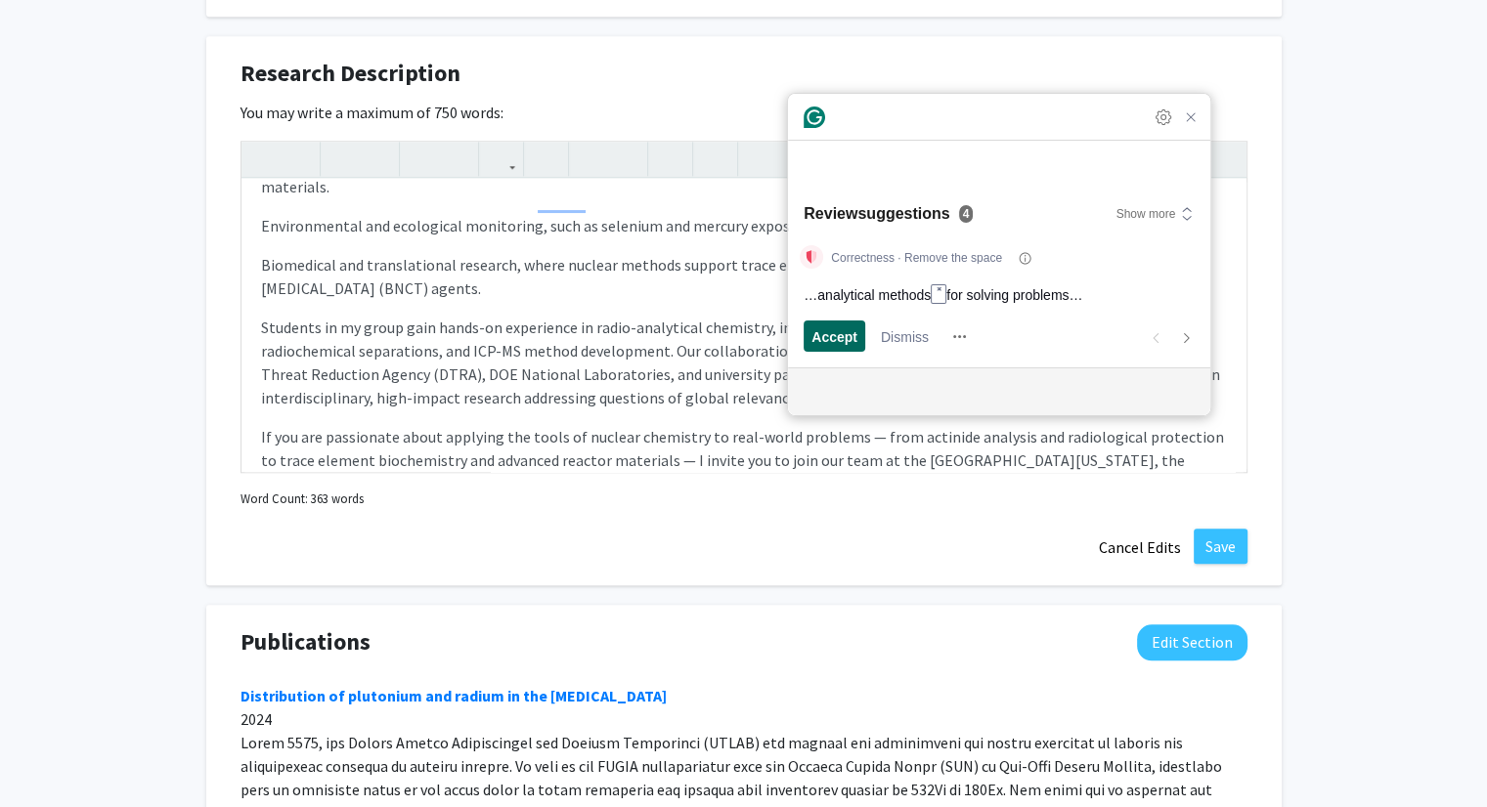
click at [841, 335] on span "Accept" at bounding box center [834, 337] width 46 height 21
